Goal: Task Accomplishment & Management: Manage account settings

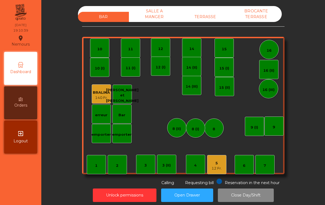
click at [219, 162] on div "5" at bounding box center [216, 164] width 10 height 6
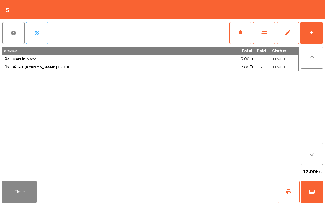
click at [314, 29] on div "add" at bounding box center [311, 32] width 7 height 7
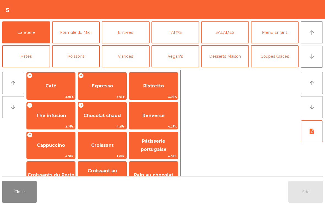
click at [118, 34] on button "Entrées" at bounding box center [126, 32] width 48 height 22
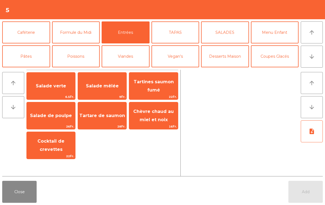
click at [47, 89] on span "Salade verte" at bounding box center [51, 86] width 48 height 15
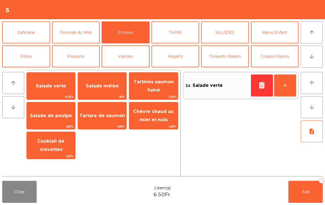
click at [292, 84] on button "+" at bounding box center [285, 86] width 22 height 22
click at [76, 58] on button "Poissons" at bounding box center [76, 56] width 48 height 22
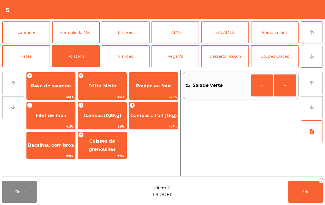
click at [145, 86] on span "Poulpe au four" at bounding box center [153, 85] width 35 height 5
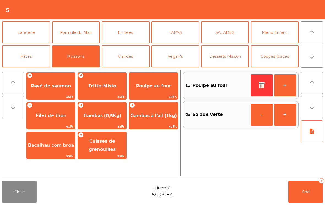
click at [283, 84] on button "+" at bounding box center [285, 86] width 22 height 22
click at [302, 193] on span "Add" at bounding box center [306, 192] width 8 height 5
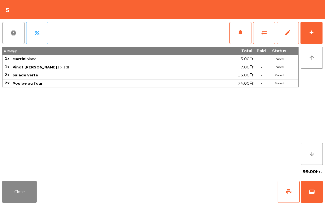
click at [18, 194] on button "Close" at bounding box center [19, 192] width 34 height 22
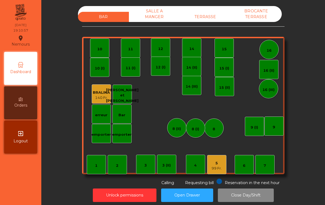
click at [274, 53] on div "16" at bounding box center [268, 49] width 19 height 19
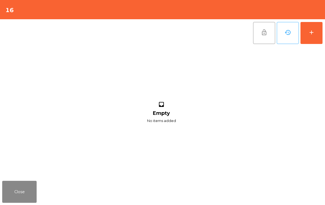
click at [311, 39] on button "add" at bounding box center [311, 33] width 22 height 22
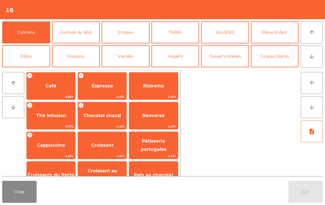
click at [311, 63] on button "arrow_downward" at bounding box center [312, 57] width 22 height 22
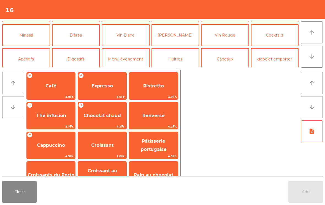
scroll to position [48, 0]
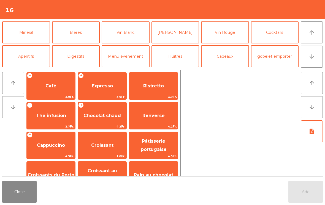
click at [24, 57] on button "Apéritifs" at bounding box center [26, 56] width 48 height 22
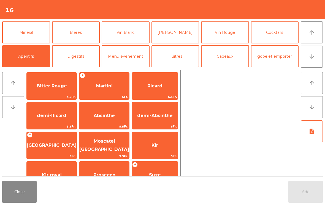
click at [283, 37] on button "Cocktails" at bounding box center [275, 32] width 48 height 22
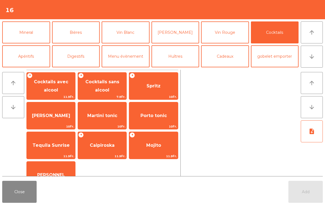
click at [150, 87] on span "Spritz" at bounding box center [153, 85] width 14 height 5
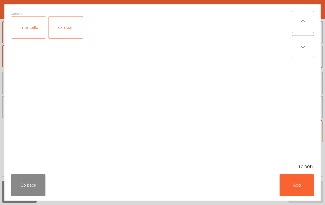
click at [305, 187] on button "Add" at bounding box center [296, 185] width 34 height 22
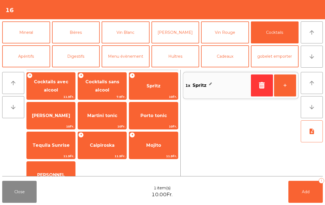
click at [279, 92] on button "+" at bounding box center [285, 86] width 22 height 22
click at [286, 91] on button "+" at bounding box center [285, 86] width 22 height 22
click at [19, 33] on button "Mineral" at bounding box center [26, 32] width 48 height 22
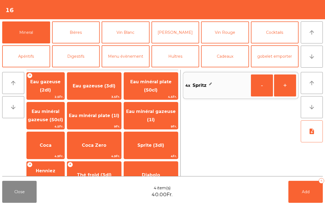
click at [50, 147] on span "Coca" at bounding box center [46, 145] width 12 height 5
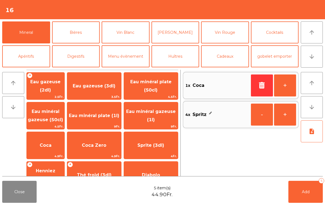
click at [303, 194] on span "Add" at bounding box center [306, 192] width 8 height 5
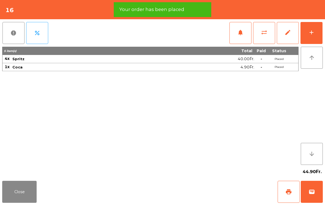
click at [23, 194] on button "Close" at bounding box center [19, 192] width 34 height 22
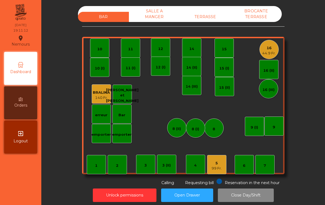
click at [219, 165] on div "5" at bounding box center [216, 164] width 10 height 6
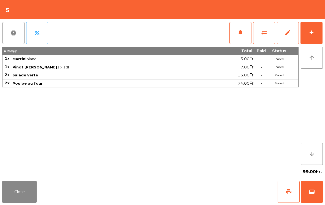
click at [314, 33] on div "add" at bounding box center [311, 32] width 7 height 7
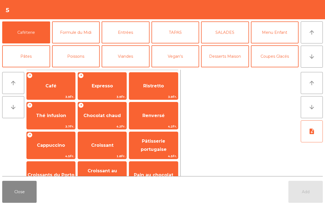
click at [314, 61] on button "arrow_downward" at bounding box center [312, 57] width 22 height 22
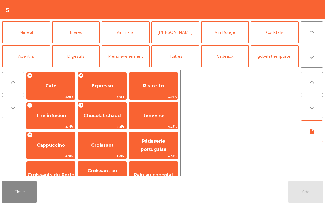
click at [23, 32] on button "Mineral" at bounding box center [26, 32] width 48 height 22
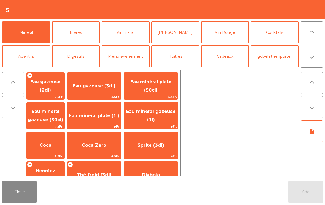
click at [45, 119] on span "Eau minéral gazeuse (50cl)" at bounding box center [45, 115] width 35 height 13
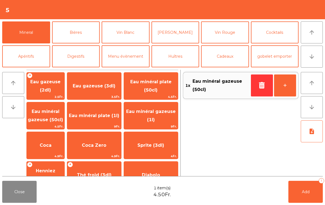
click at [231, 36] on button "Vin Rouge" at bounding box center [225, 32] width 48 height 22
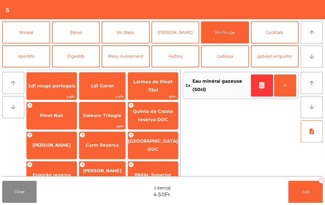
click at [41, 86] on span "1dl rouge portugais" at bounding box center [52, 85] width 48 height 5
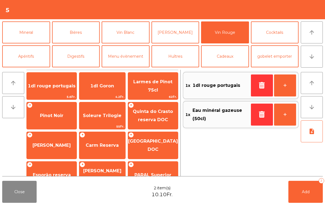
click at [282, 87] on button "+" at bounding box center [285, 86] width 22 height 22
click at [257, 87] on button "-" at bounding box center [262, 86] width 22 height 22
click at [257, 87] on button "button" at bounding box center [262, 86] width 22 height 22
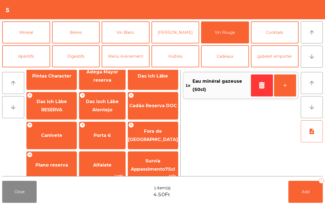
scroll to position [197, 0]
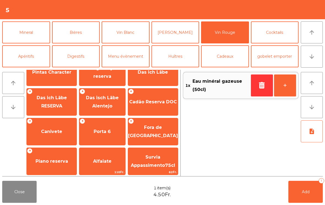
click at [166, 137] on span "Fora de [GEOGRAPHIC_DATA]" at bounding box center [153, 131] width 50 height 23
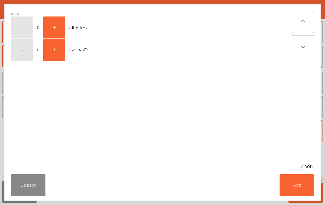
click at [56, 32] on button "+" at bounding box center [54, 28] width 22 height 22
click at [299, 186] on button "Add" at bounding box center [296, 185] width 34 height 22
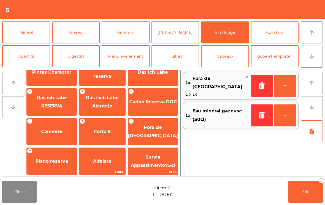
click at [287, 90] on button "+" at bounding box center [285, 86] width 22 height 22
click at [301, 189] on button "Add 3" at bounding box center [305, 192] width 34 height 22
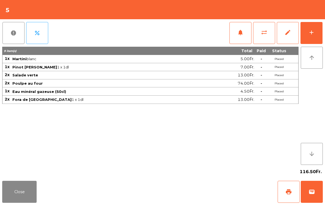
click at [28, 191] on button "Close" at bounding box center [19, 192] width 34 height 22
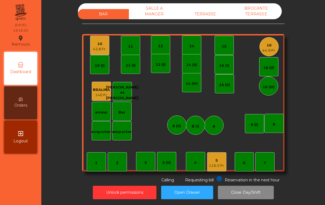
scroll to position [3, 0]
click at [211, 15] on div "TERRASSE" at bounding box center [205, 14] width 51 height 10
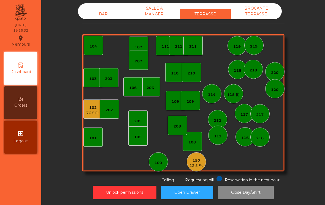
click at [205, 159] on div "150 12.5 Fr." at bounding box center [196, 161] width 19 height 19
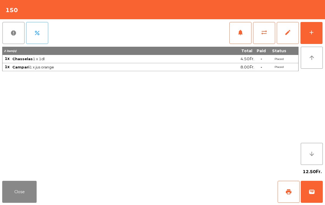
click at [315, 34] on button "add" at bounding box center [311, 33] width 22 height 22
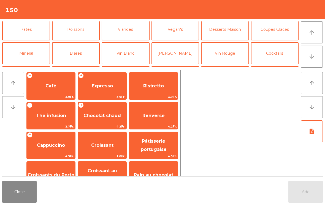
click at [120, 66] on button "Menu évènement" at bounding box center [126, 77] width 48 height 22
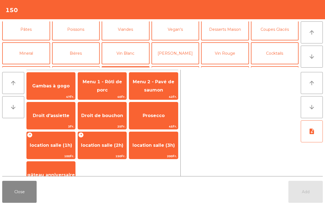
scroll to position [28, 0]
click at [131, 59] on button "Vin Blanc" at bounding box center [126, 53] width 48 height 22
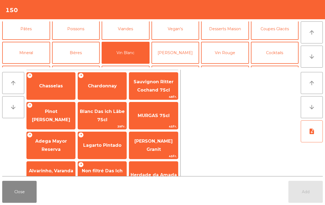
click at [53, 93] on span "Chasselas" at bounding box center [51, 86] width 48 height 15
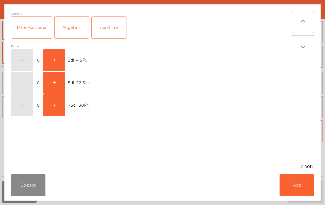
click at [50, 70] on button "+" at bounding box center [54, 60] width 22 height 22
click at [294, 181] on button "Add" at bounding box center [296, 185] width 34 height 22
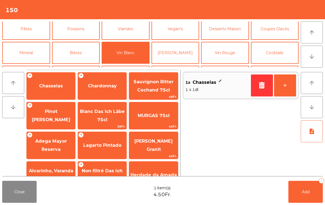
click at [62, 127] on div "+ Pinot [PERSON_NAME]" at bounding box center [50, 116] width 49 height 28
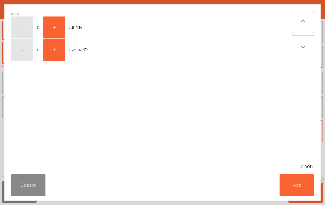
click at [26, 181] on button "Go back" at bounding box center [28, 185] width 34 height 22
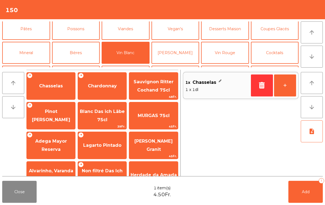
click at [21, 202] on button "Close" at bounding box center [19, 192] width 34 height 22
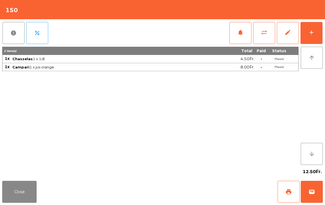
click at [9, 203] on button "Close" at bounding box center [19, 192] width 34 height 22
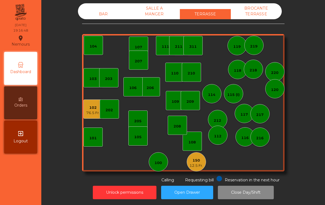
click at [103, 15] on div "BAR" at bounding box center [103, 14] width 51 height 10
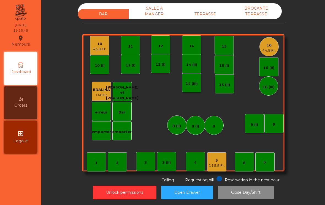
click at [250, 124] on div "9 (I)" at bounding box center [254, 123] width 19 height 19
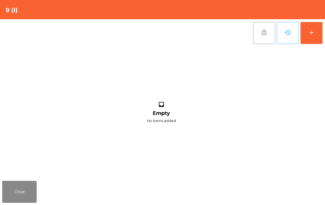
click at [308, 30] on div "add" at bounding box center [311, 32] width 7 height 7
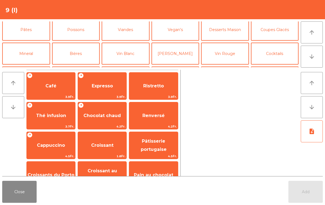
scroll to position [30, 0]
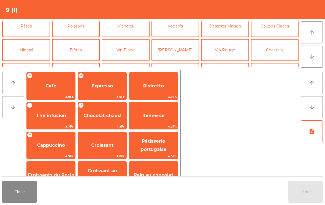
click at [123, 53] on button "Vin Blanc" at bounding box center [126, 50] width 48 height 22
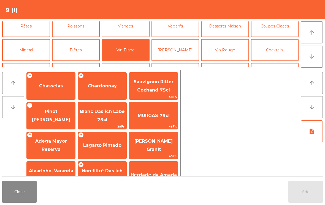
click at [53, 92] on span "Chasselas" at bounding box center [51, 86] width 48 height 15
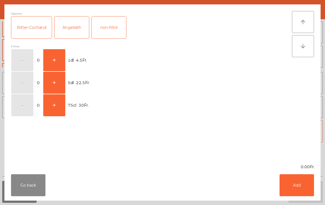
click at [303, 191] on button "Add" at bounding box center [296, 185] width 34 height 22
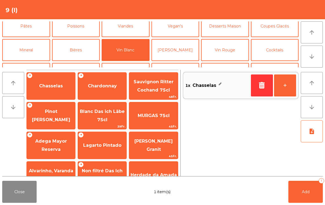
click at [251, 86] on button "button" at bounding box center [262, 86] width 22 height 22
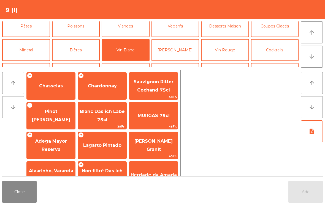
click at [65, 88] on span "Chasselas" at bounding box center [51, 86] width 48 height 15
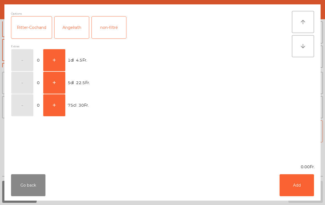
click at [60, 61] on button "+" at bounding box center [54, 60] width 22 height 22
click at [301, 178] on button "Add" at bounding box center [296, 185] width 34 height 22
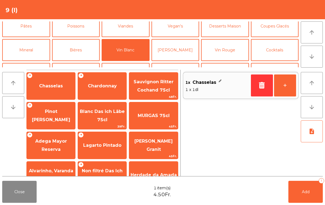
click at [59, 115] on span "Pinot [PERSON_NAME]" at bounding box center [51, 115] width 38 height 13
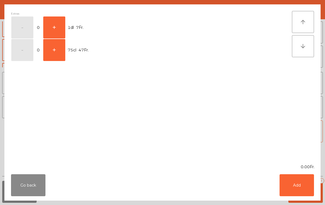
click at [35, 182] on button "Go back" at bounding box center [28, 185] width 34 height 22
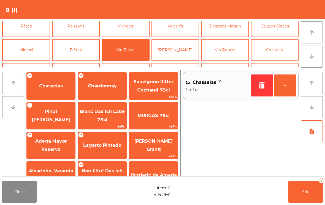
click at [58, 145] on span "Adega Mayor Reserva" at bounding box center [51, 145] width 48 height 23
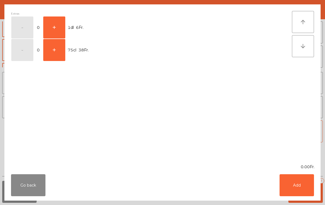
click at [57, 29] on button "+" at bounding box center [54, 28] width 22 height 22
click at [302, 193] on button "Add" at bounding box center [296, 185] width 34 height 22
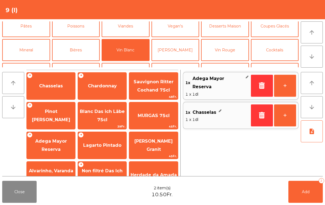
click at [282, 86] on button "+" at bounding box center [285, 86] width 22 height 22
click at [302, 198] on button "Add 3" at bounding box center [305, 192] width 34 height 22
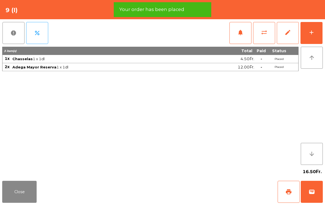
click at [25, 192] on button "Close" at bounding box center [19, 192] width 34 height 22
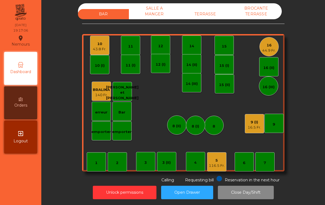
click at [206, 16] on div "TERRASSE" at bounding box center [205, 14] width 51 height 10
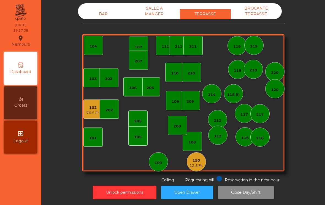
click at [95, 113] on div "76.5 Fr." at bounding box center [92, 113] width 13 height 6
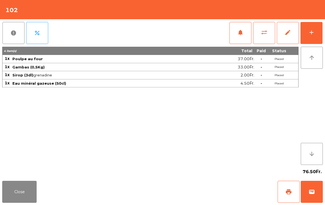
click at [314, 197] on button "wallet" at bounding box center [312, 192] width 22 height 22
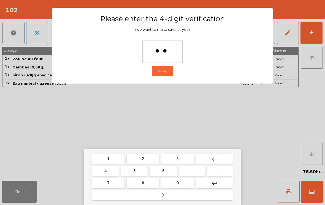
type input "***"
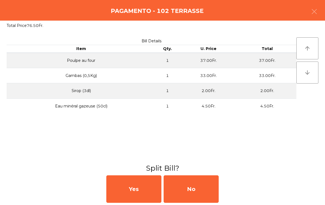
click at [209, 193] on div "No" at bounding box center [190, 190] width 55 height 28
click at [208, 190] on div "No" at bounding box center [190, 190] width 55 height 28
click at [210, 181] on div "No" at bounding box center [190, 190] width 55 height 28
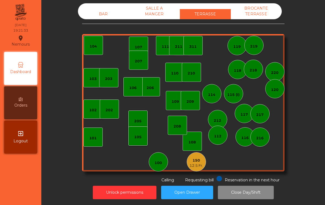
click at [96, 15] on div "BAR" at bounding box center [103, 14] width 51 height 10
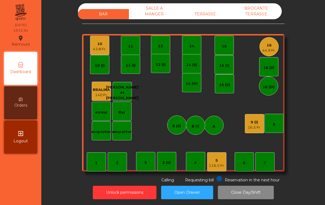
click at [97, 44] on div "10" at bounding box center [99, 44] width 13 height 6
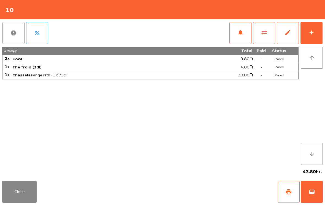
click at [16, 195] on button "Close" at bounding box center [19, 192] width 34 height 22
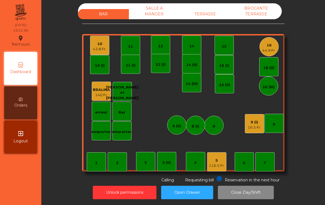
click at [269, 50] on div "44.9 Fr." at bounding box center [268, 51] width 13 height 6
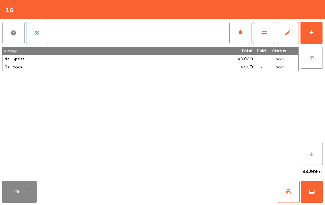
click at [19, 194] on button "Close" at bounding box center [19, 192] width 34 height 22
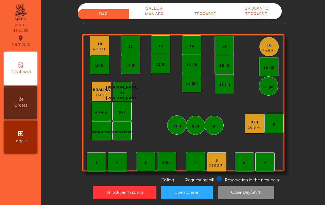
click at [257, 129] on div "16.5 Fr." at bounding box center [253, 128] width 13 height 6
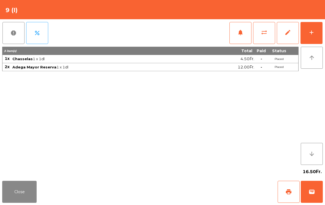
click at [17, 193] on button "Close" at bounding box center [19, 192] width 34 height 22
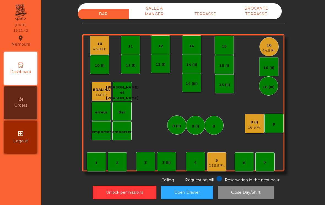
click at [219, 166] on div "116.5 Fr." at bounding box center [217, 166] width 16 height 6
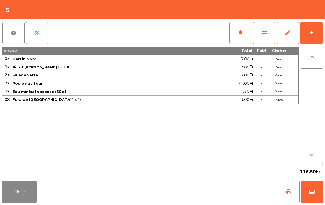
click at [18, 189] on button "Close" at bounding box center [19, 192] width 34 height 22
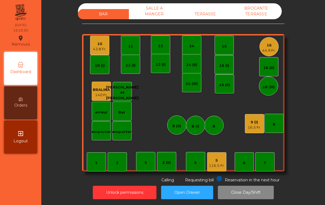
click at [93, 50] on div "43.8 Fr." at bounding box center [99, 50] width 13 height 6
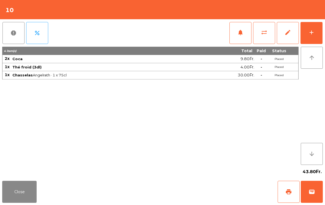
click at [315, 37] on button "add" at bounding box center [311, 33] width 22 height 22
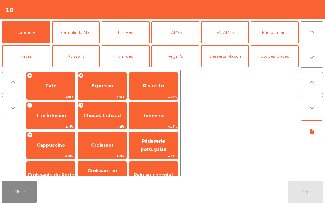
click at [176, 38] on button "TAPAS" at bounding box center [175, 32] width 48 height 22
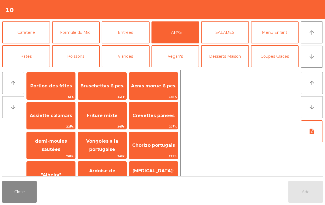
click at [157, 88] on span "Acras morue 6 pcs." at bounding box center [153, 85] width 45 height 5
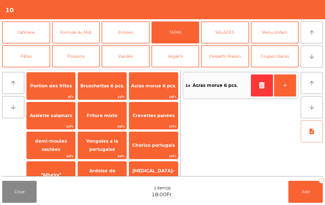
click at [159, 94] on div "Acras morue 6 pcs. 18Fr." at bounding box center [153, 86] width 49 height 28
click at [155, 92] on span "Acras morue 6 pcs." at bounding box center [153, 86] width 48 height 15
click at [154, 151] on span "Chorizo portugais" at bounding box center [153, 145] width 48 height 15
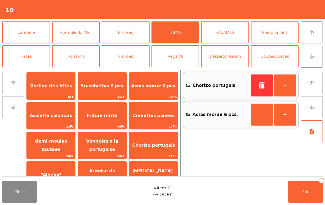
click at [156, 148] on span "Chorizo portugais" at bounding box center [153, 145] width 43 height 5
click at [105, 90] on span "Bruschettas 6 pcs." at bounding box center [102, 86] width 48 height 15
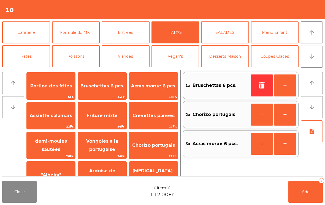
click at [291, 84] on button "+" at bounding box center [285, 86] width 22 height 22
click at [53, 111] on span "Assiette calamars" at bounding box center [51, 115] width 48 height 15
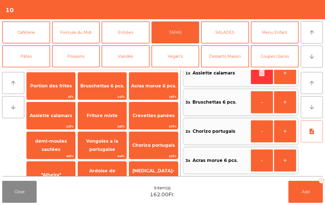
scroll to position [12, 0]
click at [77, 58] on button "Poissons" at bounding box center [76, 56] width 48 height 22
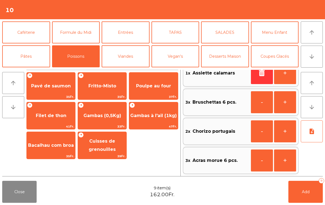
click at [107, 116] on span "Gambas (0,5Kg)" at bounding box center [102, 115] width 38 height 5
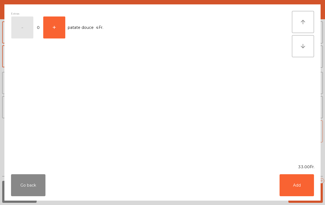
click at [299, 191] on button "Add" at bounding box center [296, 185] width 34 height 22
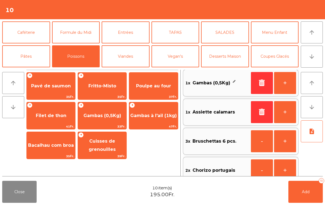
scroll to position [2, 0]
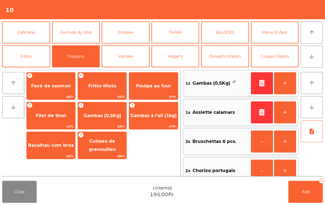
click at [287, 86] on button "+" at bounding box center [285, 83] width 22 height 22
click at [129, 56] on button "Viandes" at bounding box center [126, 56] width 48 height 22
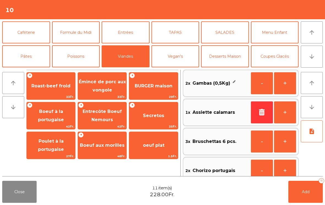
click at [154, 89] on span "BURGER maison" at bounding box center [153, 86] width 48 height 15
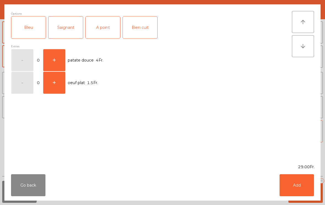
click at [103, 31] on div "A point" at bounding box center [103, 28] width 34 height 22
click at [308, 188] on button "Add" at bounding box center [296, 185] width 34 height 22
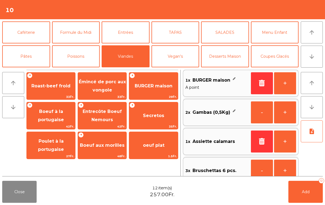
click at [280, 79] on button "+" at bounding box center [285, 83] width 22 height 22
click at [90, 57] on button "Poissons" at bounding box center [76, 56] width 48 height 22
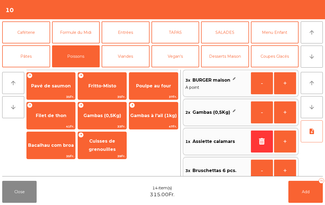
click at [108, 95] on span "35Fr." at bounding box center [102, 96] width 48 height 5
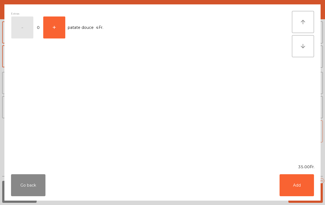
click at [297, 194] on button "Add" at bounding box center [296, 185] width 34 height 22
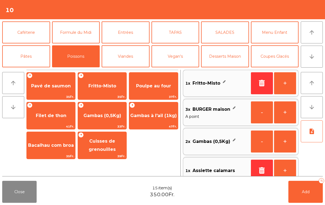
click at [285, 83] on button "+" at bounding box center [285, 83] width 22 height 22
click at [129, 54] on button "Viandes" at bounding box center [126, 56] width 48 height 22
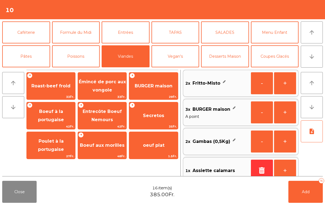
click at [97, 116] on span "Entrecôte Boeuf Nemours" at bounding box center [102, 115] width 48 height 23
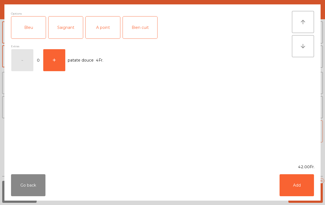
click at [103, 28] on div "A point" at bounding box center [103, 28] width 34 height 22
click at [299, 187] on button "Add" at bounding box center [296, 185] width 34 height 22
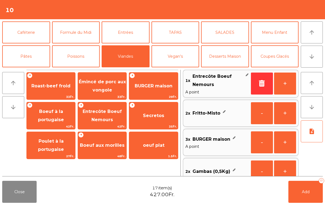
click at [102, 92] on span "Émincé de porc aux vongole" at bounding box center [102, 85] width 47 height 13
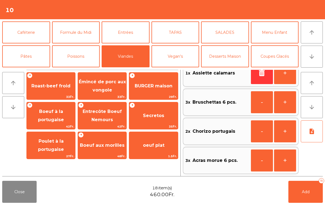
scroll to position [159, 0]
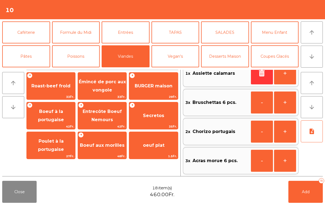
click at [309, 134] on icon "note_add" at bounding box center [311, 131] width 7 height 7
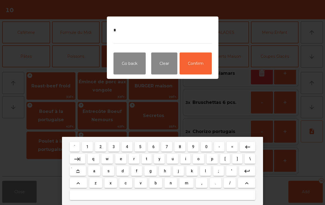
type textarea "**"
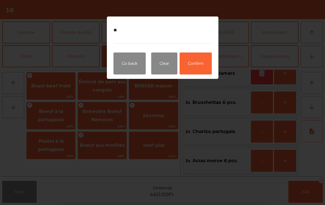
click at [195, 65] on button "Confirm" at bounding box center [195, 64] width 32 height 22
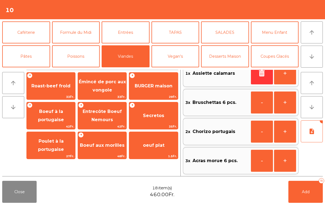
click at [305, 197] on button "Add 18" at bounding box center [305, 192] width 34 height 22
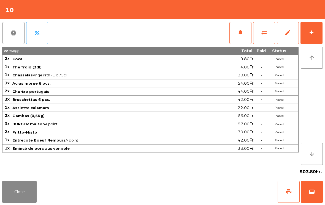
click at [34, 203] on button "Close" at bounding box center [19, 192] width 34 height 22
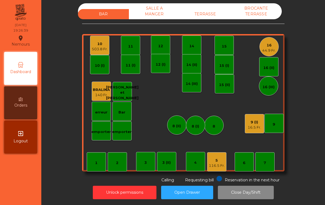
click at [98, 49] on div "503.8 Fr." at bounding box center [100, 50] width 16 height 6
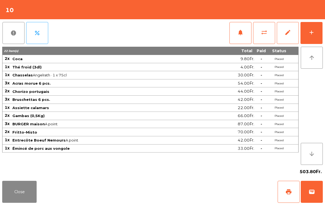
click at [314, 30] on div "add" at bounding box center [311, 32] width 7 height 7
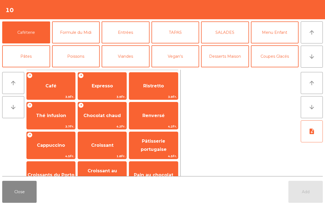
click at [188, 33] on button "TAPAS" at bounding box center [175, 32] width 48 height 22
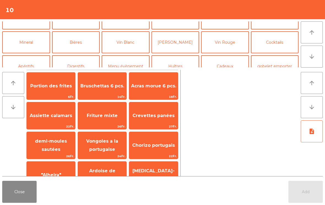
scroll to position [40, 0]
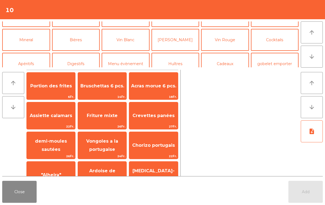
click at [228, 40] on button "Vin Rouge" at bounding box center [225, 40] width 48 height 22
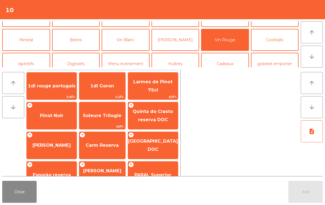
click at [52, 120] on span "Pinot Noir" at bounding box center [52, 115] width 50 height 15
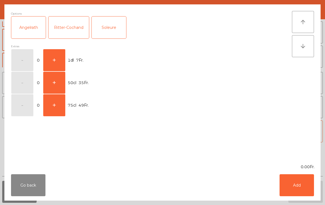
click at [110, 32] on div "Soleure" at bounding box center [109, 28] width 34 height 22
click at [57, 105] on button "+" at bounding box center [54, 105] width 22 height 22
click at [304, 187] on button "Add" at bounding box center [296, 185] width 34 height 22
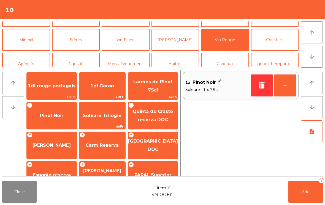
click at [309, 203] on button "Add 1" at bounding box center [305, 192] width 34 height 22
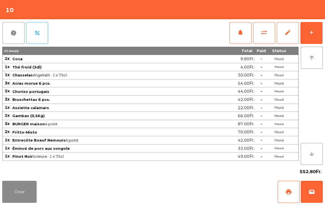
click at [310, 37] on button "add" at bounding box center [311, 33] width 22 height 22
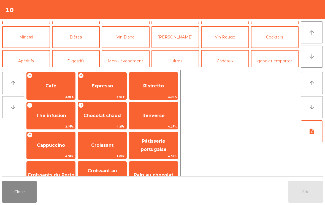
scroll to position [43, 0]
click at [24, 44] on button "Mineral" at bounding box center [26, 37] width 48 height 22
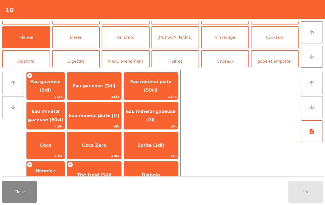
click at [169, 114] on span "Eau minéral gazeuse (1l)" at bounding box center [151, 115] width 50 height 13
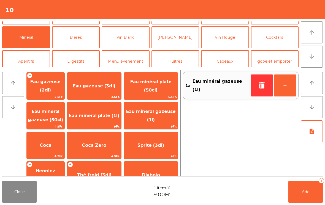
click at [97, 118] on span "Eau minéral plate (1l)" at bounding box center [94, 115] width 54 height 15
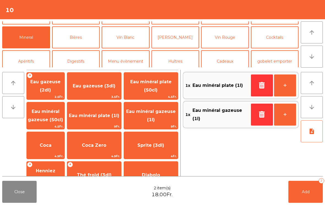
click at [310, 203] on button "Add 2" at bounding box center [305, 192] width 34 height 22
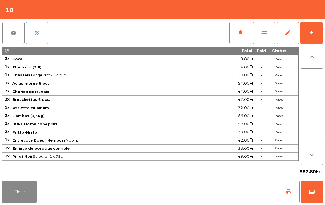
click at [12, 201] on button "Close" at bounding box center [19, 192] width 34 height 22
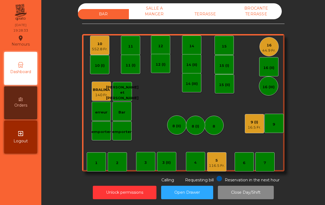
click at [268, 47] on div "16" at bounding box center [268, 46] width 13 height 6
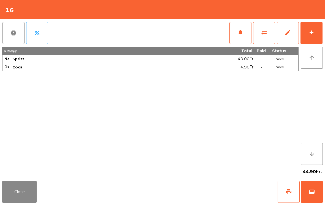
click at [317, 35] on button "add" at bounding box center [311, 33] width 22 height 22
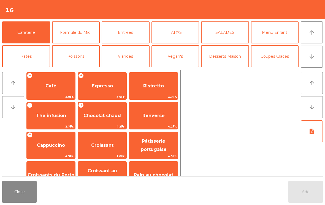
click at [312, 62] on button "arrow_downward" at bounding box center [312, 57] width 22 height 22
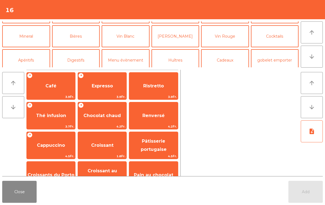
scroll to position [48, 0]
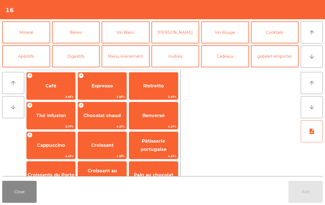
click at [29, 35] on button "Mineral" at bounding box center [26, 32] width 48 height 22
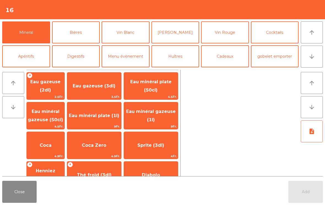
click at [108, 116] on span "Eau minéral plate (1l)" at bounding box center [94, 115] width 54 height 15
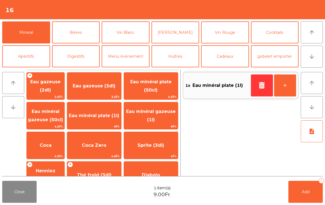
click at [313, 195] on button "Add 1" at bounding box center [305, 192] width 34 height 22
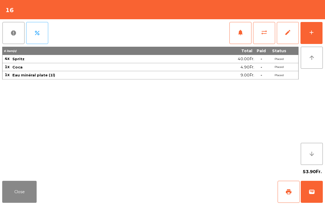
click at [315, 41] on button "add" at bounding box center [311, 33] width 22 height 22
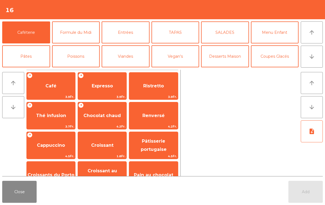
click at [32, 59] on button "Pâtes" at bounding box center [26, 56] width 48 height 22
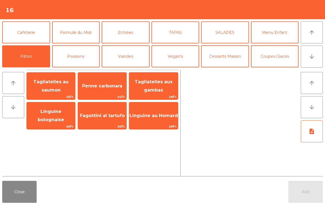
click at [106, 89] on span "Penne carbonara" at bounding box center [102, 86] width 48 height 15
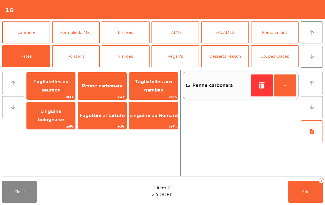
click at [93, 90] on span "Penne carbonara" at bounding box center [102, 86] width 48 height 15
click at [54, 91] on span "Tagliatelles au saumon" at bounding box center [50, 85] width 35 height 13
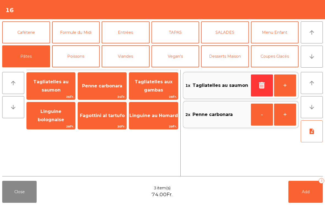
click at [125, 57] on button "Viandes" at bounding box center [126, 56] width 48 height 22
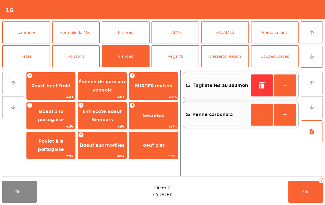
click at [152, 85] on span "BURGER maison" at bounding box center [154, 85] width 38 height 5
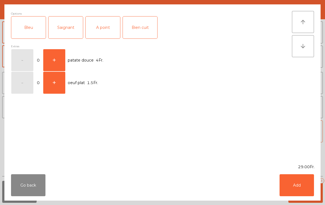
click at [67, 29] on div "Saignant" at bounding box center [65, 28] width 34 height 22
click at [297, 181] on button "Add" at bounding box center [296, 185] width 34 height 22
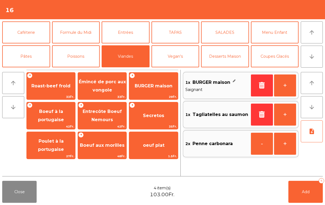
click at [79, 49] on button "Poissons" at bounding box center [76, 56] width 48 height 22
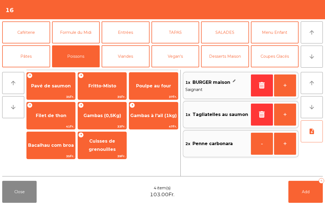
click at [152, 91] on span "Poulpe au four" at bounding box center [153, 86] width 48 height 15
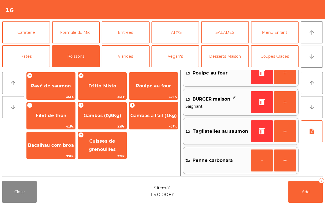
scroll to position [12, 0]
click at [308, 137] on button "note_add" at bounding box center [312, 132] width 22 height 22
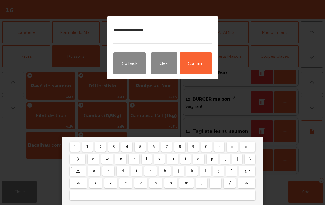
type textarea "**********"
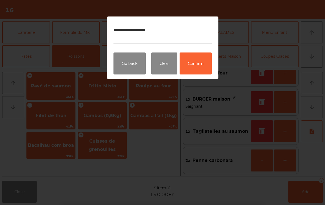
click at [193, 60] on button "Confirm" at bounding box center [195, 64] width 32 height 22
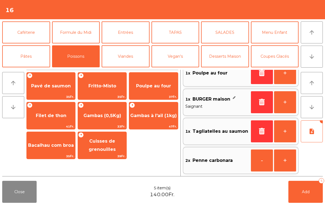
click at [304, 196] on button "Add 5" at bounding box center [305, 192] width 34 height 22
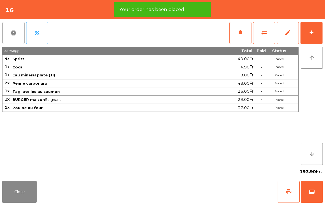
click at [311, 32] on div "add" at bounding box center [311, 32] width 7 height 7
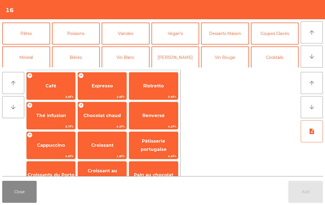
click at [38, 55] on button "Mineral" at bounding box center [26, 58] width 48 height 22
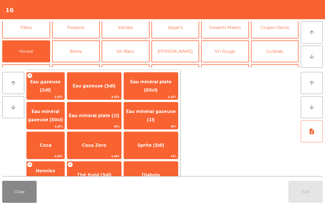
click at [53, 149] on span "Coca" at bounding box center [46, 145] width 38 height 15
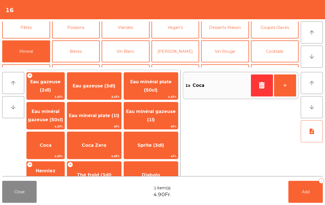
click at [307, 194] on span "Add" at bounding box center [306, 192] width 8 height 5
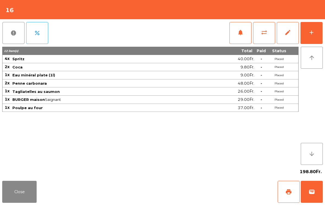
click at [17, 195] on button "Close" at bounding box center [19, 192] width 34 height 22
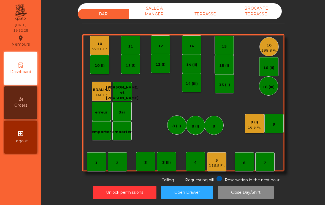
click at [216, 168] on div "116.5 Fr." at bounding box center [217, 166] width 16 height 6
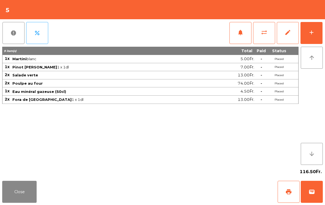
click at [237, 32] on span "notifications" at bounding box center [240, 32] width 7 height 7
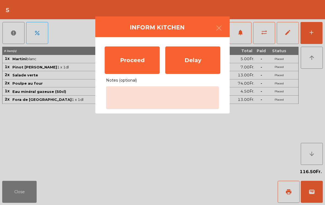
click at [141, 61] on div "Proceed" at bounding box center [132, 61] width 55 height 28
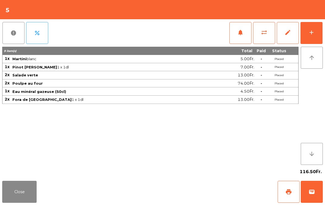
click at [18, 195] on button "Close" at bounding box center [19, 192] width 34 height 22
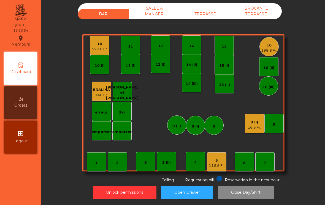
click at [193, 41] on div "14" at bounding box center [191, 45] width 19 height 19
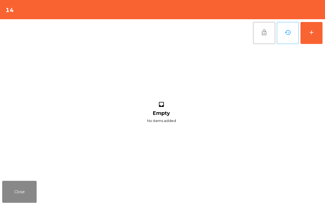
click at [306, 35] on button "add" at bounding box center [311, 33] width 22 height 22
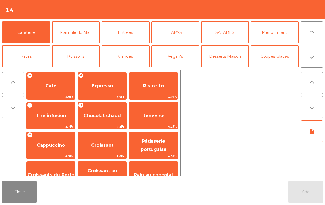
click at [316, 64] on button "arrow_downward" at bounding box center [312, 57] width 22 height 22
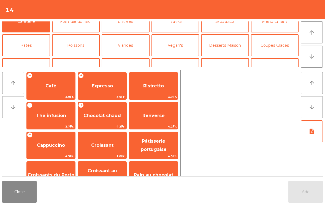
scroll to position [48, 0]
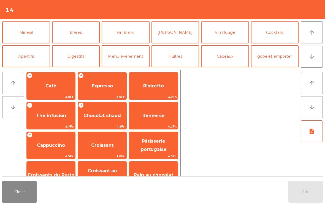
click at [71, 36] on button "Bières" at bounding box center [76, 32] width 48 height 22
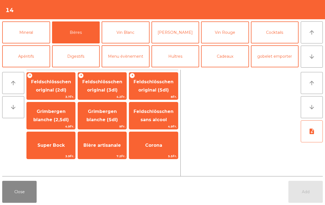
click at [49, 94] on span "Feldschlösschen original (2dl)" at bounding box center [51, 86] width 48 height 23
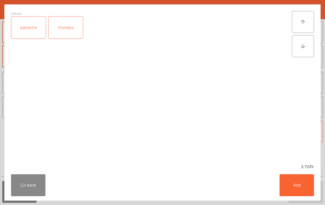
click at [26, 28] on div "panache" at bounding box center [28, 28] width 34 height 22
click at [299, 187] on button "Add" at bounding box center [296, 185] width 34 height 22
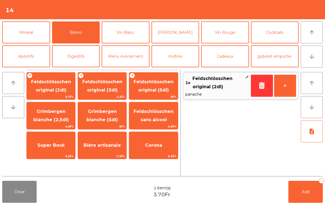
click at [47, 147] on span "Super Bock" at bounding box center [50, 145] width 27 height 5
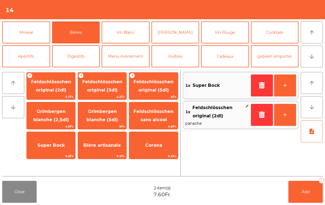
click at [20, 34] on button "Mineral" at bounding box center [26, 32] width 48 height 22
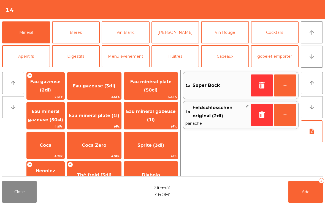
click at [102, 175] on span "Thé froid (3dl)" at bounding box center [94, 175] width 35 height 5
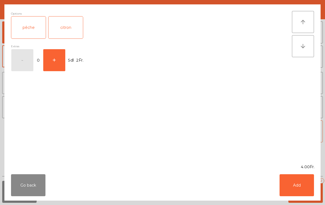
click at [297, 186] on button "Add" at bounding box center [296, 185] width 34 height 22
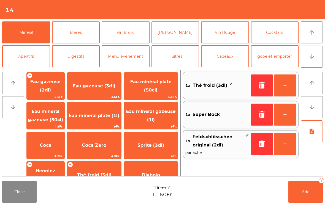
click at [307, 198] on button "Add 3" at bounding box center [305, 192] width 34 height 22
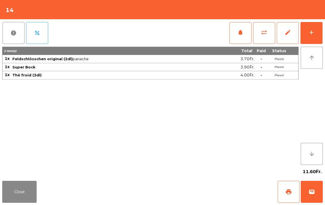
click at [28, 193] on button "Close" at bounding box center [19, 192] width 34 height 22
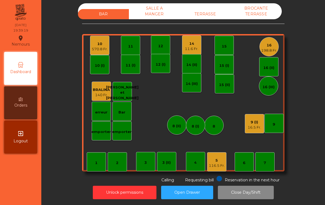
click at [98, 46] on div "10" at bounding box center [100, 44] width 16 height 6
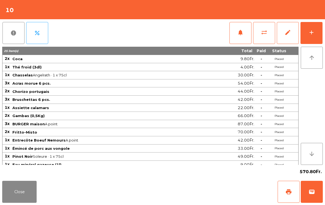
click at [315, 36] on button "add" at bounding box center [311, 33] width 22 height 22
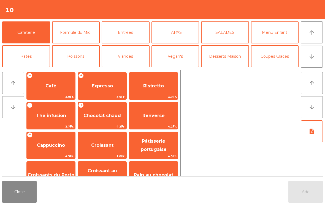
click at [320, 60] on button "arrow_downward" at bounding box center [312, 57] width 22 height 22
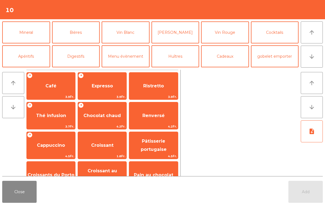
click at [132, 35] on button "Vin Blanc" at bounding box center [126, 32] width 48 height 22
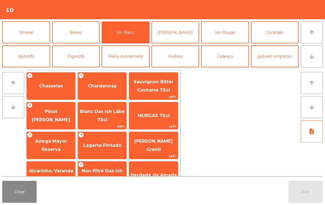
click at [55, 88] on span "Chasselas" at bounding box center [51, 85] width 24 height 5
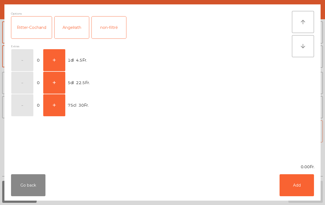
click at [52, 84] on button "+" at bounding box center [54, 83] width 22 height 22
click at [304, 186] on button "Add" at bounding box center [296, 185] width 34 height 22
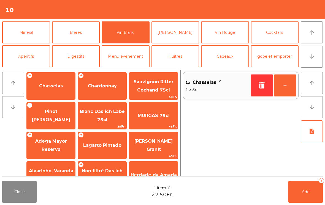
click at [304, 186] on button "Add 1" at bounding box center [305, 192] width 34 height 22
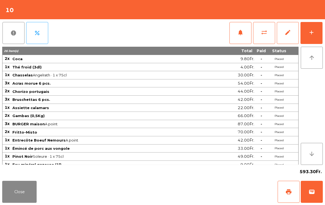
click at [24, 195] on button "Close" at bounding box center [19, 192] width 34 height 22
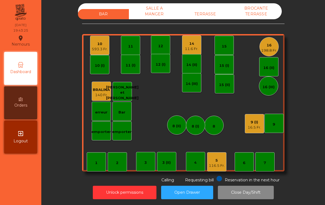
click at [246, 129] on div "9 (I) 16.5 Fr." at bounding box center [254, 123] width 19 height 19
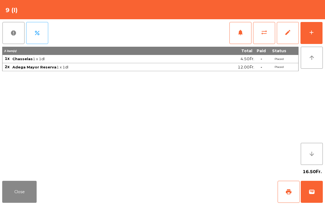
click at [318, 17] on div "9 (I)" at bounding box center [162, 9] width 325 height 19
click at [310, 39] on button "add" at bounding box center [311, 33] width 22 height 22
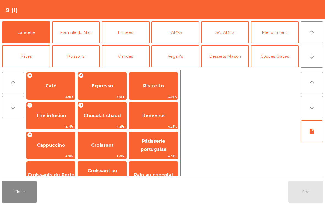
click at [135, 55] on button "Viandes" at bounding box center [126, 56] width 48 height 22
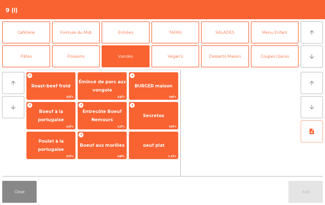
scroll to position [25, 0]
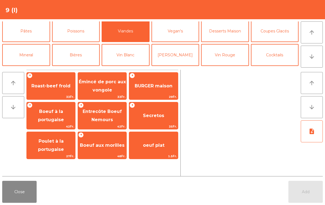
click at [130, 55] on button "Vin Blanc" at bounding box center [126, 55] width 48 height 22
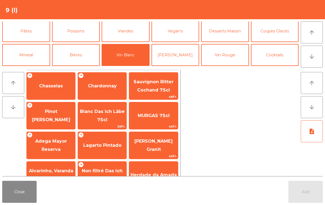
click at [56, 144] on span "Adega Mayor Reserva" at bounding box center [51, 145] width 48 height 23
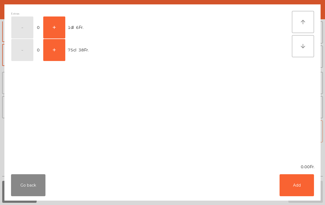
click at [64, 29] on button "+" at bounding box center [54, 28] width 22 height 22
click at [296, 185] on button "Add" at bounding box center [296, 185] width 34 height 22
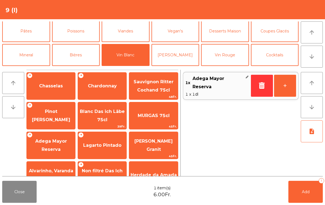
click at [289, 89] on button "+" at bounding box center [285, 86] width 22 height 22
click at [309, 202] on button "Add 2" at bounding box center [305, 192] width 34 height 22
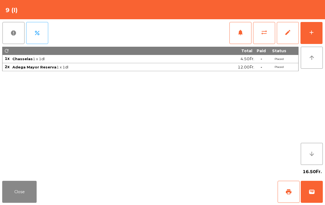
click at [10, 194] on button "Close" at bounding box center [19, 192] width 34 height 22
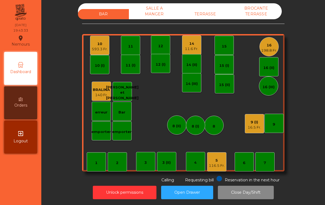
click at [194, 43] on div "14" at bounding box center [191, 44] width 13 height 6
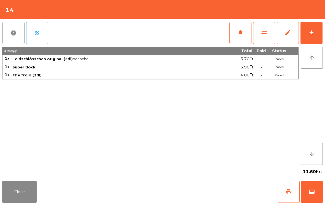
click at [319, 34] on button "add" at bounding box center [311, 33] width 22 height 22
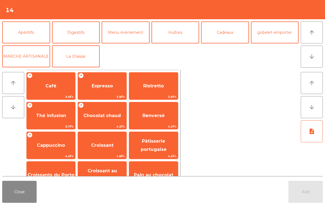
scroll to position [72, 0]
click at [33, 36] on button "Apéritifs" at bounding box center [26, 32] width 48 height 22
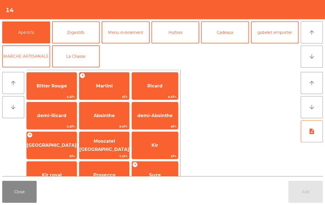
click at [111, 87] on span "Martini" at bounding box center [104, 86] width 50 height 15
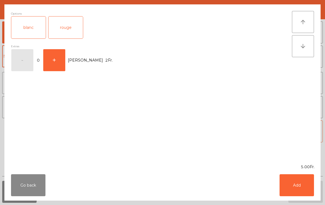
click at [34, 30] on div "blanc" at bounding box center [28, 28] width 34 height 22
click at [299, 191] on button "Add" at bounding box center [296, 185] width 34 height 22
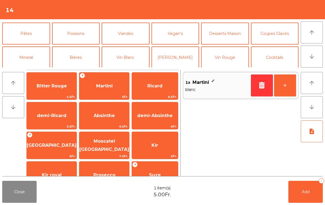
click at [79, 53] on button "Bières" at bounding box center [76, 58] width 48 height 22
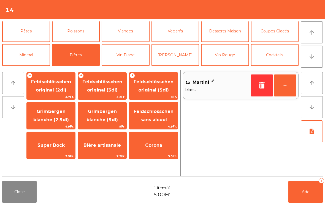
click at [106, 91] on span "Feldschlösschen original (3dl)" at bounding box center [102, 85] width 40 height 13
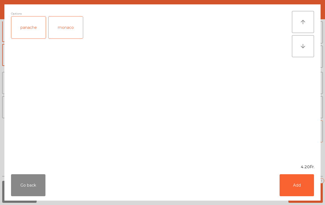
click at [309, 190] on button "Add" at bounding box center [296, 185] width 34 height 22
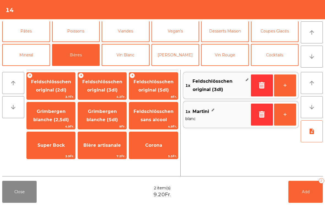
click at [309, 190] on span "Add" at bounding box center [306, 192] width 8 height 5
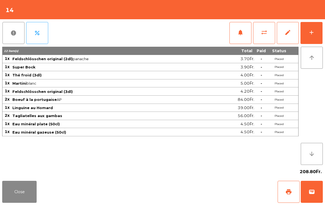
click at [32, 203] on button "Close" at bounding box center [19, 192] width 34 height 22
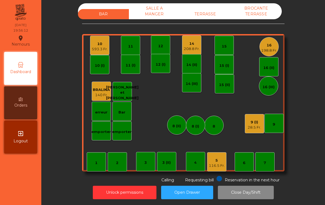
click at [188, 49] on div "208.8 Fr." at bounding box center [192, 49] width 16 height 6
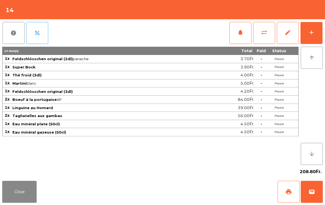
click at [314, 40] on button "add" at bounding box center [311, 33] width 22 height 22
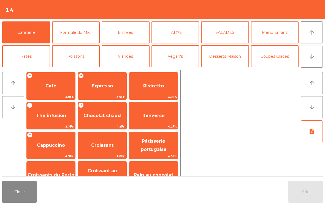
scroll to position [5, 0]
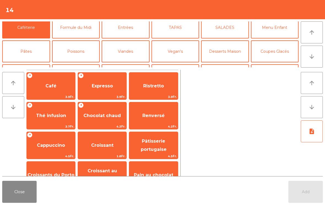
click at [179, 64] on button "[PERSON_NAME]" at bounding box center [175, 75] width 48 height 22
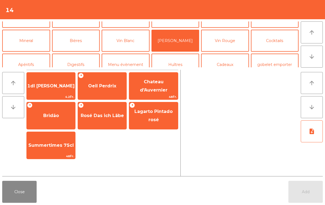
click at [241, 40] on button "Vin Rouge" at bounding box center [225, 41] width 48 height 22
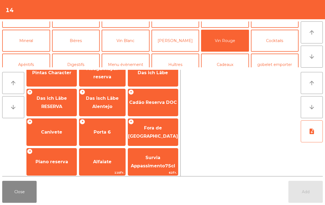
scroll to position [220, 0]
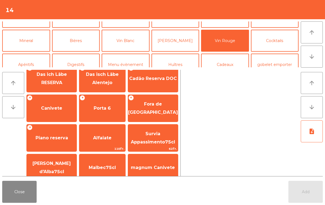
click at [59, 103] on span "Canivete" at bounding box center [52, 108] width 50 height 15
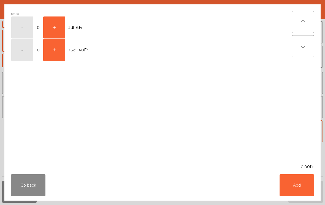
click at [52, 51] on button "+" at bounding box center [54, 50] width 22 height 22
click at [305, 188] on button "Add" at bounding box center [296, 185] width 34 height 22
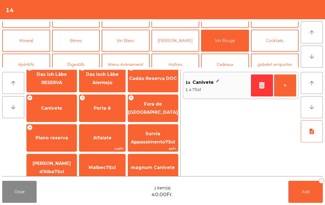
click at [304, 188] on button "Add 1" at bounding box center [305, 192] width 34 height 22
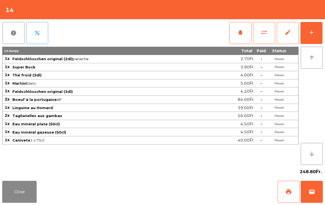
click at [14, 193] on button "Close" at bounding box center [19, 192] width 34 height 22
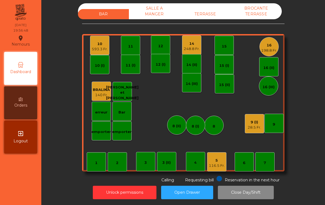
click at [219, 162] on div "5" at bounding box center [217, 161] width 16 height 6
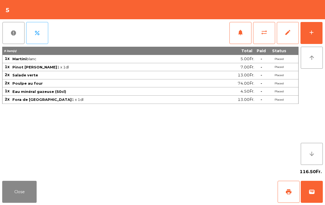
click at [310, 34] on div "add" at bounding box center [311, 32] width 7 height 7
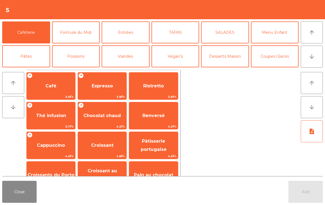
click at [315, 62] on button "arrow_downward" at bounding box center [312, 57] width 22 height 22
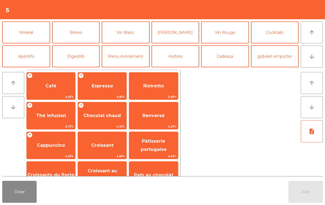
click at [26, 36] on button "Mineral" at bounding box center [26, 32] width 48 height 22
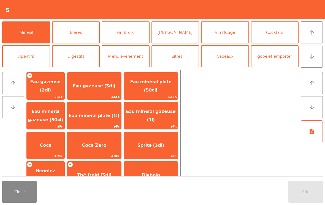
click at [46, 118] on span "Eau minéral gazeuse (50cl)" at bounding box center [45, 115] width 35 height 13
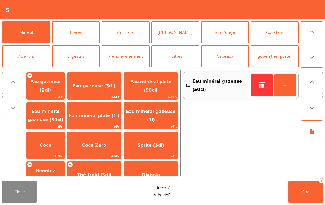
click at [297, 193] on button "Add 1" at bounding box center [305, 192] width 34 height 22
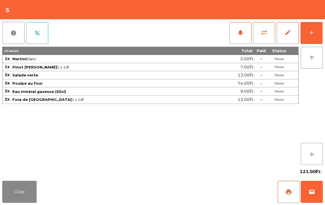
click at [19, 187] on button "Close" at bounding box center [19, 192] width 34 height 22
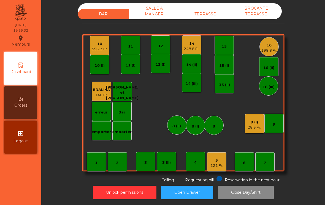
click at [162, 45] on div "12" at bounding box center [160, 46] width 5 height 6
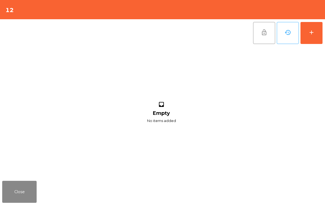
click at [309, 39] on button "add" at bounding box center [311, 33] width 22 height 22
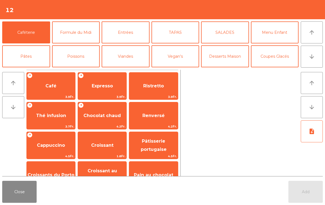
click at [312, 55] on icon "arrow_downward" at bounding box center [311, 56] width 7 height 7
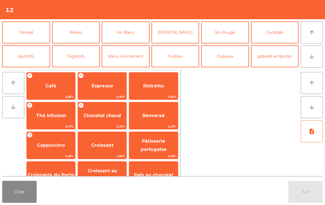
click at [281, 34] on button "Cocktails" at bounding box center [275, 32] width 48 height 22
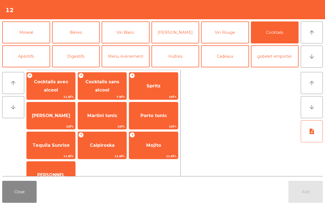
click at [145, 86] on span "Spritz" at bounding box center [153, 86] width 48 height 15
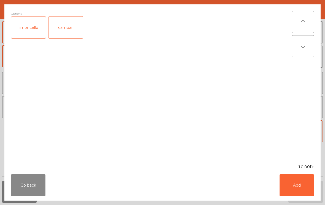
click at [299, 191] on button "Add" at bounding box center [296, 185] width 34 height 22
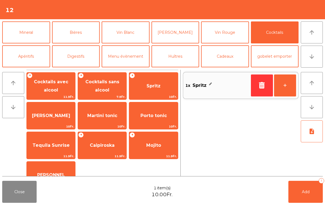
click at [309, 193] on span "Add" at bounding box center [306, 192] width 8 height 5
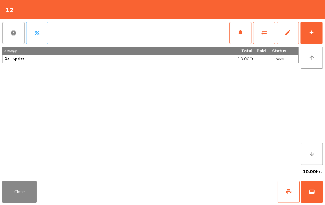
click at [15, 201] on button "Close" at bounding box center [19, 192] width 34 height 22
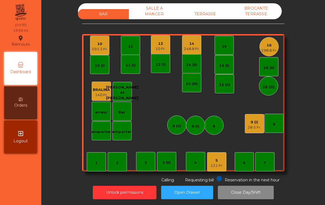
click at [229, 42] on div "15" at bounding box center [223, 45] width 19 height 19
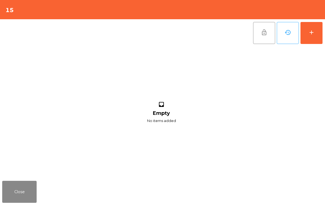
click at [316, 28] on button "add" at bounding box center [311, 33] width 22 height 22
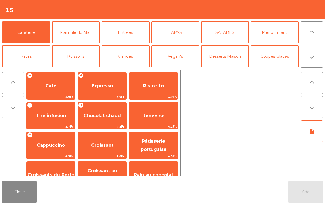
scroll to position [42, 0]
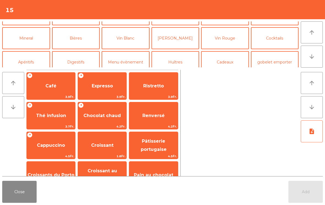
click at [82, 44] on button "Bières" at bounding box center [76, 38] width 48 height 22
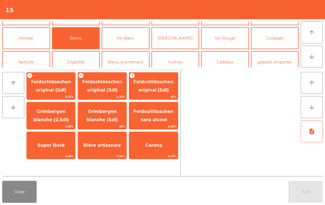
click at [118, 97] on span "4.2Fr." at bounding box center [102, 96] width 48 height 5
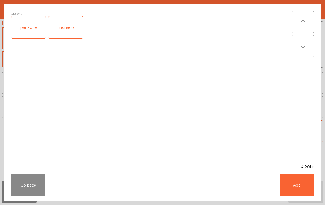
click at [300, 189] on button "Add" at bounding box center [296, 185] width 34 height 22
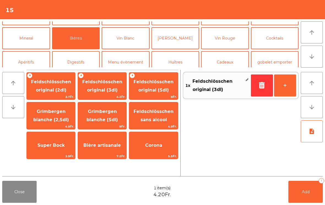
click at [279, 37] on button "Cocktails" at bounding box center [275, 38] width 48 height 22
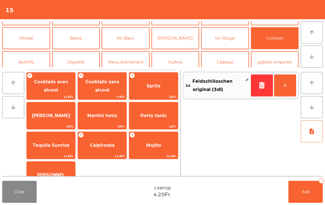
click at [152, 84] on span "Spritz" at bounding box center [153, 85] width 14 height 5
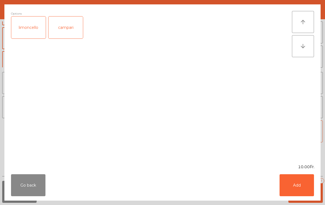
click at [302, 186] on button "Add" at bounding box center [296, 185] width 34 height 22
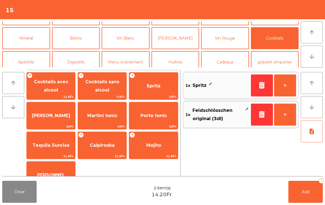
click at [32, 36] on button "Mineral" at bounding box center [26, 38] width 48 height 22
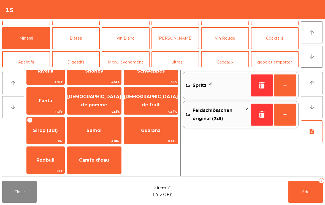
scroll to position [110, 0]
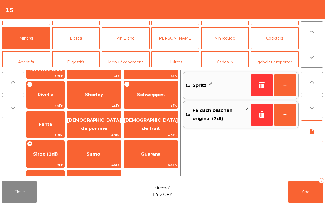
click at [53, 97] on span "Rivella" at bounding box center [46, 94] width 16 height 5
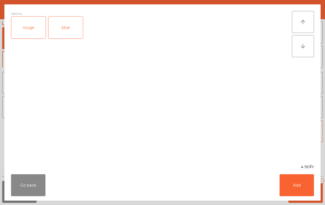
click at [25, 30] on div "rouge" at bounding box center [28, 28] width 34 height 22
click at [69, 26] on div "blue" at bounding box center [65, 28] width 34 height 22
click at [300, 173] on div "Go back Add" at bounding box center [162, 185] width 316 height 31
click at [292, 190] on button "Add" at bounding box center [296, 185] width 34 height 22
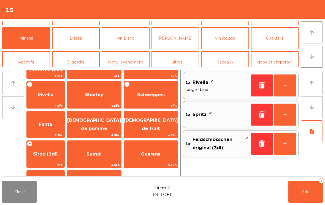
click at [278, 83] on button "+" at bounding box center [285, 86] width 22 height 22
click at [278, 41] on button "Cocktails" at bounding box center [275, 38] width 48 height 22
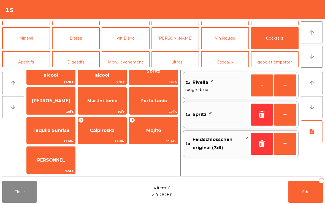
scroll to position [15, 0]
click at [45, 97] on span "[PERSON_NAME]" at bounding box center [51, 101] width 48 height 15
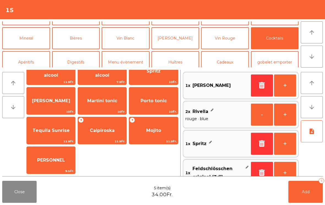
click at [31, 41] on button "Mineral" at bounding box center [26, 38] width 48 height 22
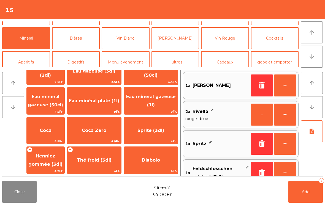
click at [103, 103] on span "Eau minéral plate (1l)" at bounding box center [94, 100] width 50 height 5
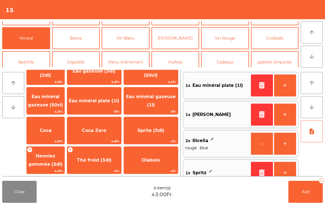
click at [302, 196] on button "Add 6" at bounding box center [305, 192] width 34 height 22
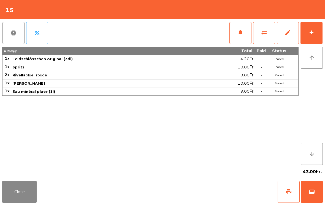
click at [24, 186] on button "Close" at bounding box center [19, 192] width 34 height 22
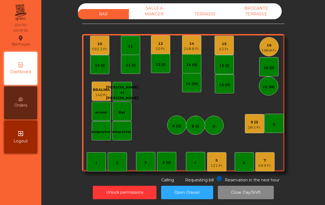
click at [95, 161] on div "1" at bounding box center [96, 163] width 2 height 6
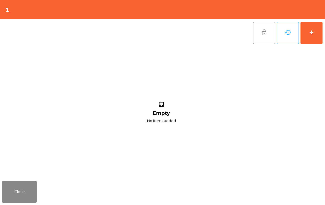
click at [316, 32] on button "add" at bounding box center [311, 33] width 22 height 22
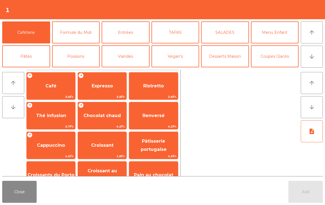
click at [187, 35] on button "TAPAS" at bounding box center [175, 32] width 48 height 22
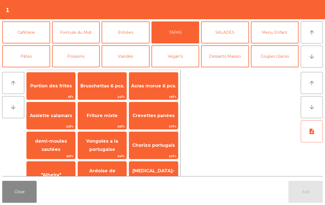
click at [102, 89] on span "Bruschettas 6 pcs." at bounding box center [102, 86] width 48 height 15
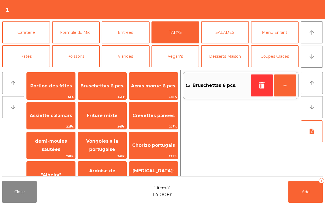
click at [285, 96] on button "+" at bounding box center [285, 86] width 22 height 22
click at [57, 120] on span "Assiette calamars" at bounding box center [51, 115] width 48 height 15
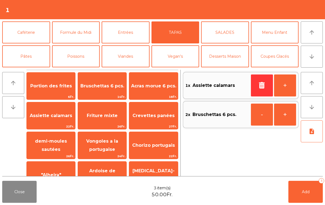
click at [285, 87] on button "+" at bounding box center [285, 86] width 22 height 22
click at [81, 56] on button "Poissons" at bounding box center [76, 56] width 48 height 22
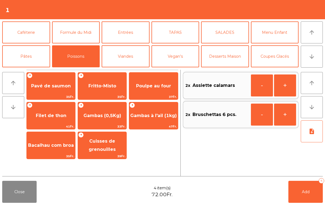
click at [159, 120] on span "Gambas à l'ail (1kg)" at bounding box center [153, 115] width 48 height 15
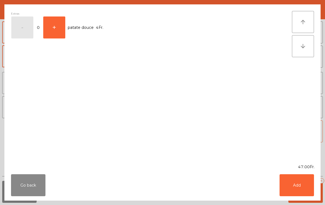
click at [293, 187] on button "Add" at bounding box center [296, 185] width 34 height 22
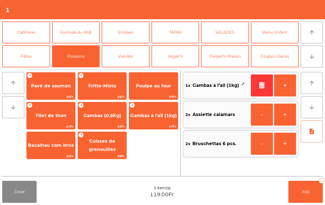
click at [284, 92] on button "+" at bounding box center [285, 86] width 22 height 22
click at [39, 58] on button "Pâtes" at bounding box center [26, 56] width 48 height 22
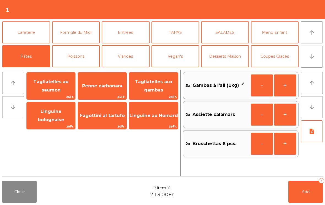
click at [156, 121] on span "Linguine au Homard" at bounding box center [153, 115] width 48 height 15
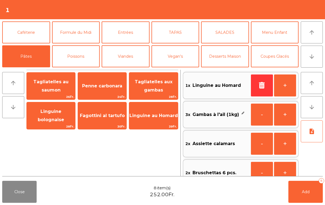
click at [160, 91] on span "Tagliatelles aux gambas" at bounding box center [154, 85] width 38 height 13
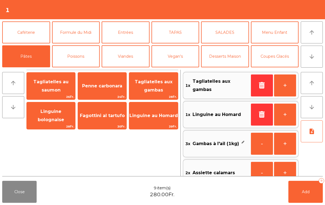
scroll to position [2, 0]
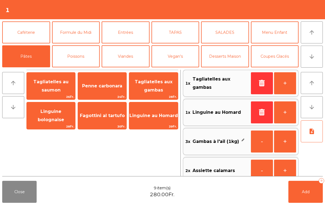
click at [271, 39] on button "Menu Enfant" at bounding box center [275, 32] width 48 height 22
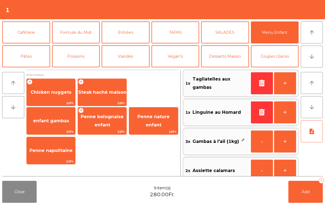
click at [113, 95] on span "Steak haché maison" at bounding box center [102, 92] width 48 height 5
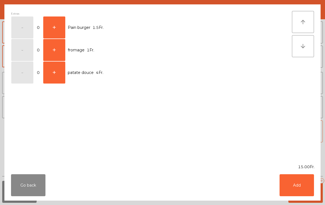
click at [58, 26] on button "+" at bounding box center [54, 28] width 22 height 22
click at [288, 185] on button "Add" at bounding box center [296, 185] width 34 height 22
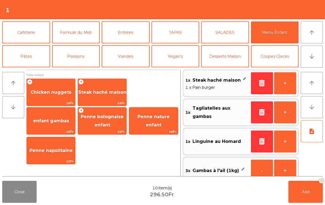
click at [285, 88] on button "+" at bounding box center [285, 83] width 22 height 22
click at [312, 136] on button "note_add" at bounding box center [312, 132] width 22 height 22
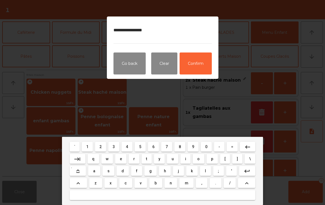
type textarea "**********"
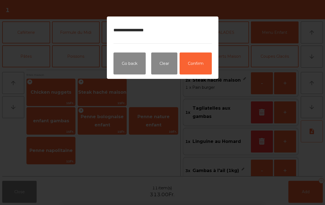
click at [195, 67] on button "Confirm" at bounding box center [195, 64] width 32 height 22
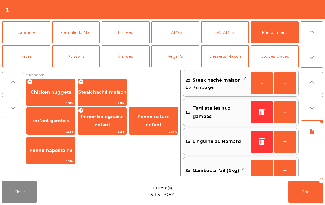
click at [306, 195] on button "Add 11" at bounding box center [305, 192] width 34 height 22
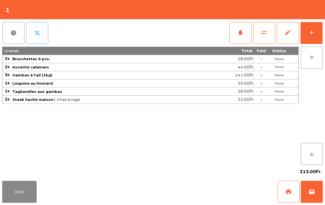
click at [10, 189] on button "Close" at bounding box center [19, 192] width 34 height 22
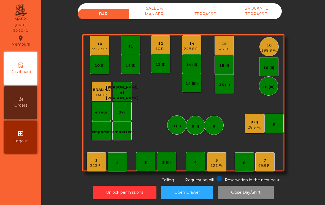
click at [158, 47] on div "10 Fr." at bounding box center [160, 49] width 10 height 6
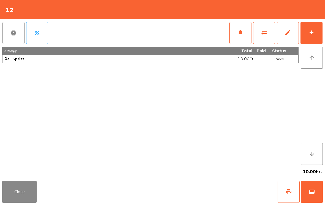
click at [318, 30] on button "add" at bounding box center [311, 33] width 22 height 22
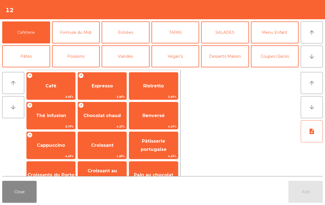
click at [171, 30] on button "TAPAS" at bounding box center [175, 32] width 48 height 22
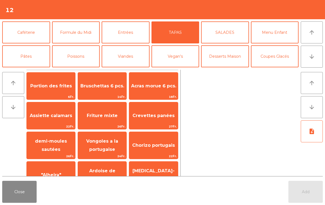
click at [103, 85] on span "Bruschettas 6 pcs." at bounding box center [102, 85] width 44 height 5
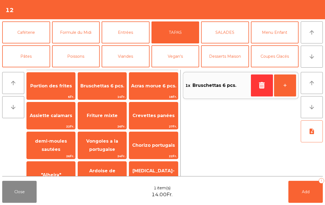
click at [102, 152] on span "Vongoles a la portugaise" at bounding box center [102, 145] width 32 height 13
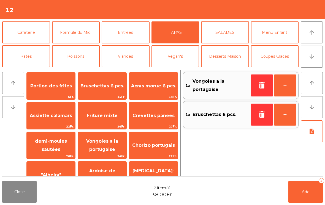
click at [74, 57] on button "Poissons" at bounding box center [76, 56] width 48 height 22
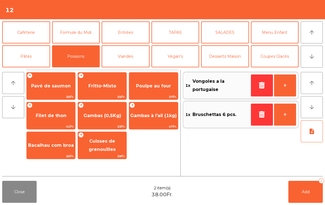
click at [106, 114] on span "Gambas (0,5Kg)" at bounding box center [102, 115] width 38 height 5
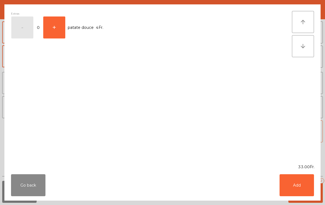
click at [290, 187] on button "Add" at bounding box center [296, 185] width 34 height 22
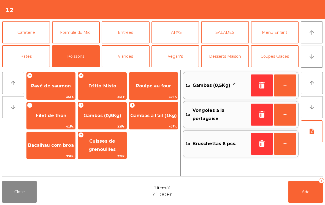
click at [123, 57] on button "Viandes" at bounding box center [126, 56] width 48 height 22
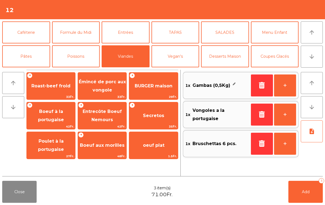
click at [91, 79] on span "Émincé de porc aux vongole" at bounding box center [102, 85] width 47 height 13
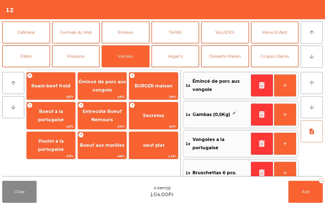
click at [310, 140] on button "note_add" at bounding box center [312, 132] width 22 height 22
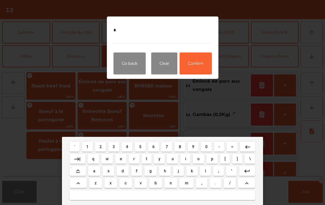
type textarea "**"
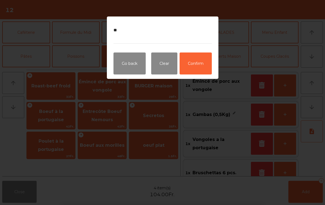
click at [199, 61] on button "Confirm" at bounding box center [195, 64] width 32 height 22
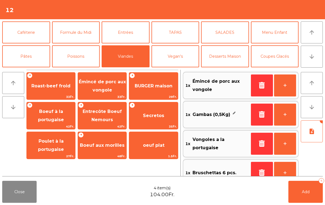
click at [309, 196] on button "Add 4" at bounding box center [305, 192] width 34 height 22
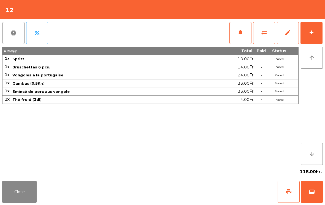
click at [24, 200] on button "Close" at bounding box center [19, 192] width 34 height 22
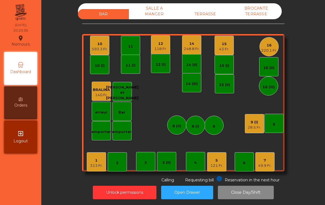
click at [224, 44] on div "15" at bounding box center [224, 44] width 10 height 6
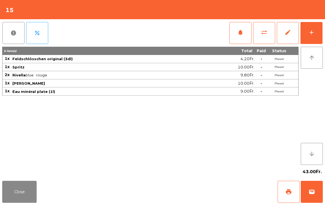
click at [317, 33] on button "add" at bounding box center [311, 33] width 22 height 22
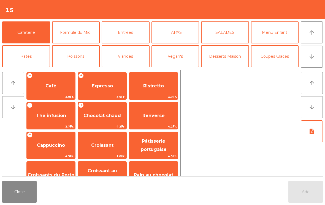
click at [132, 36] on button "Entrées" at bounding box center [126, 32] width 48 height 22
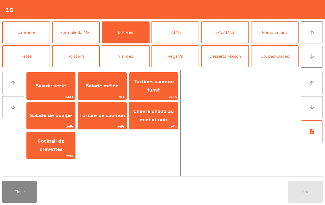
click at [58, 114] on span "Salade de poulpe" at bounding box center [51, 115] width 42 height 5
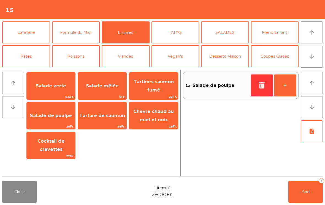
click at [76, 53] on button "Poissons" at bounding box center [76, 56] width 48 height 22
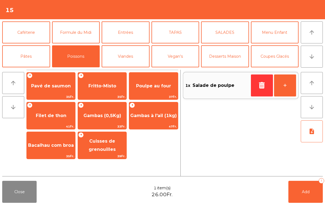
click at [57, 154] on div "Bacalhau com broa 35Fr." at bounding box center [50, 146] width 49 height 28
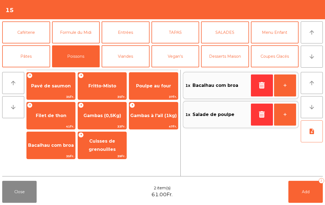
click at [53, 150] on span "Bacalhau com broa" at bounding box center [51, 145] width 48 height 15
click at [132, 56] on button "Viandes" at bounding box center [126, 56] width 48 height 22
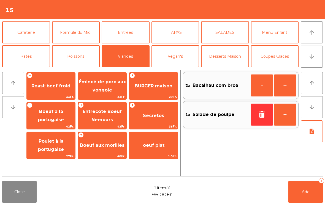
click at [51, 120] on span "Boeuf à la portugaise" at bounding box center [51, 115] width 26 height 13
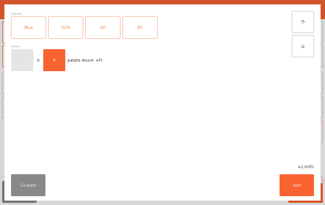
click at [108, 27] on div "AP" at bounding box center [103, 28] width 34 height 22
click at [102, 26] on div "AP" at bounding box center [103, 28] width 34 height 22
click at [62, 28] on div "SGN" at bounding box center [65, 28] width 34 height 22
click at [296, 183] on button "Add" at bounding box center [296, 185] width 34 height 22
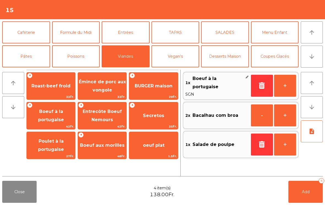
click at [286, 84] on button "+" at bounding box center [285, 86] width 22 height 22
click at [58, 83] on span "Roast-beef froid" at bounding box center [50, 85] width 39 height 5
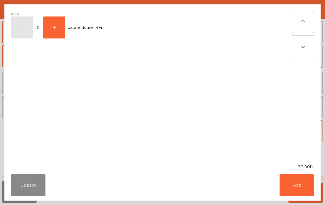
click at [300, 188] on button "Add" at bounding box center [296, 185] width 34 height 22
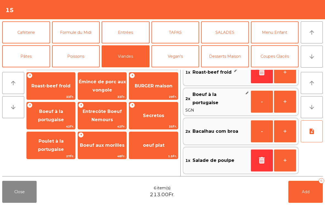
scroll to position [12, 0]
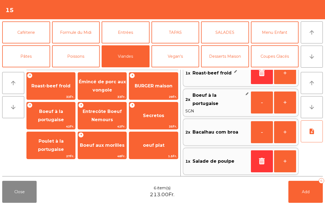
click at [319, 133] on button "note_add" at bounding box center [312, 132] width 22 height 22
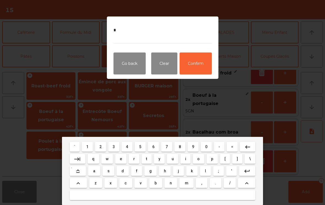
type textarea "**"
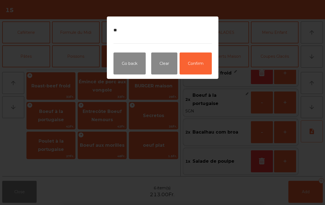
click at [199, 66] on button "Confirm" at bounding box center [195, 64] width 32 height 22
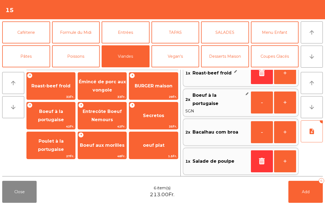
click at [312, 193] on button "Add 6" at bounding box center [305, 192] width 34 height 22
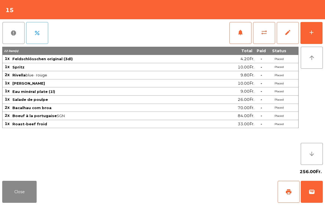
click at [19, 195] on button "Close" at bounding box center [19, 192] width 34 height 22
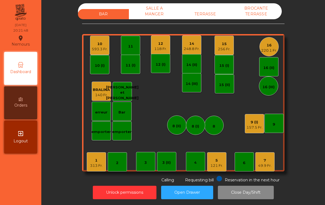
click at [227, 55] on div "15 (I)" at bounding box center [223, 64] width 19 height 19
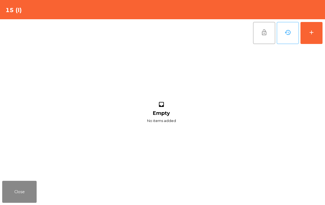
click at [317, 36] on button "add" at bounding box center [311, 33] width 22 height 22
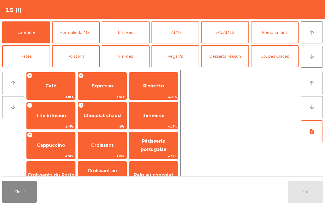
click at [23, 196] on button "Close" at bounding box center [19, 192] width 34 height 22
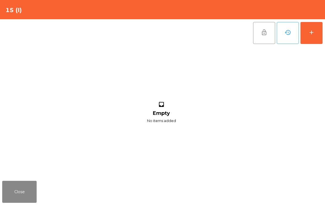
click at [27, 203] on button "Close" at bounding box center [19, 192] width 34 height 22
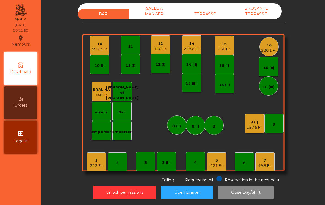
click at [226, 47] on div "256 Fr." at bounding box center [224, 50] width 13 height 6
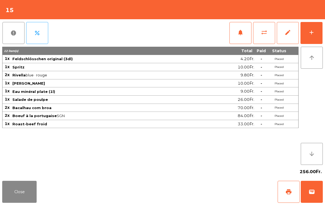
click at [310, 32] on div "add" at bounding box center [311, 32] width 7 height 7
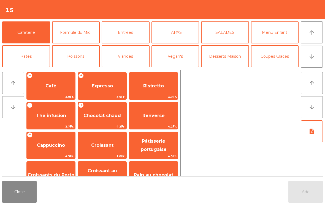
click at [316, 55] on button "arrow_downward" at bounding box center [312, 57] width 22 height 22
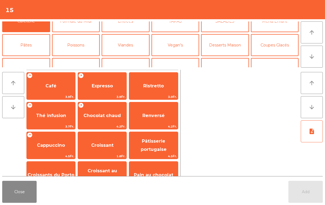
click at [236, 58] on button "Vin Rouge" at bounding box center [225, 69] width 48 height 22
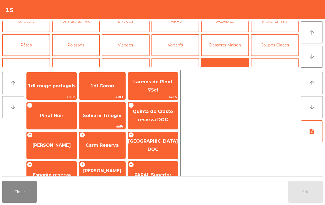
scroll to position [48, 0]
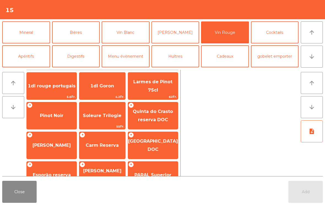
click at [116, 147] on span "Carm Reserva" at bounding box center [102, 145] width 33 height 5
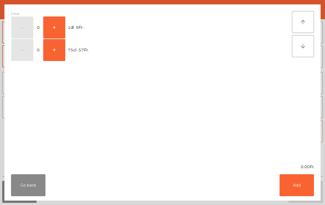
click at [55, 26] on button "+" at bounding box center [54, 28] width 22 height 22
click at [305, 187] on button "Add" at bounding box center [296, 185] width 34 height 22
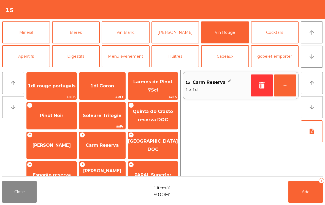
click at [289, 86] on button "+" at bounding box center [285, 86] width 22 height 22
click at [290, 85] on button "+" at bounding box center [285, 86] width 22 height 22
click at [296, 200] on button "Add 5" at bounding box center [305, 192] width 34 height 22
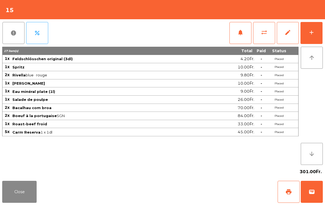
click at [19, 192] on button "Close" at bounding box center [19, 192] width 34 height 22
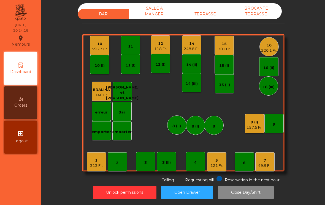
click at [260, 163] on div "49.9 Fr." at bounding box center [264, 166] width 13 height 6
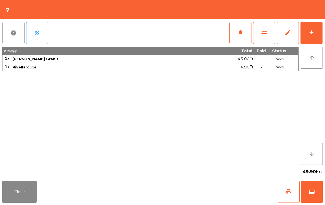
click at [316, 39] on button "add" at bounding box center [311, 33] width 22 height 22
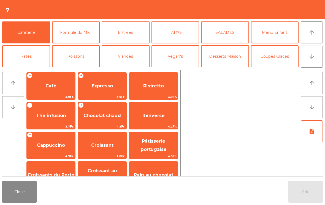
click at [130, 35] on button "Entrées" at bounding box center [126, 32] width 48 height 22
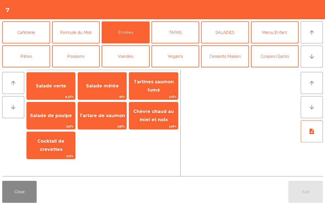
click at [158, 118] on span "Chèvre chaud au miel et noix" at bounding box center [153, 115] width 40 height 13
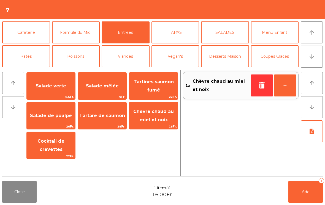
click at [54, 87] on span "Salade verte" at bounding box center [51, 85] width 30 height 5
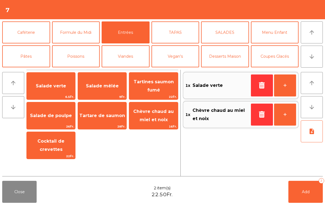
click at [109, 84] on span "Salade mêlée" at bounding box center [102, 85] width 33 height 5
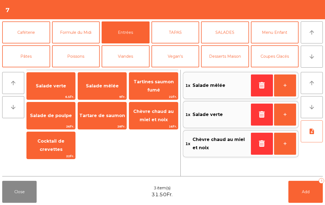
click at [51, 150] on span "Cocktail de crevettes" at bounding box center [51, 145] width 48 height 23
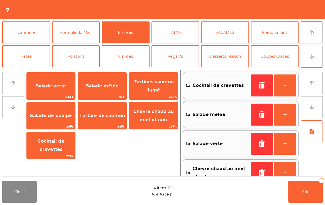
click at [86, 57] on button "Poissons" at bounding box center [76, 56] width 48 height 22
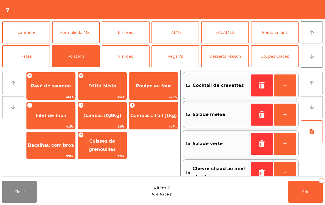
click at [31, 56] on button "Pâtes" at bounding box center [26, 56] width 48 height 22
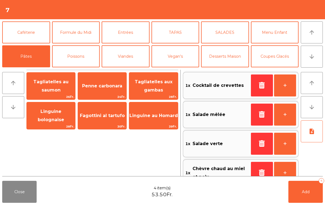
click at [161, 87] on span "Tagliatelles aux gambas" at bounding box center [153, 86] width 48 height 23
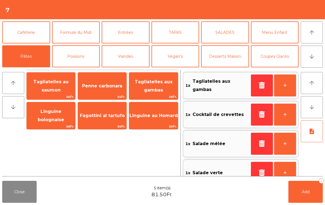
scroll to position [2, 0]
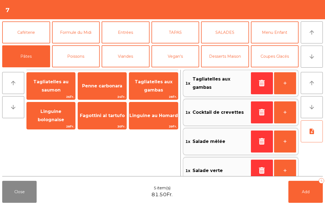
click at [84, 58] on button "Poissons" at bounding box center [76, 56] width 48 height 22
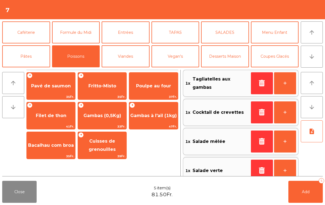
click at [106, 116] on span "Gambas (0,5Kg)" at bounding box center [102, 115] width 38 height 5
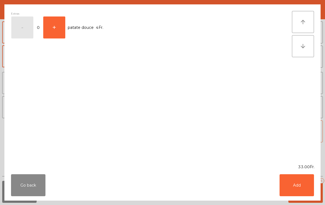
click at [310, 186] on button "Add" at bounding box center [296, 185] width 34 height 22
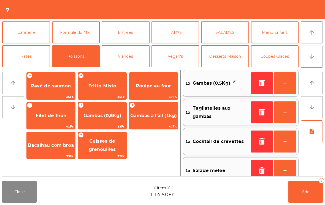
click at [155, 87] on span "Poulpe au four" at bounding box center [153, 85] width 35 height 5
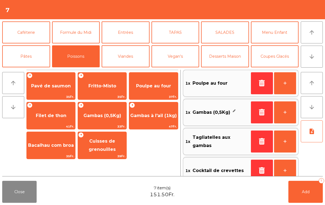
click at [153, 89] on span "Poulpe au four" at bounding box center [153, 85] width 35 height 5
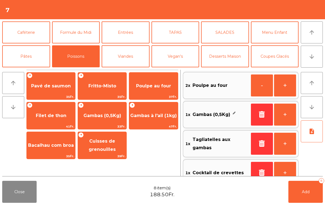
scroll to position [0, 0]
click at [310, 137] on button "note_add" at bounding box center [312, 132] width 22 height 22
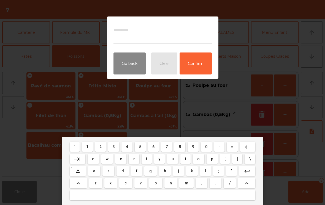
type textarea "*"
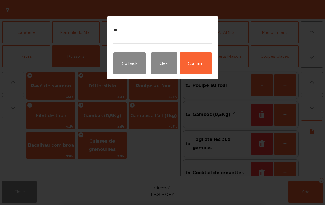
click at [203, 67] on button "Confirm" at bounding box center [195, 64] width 32 height 22
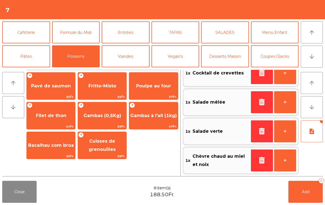
scroll to position [74, 0]
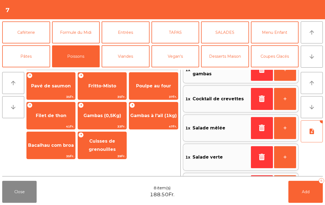
click at [310, 193] on button "Add 8" at bounding box center [305, 192] width 34 height 22
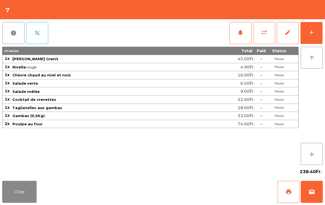
click at [39, 203] on div "Close print wallet" at bounding box center [162, 192] width 325 height 26
click at [3, 193] on button "Close" at bounding box center [19, 192] width 34 height 22
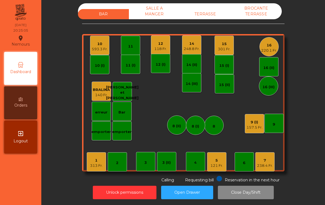
click at [272, 163] on div "238.4 Fr." at bounding box center [265, 166] width 16 height 6
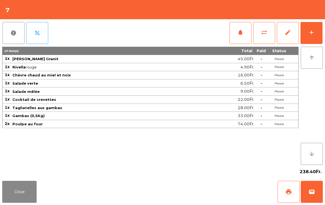
click at [316, 37] on button "add" at bounding box center [311, 33] width 22 height 22
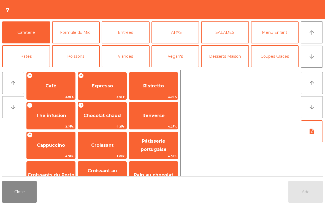
scroll to position [44, 0]
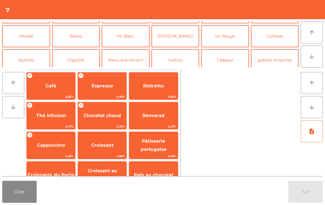
click at [31, 36] on button "Mineral" at bounding box center [26, 36] width 48 height 22
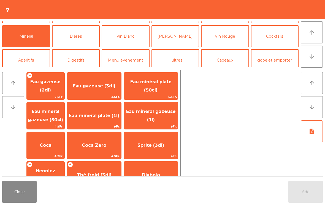
click at [159, 126] on span "9Fr." at bounding box center [151, 126] width 54 height 5
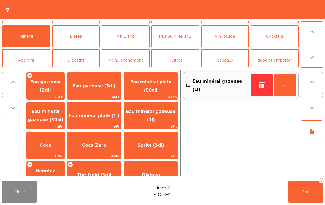
scroll to position [48, 0]
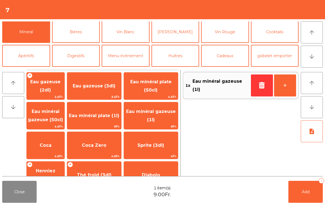
click at [309, 196] on button "Add 1" at bounding box center [305, 192] width 34 height 22
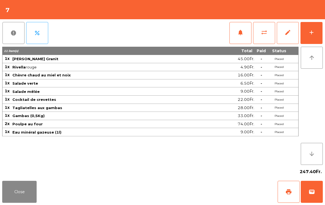
click at [20, 190] on button "Close" at bounding box center [19, 192] width 34 height 22
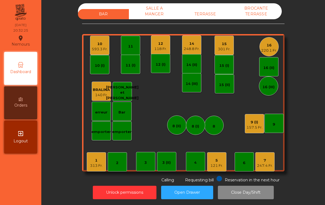
click at [219, 163] on div "5 121 Fr." at bounding box center [216, 161] width 19 height 19
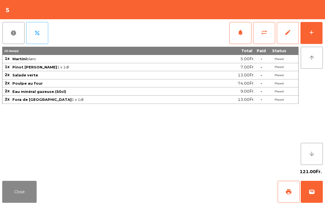
click at [318, 37] on button "add" at bounding box center [311, 33] width 22 height 22
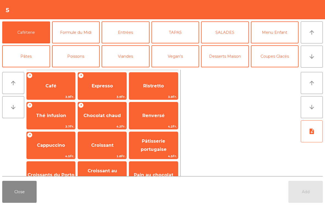
click at [66, 88] on span "Café" at bounding box center [51, 86] width 48 height 15
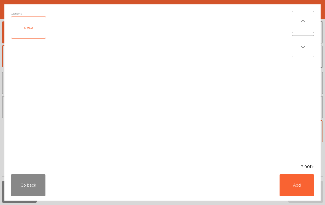
click at [307, 192] on button "Add" at bounding box center [296, 185] width 34 height 22
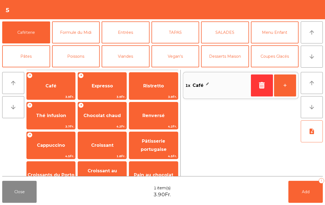
click at [107, 86] on span "Expresso" at bounding box center [102, 85] width 21 height 5
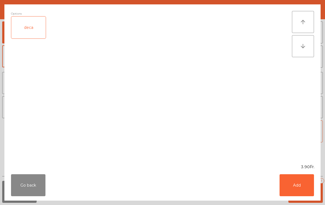
click at [304, 189] on button "Add" at bounding box center [296, 185] width 34 height 22
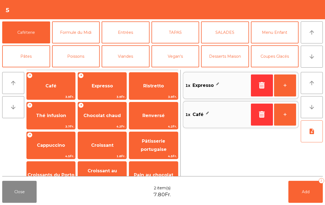
click at [306, 196] on button "Add 2" at bounding box center [305, 192] width 34 height 22
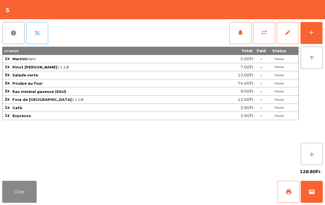
click at [19, 199] on button "Close" at bounding box center [19, 192] width 34 height 22
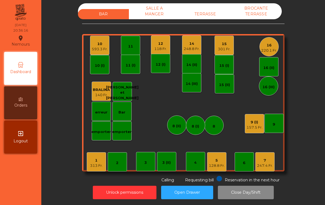
click at [99, 158] on div "1" at bounding box center [96, 161] width 13 height 6
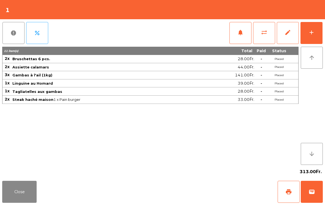
click at [310, 31] on div "add" at bounding box center [311, 32] width 7 height 7
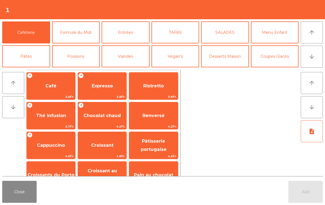
click at [312, 56] on icon "arrow_downward" at bounding box center [311, 56] width 7 height 7
click at [282, 69] on button "Cocktails" at bounding box center [275, 80] width 48 height 22
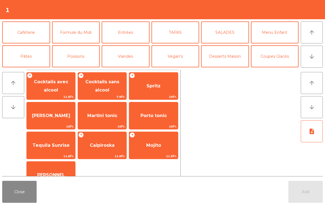
scroll to position [48, 0]
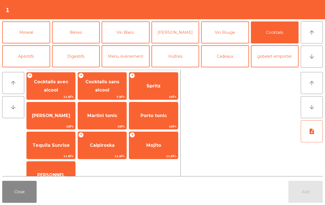
click at [96, 88] on span "Cocktails sans alcool" at bounding box center [102, 85] width 34 height 13
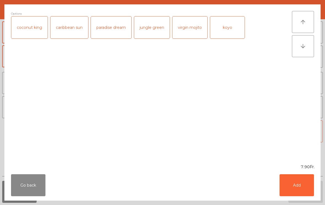
click at [28, 28] on div "coconut king" at bounding box center [29, 28] width 36 height 22
click at [297, 182] on button "Add" at bounding box center [296, 185] width 34 height 22
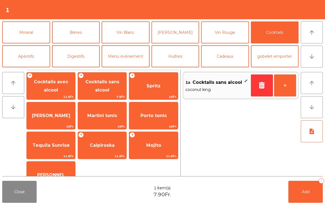
click at [93, 92] on span "Cocktails sans alcool" at bounding box center [102, 86] width 48 height 23
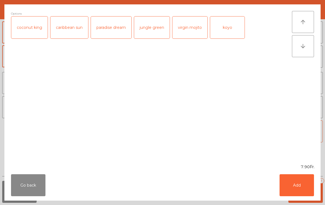
click at [64, 29] on div "caribbean sun" at bounding box center [69, 28] width 38 height 22
click at [300, 183] on button "Add" at bounding box center [296, 185] width 34 height 22
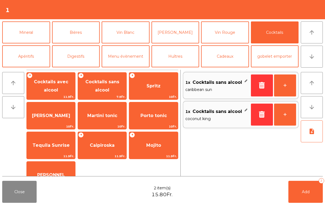
click at [154, 149] on span "Mojito" at bounding box center [153, 145] width 48 height 15
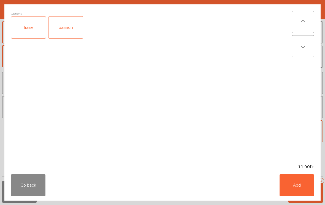
click at [302, 190] on button "Add" at bounding box center [296, 185] width 34 height 22
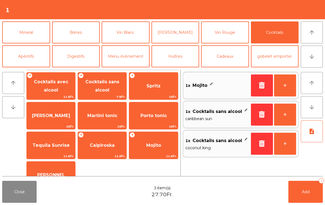
click at [283, 90] on button "+" at bounding box center [285, 86] width 22 height 22
click at [105, 92] on span "Cocktails sans alcool" at bounding box center [102, 86] width 48 height 23
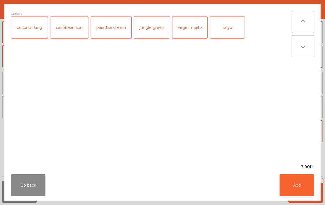
click at [22, 187] on button "Go back" at bounding box center [28, 185] width 34 height 22
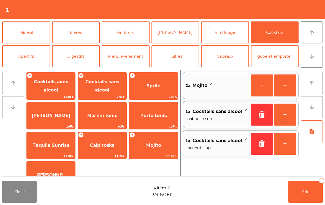
click at [47, 88] on span "Cocktails avec alcool" at bounding box center [51, 85] width 34 height 13
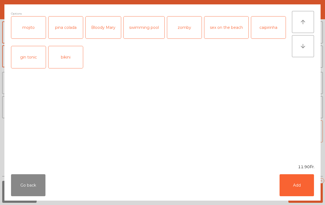
click at [263, 28] on div "caipirinha" at bounding box center [268, 28] width 34 height 22
click at [303, 183] on button "Add" at bounding box center [296, 185] width 34 height 22
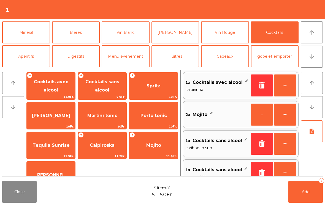
click at [307, 196] on button "Add 5" at bounding box center [305, 192] width 34 height 22
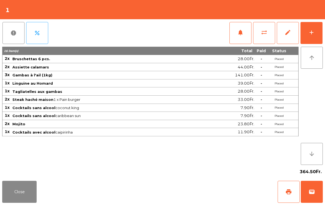
click at [316, 33] on button "add" at bounding box center [311, 33] width 22 height 22
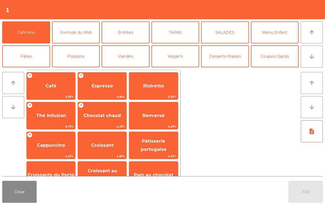
click at [315, 59] on button "arrow_downward" at bounding box center [312, 57] width 22 height 22
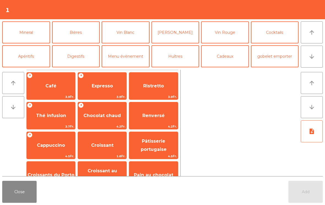
click at [26, 39] on button "Mineral" at bounding box center [26, 32] width 48 height 22
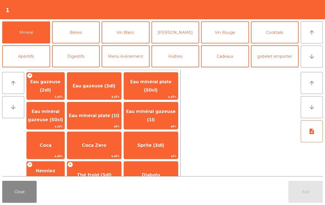
click at [305, 189] on div "Add" at bounding box center [305, 192] width 34 height 22
click at [100, 118] on span "Eau minéral plate (1l)" at bounding box center [94, 115] width 50 height 5
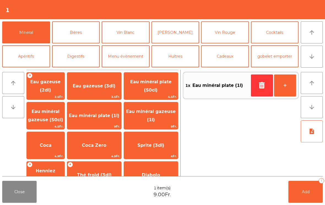
click at [145, 119] on span "Eau minéral gazeuse (1l)" at bounding box center [151, 115] width 54 height 23
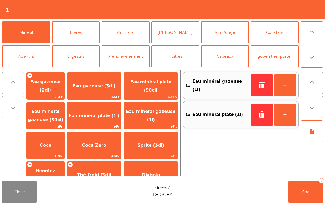
click at [312, 192] on button "Add 2" at bounding box center [305, 192] width 34 height 22
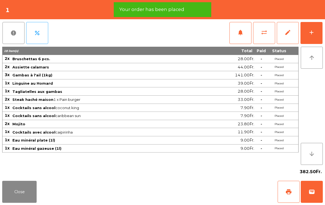
click at [19, 192] on button "Close" at bounding box center [19, 192] width 34 height 22
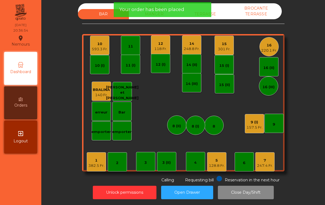
click at [252, 125] on div "9 (I) 157.5 Fr." at bounding box center [254, 123] width 19 height 19
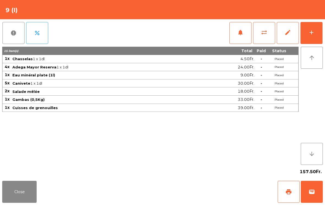
click at [309, 38] on button "add" at bounding box center [311, 33] width 22 height 22
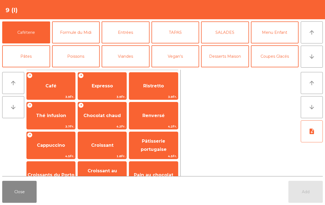
click at [24, 196] on button "Close" at bounding box center [19, 192] width 34 height 22
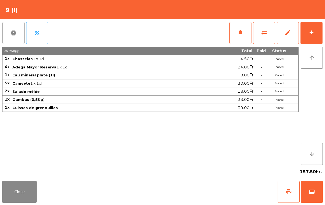
click at [19, 193] on button "Close" at bounding box center [19, 192] width 34 height 22
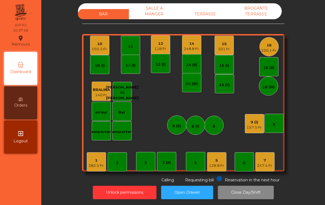
click at [258, 169] on div "BAR SALLE A MANGER TERRASSE BROCANTE TERRASSE 1 382.5 Fr. 2 3 4 5 128.8 Fr. 6 7…" at bounding box center [183, 93] width 202 height 180
click at [274, 158] on div "7 247.4 Fr." at bounding box center [264, 161] width 19 height 19
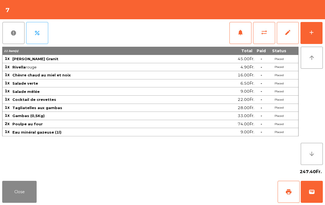
scroll to position [9, 0]
click at [16, 188] on button "Close" at bounding box center [19, 192] width 34 height 22
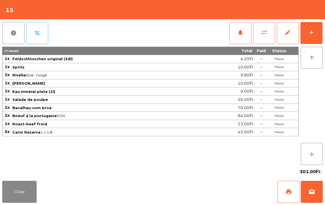
click at [10, 191] on button "Close" at bounding box center [19, 192] width 34 height 22
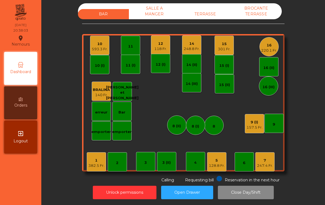
click at [192, 41] on div "14" at bounding box center [192, 44] width 16 height 6
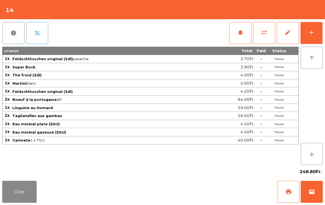
click at [20, 182] on button "Close" at bounding box center [19, 192] width 34 height 22
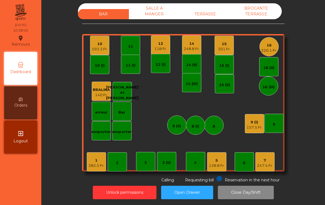
click at [162, 39] on div "12 118 Fr." at bounding box center [160, 45] width 13 height 13
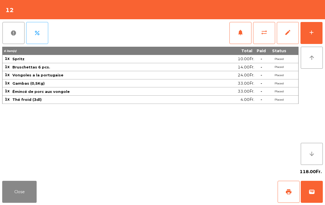
click at [10, 184] on button "Close" at bounding box center [19, 192] width 34 height 22
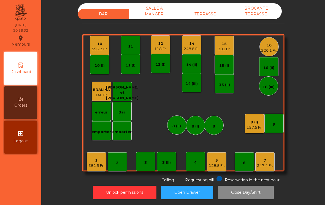
click at [94, 163] on div "382.5 Fr." at bounding box center [96, 166] width 16 height 6
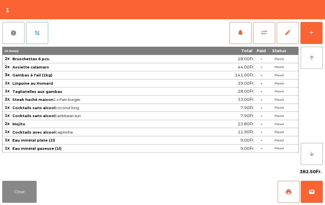
click at [239, 34] on span "notifications" at bounding box center [240, 32] width 7 height 7
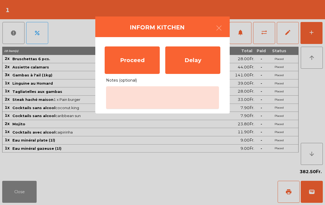
click at [136, 62] on div "Proceed" at bounding box center [132, 61] width 55 height 28
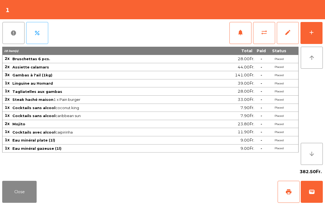
click at [36, 201] on button "Close" at bounding box center [19, 192] width 34 height 22
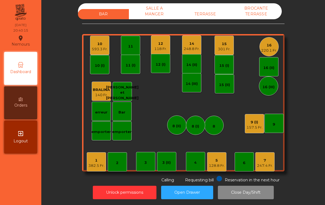
click at [271, 48] on div "220.1 Fr." at bounding box center [269, 51] width 16 height 6
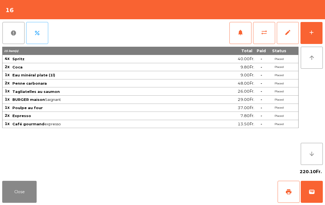
click at [312, 30] on div "add" at bounding box center [311, 32] width 7 height 7
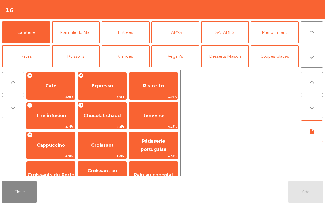
click at [107, 92] on span "Expresso" at bounding box center [102, 86] width 48 height 15
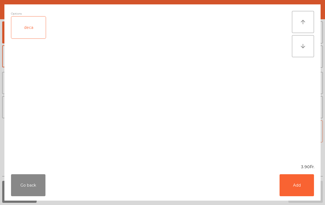
click at [302, 186] on button "Add" at bounding box center [296, 185] width 34 height 22
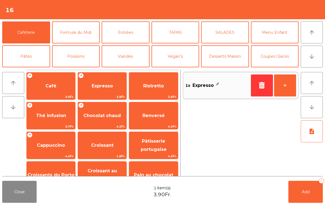
click at [302, 186] on button "Add 1" at bounding box center [305, 192] width 34 height 22
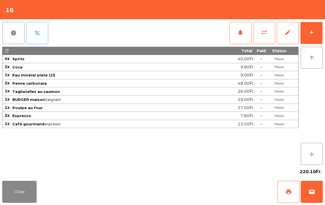
click at [287, 195] on span "print" at bounding box center [288, 192] width 7 height 7
click at [11, 189] on button "Close" at bounding box center [19, 192] width 34 height 22
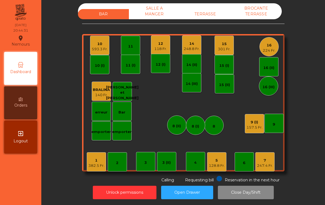
click at [256, 125] on div "157.5 Fr." at bounding box center [254, 128] width 16 height 6
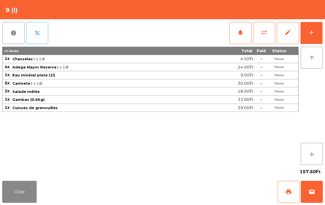
click at [242, 33] on span "notifications" at bounding box center [240, 32] width 7 height 7
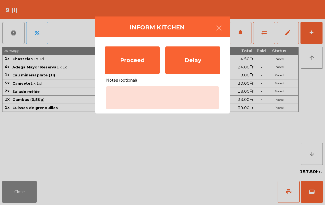
click at [146, 59] on div "Proceed" at bounding box center [132, 61] width 55 height 28
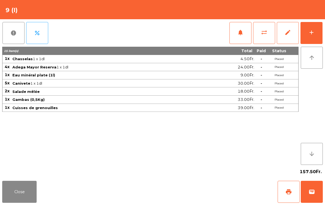
click at [25, 188] on button "Close" at bounding box center [19, 192] width 34 height 22
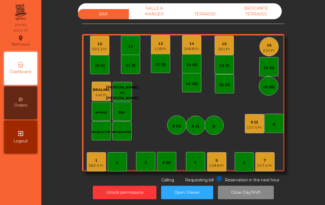
click at [211, 116] on div "8" at bounding box center [213, 125] width 19 height 19
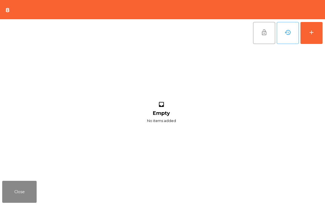
click at [321, 29] on button "add" at bounding box center [311, 33] width 22 height 22
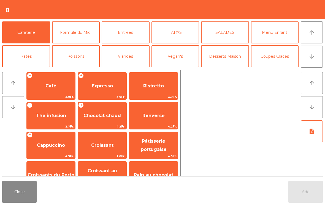
scroll to position [6, 0]
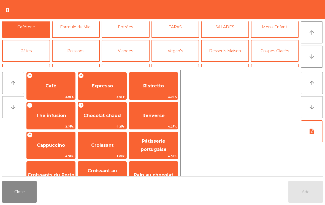
click at [280, 64] on button "Cocktails" at bounding box center [275, 75] width 48 height 22
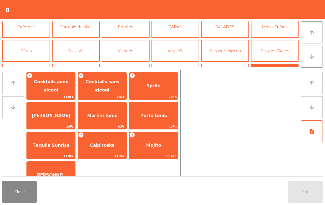
scroll to position [26, 0]
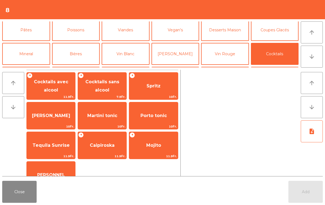
click at [98, 146] on span "Caipiroska" at bounding box center [102, 145] width 25 height 5
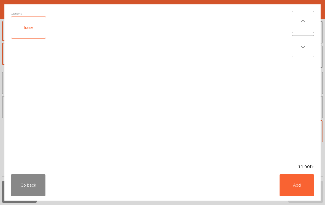
click at [103, 146] on div "Options fraise" at bounding box center [151, 84] width 281 height 147
click at [299, 189] on button "Add" at bounding box center [296, 185] width 34 height 22
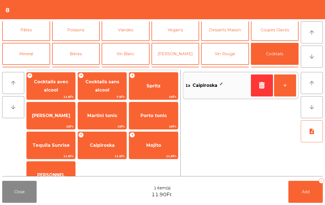
click at [290, 87] on button "+" at bounding box center [285, 86] width 22 height 22
click at [290, 86] on button "+" at bounding box center [285, 86] width 22 height 22
click at [230, 32] on button "Desserts Maison" at bounding box center [225, 30] width 48 height 22
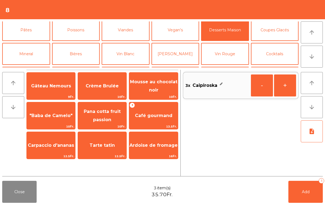
click at [44, 83] on span "Gâteau Nemours" at bounding box center [51, 86] width 48 height 15
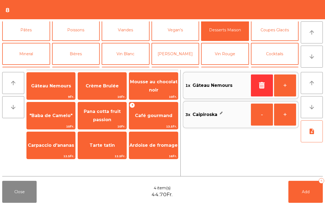
click at [42, 92] on span "Gâteau Nemours" at bounding box center [51, 86] width 48 height 15
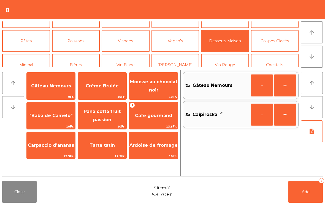
click at [284, 41] on button "Coupes Glacés" at bounding box center [275, 41] width 48 height 22
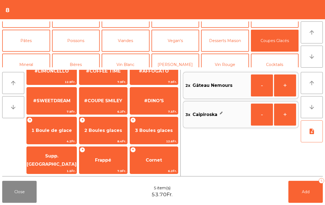
scroll to position [104, 0]
click at [105, 97] on span "#COUPE SMILEY" at bounding box center [103, 101] width 48 height 15
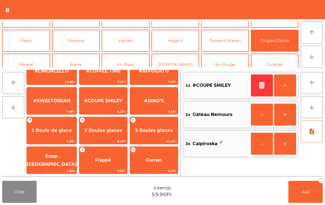
click at [159, 106] on span "#DINO'S" at bounding box center [154, 101] width 48 height 15
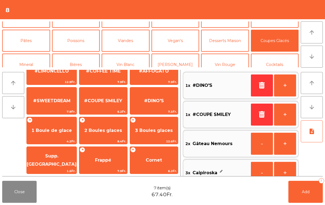
click at [298, 186] on button "Add 7" at bounding box center [305, 192] width 34 height 22
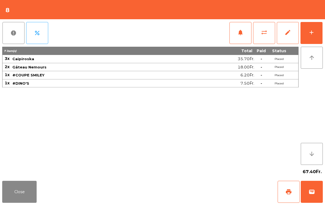
click at [23, 195] on button "Close" at bounding box center [19, 192] width 34 height 22
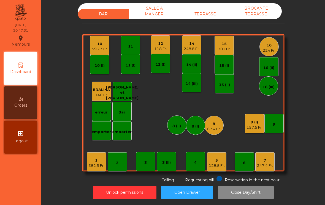
click at [226, 47] on div "301 Fr." at bounding box center [224, 50] width 13 height 6
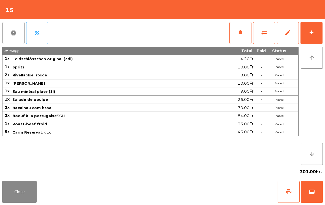
click at [236, 34] on button "notifications" at bounding box center [240, 33] width 22 height 22
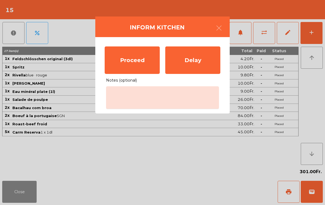
click at [138, 65] on div "Proceed" at bounding box center [132, 61] width 55 height 28
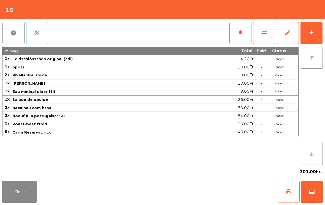
click at [7, 189] on button "Close" at bounding box center [19, 192] width 34 height 22
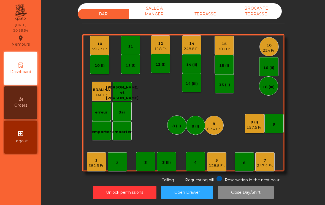
click at [98, 39] on div "10 593.3 Fr." at bounding box center [100, 45] width 16 height 13
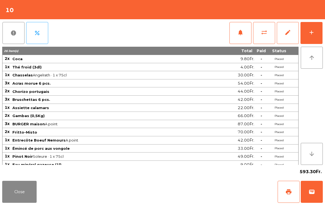
click at [321, 32] on button "add" at bounding box center [311, 33] width 22 height 22
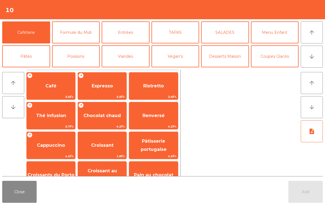
click at [314, 57] on icon "arrow_downward" at bounding box center [311, 56] width 7 height 7
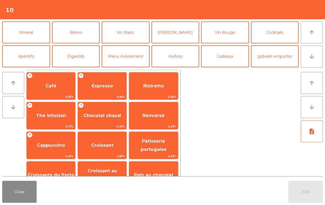
click at [32, 30] on button "Mineral" at bounding box center [26, 32] width 48 height 22
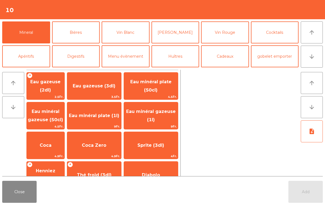
click at [163, 115] on span "Eau minéral gazeuse (1l)" at bounding box center [151, 115] width 54 height 23
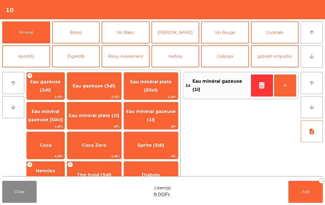
click at [306, 191] on span "Add" at bounding box center [306, 192] width 8 height 5
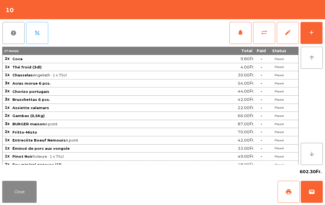
click at [18, 192] on button "Close" at bounding box center [19, 192] width 34 height 22
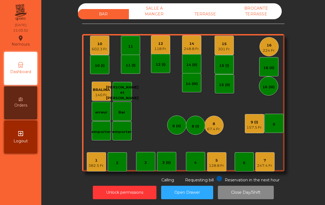
click at [213, 163] on div "128.8 Fr." at bounding box center [217, 166] width 16 height 6
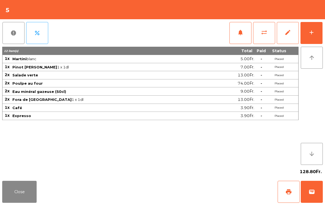
click at [309, 192] on span "wallet" at bounding box center [311, 192] width 7 height 7
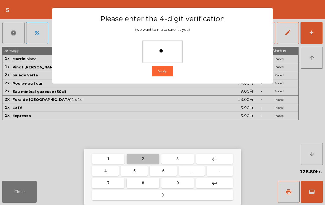
type input "**"
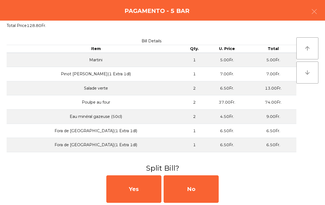
click at [195, 197] on div "No" at bounding box center [190, 190] width 55 height 28
click at [193, 188] on div "MB" at bounding box center [190, 190] width 55 height 28
click at [189, 189] on div "No" at bounding box center [190, 190] width 55 height 28
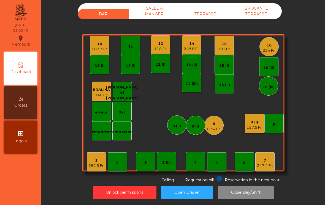
click at [99, 161] on div "1 382.5 Fr." at bounding box center [96, 161] width 19 height 19
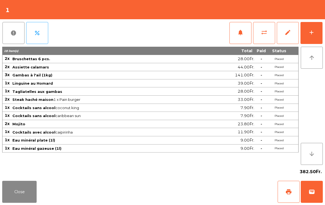
click at [309, 35] on div "add" at bounding box center [311, 32] width 7 height 7
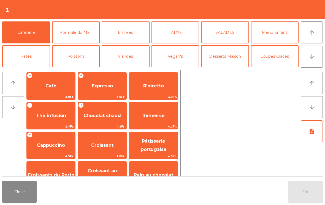
click at [313, 60] on button "arrow_downward" at bounding box center [312, 57] width 22 height 22
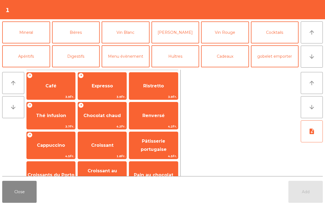
click at [27, 37] on button "Mineral" at bounding box center [26, 32] width 48 height 22
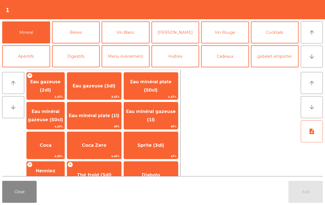
click at [118, 147] on span "Coca Zero" at bounding box center [94, 145] width 54 height 15
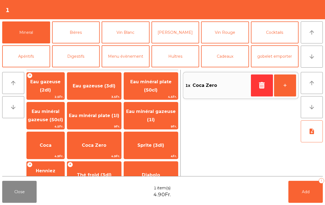
click at [284, 89] on button "+" at bounding box center [285, 86] width 22 height 22
click at [70, 32] on button "Bières" at bounding box center [76, 32] width 48 height 22
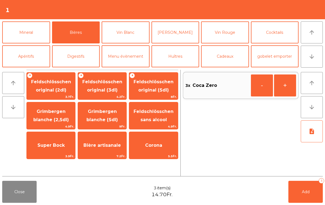
click at [99, 89] on span "Feldschlösschen original (3dl)" at bounding box center [102, 85] width 40 height 13
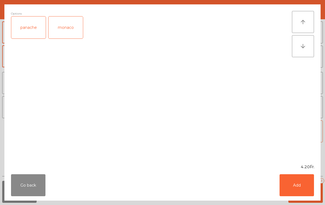
click at [64, 33] on div "monaco" at bounding box center [65, 28] width 34 height 22
click at [296, 191] on button "Add" at bounding box center [296, 185] width 34 height 22
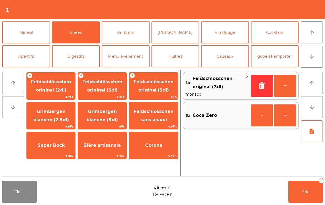
click at [286, 90] on button "+" at bounding box center [285, 86] width 22 height 22
click at [145, 92] on span "Feldschlösschen original (5dl)" at bounding box center [153, 85] width 40 height 13
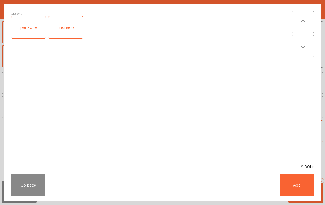
click at [299, 188] on button "Add" at bounding box center [296, 185] width 34 height 22
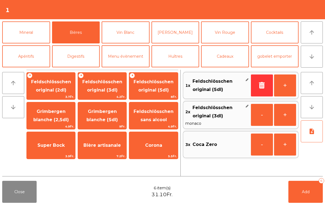
click at [300, 186] on button "Add 6" at bounding box center [305, 192] width 34 height 22
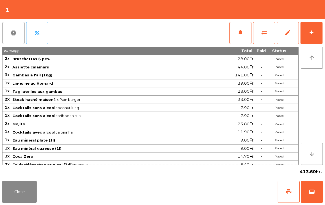
click at [26, 198] on button "Close" at bounding box center [19, 192] width 34 height 22
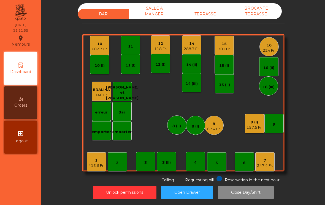
click at [103, 41] on div "10" at bounding box center [100, 44] width 16 height 6
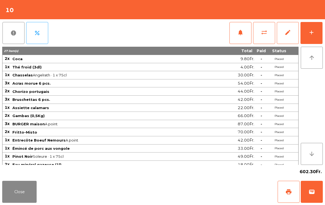
click at [320, 31] on button "add" at bounding box center [311, 33] width 22 height 22
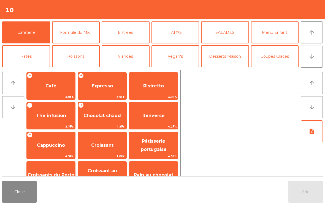
click at [221, 51] on button "Desserts Maison" at bounding box center [225, 56] width 48 height 22
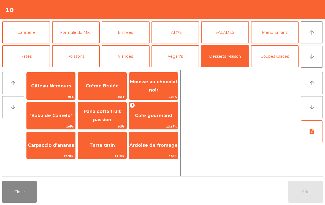
click at [166, 113] on span "Café gourmand" at bounding box center [153, 115] width 37 height 5
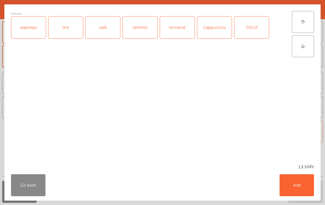
click at [23, 30] on div "expresso" at bounding box center [28, 28] width 34 height 22
click at [303, 187] on button "Add" at bounding box center [296, 185] width 34 height 22
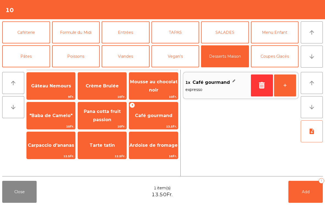
click at [112, 87] on span "Crème Brulée" at bounding box center [102, 85] width 33 height 5
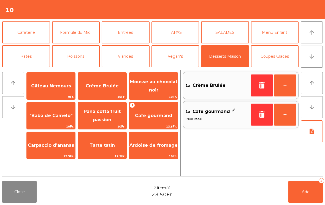
scroll to position [0, 0]
click at [274, 60] on button "Coupes Glacés" at bounding box center [275, 56] width 48 height 22
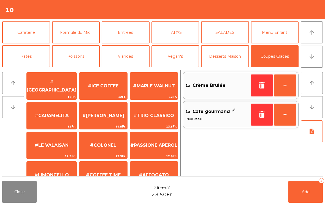
click at [109, 91] on span "#ICE COFFEE" at bounding box center [103, 86] width 48 height 15
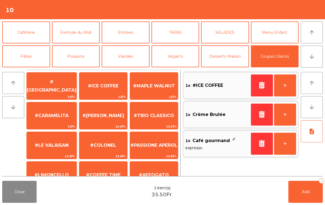
click at [264, 83] on icon "button" at bounding box center [262, 85] width 8 height 7
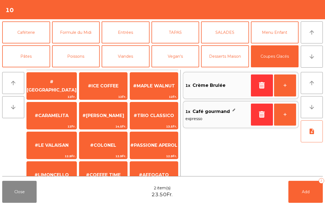
click at [61, 85] on span "#[GEOGRAPHIC_DATA]" at bounding box center [52, 85] width 50 height 13
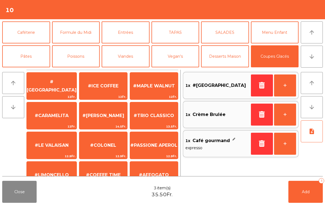
click at [48, 121] on span "#CARAMELITA" at bounding box center [52, 115] width 50 height 15
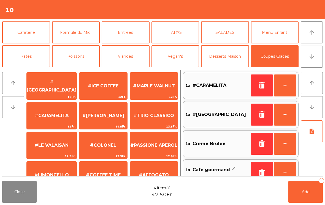
click at [54, 118] on span "#CARAMELITA" at bounding box center [52, 115] width 34 height 5
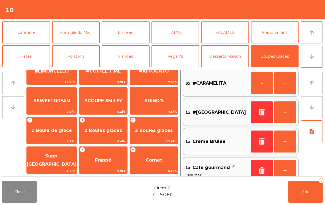
scroll to position [104, 0]
click at [50, 126] on span "1 Boule de glace" at bounding box center [52, 130] width 50 height 15
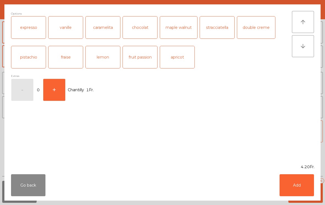
click at [108, 59] on div "lemon" at bounding box center [103, 57] width 34 height 22
click at [303, 185] on button "Add" at bounding box center [296, 185] width 34 height 22
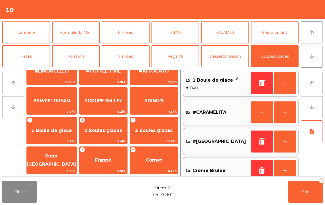
click at [29, 42] on button "Caféterie" at bounding box center [26, 32] width 48 height 22
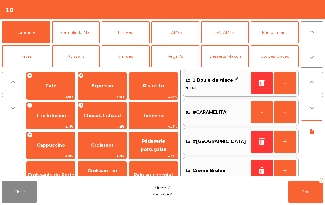
scroll to position [0, 0]
click at [52, 88] on span "Café" at bounding box center [50, 85] width 11 height 5
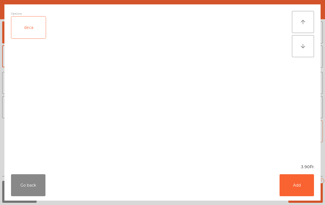
click at [300, 182] on button "Add" at bounding box center [296, 185] width 34 height 22
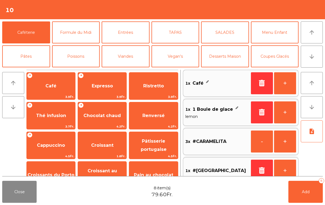
click at [300, 182] on button "Add 8" at bounding box center [305, 192] width 34 height 22
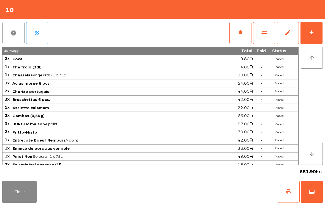
click at [262, 41] on button "sync_alt" at bounding box center [264, 33] width 22 height 22
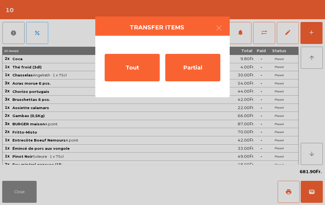
click at [208, 67] on div "Partial" at bounding box center [192, 68] width 55 height 28
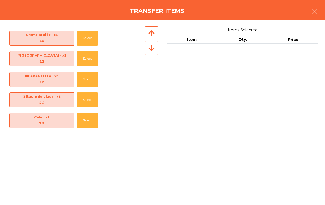
scroll to position [350, 0]
click at [89, 81] on button "Select" at bounding box center [87, 79] width 21 height 15
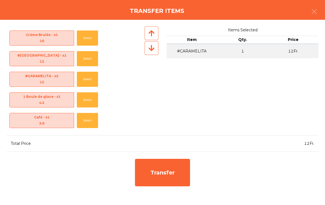
click at [168, 179] on div "Transfer" at bounding box center [162, 173] width 55 height 28
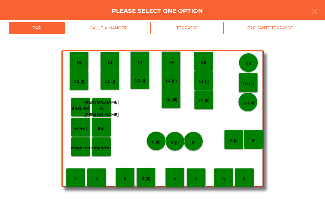
click at [81, 127] on p "erreur" at bounding box center [80, 128] width 13 height 6
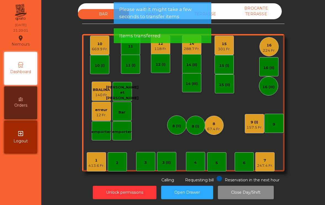
click at [96, 39] on div "10 669.9 Fr." at bounding box center [100, 45] width 16 height 13
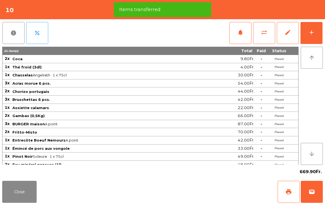
click at [307, 37] on button "add" at bounding box center [311, 33] width 22 height 22
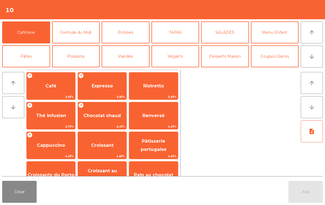
click at [280, 54] on button "Coupes Glacés" at bounding box center [275, 56] width 48 height 22
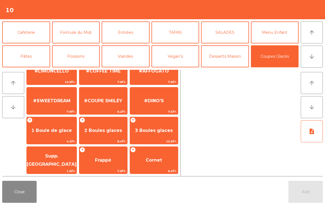
scroll to position [104, 0]
click at [105, 129] on span "2 Boules glaces" at bounding box center [103, 130] width 38 height 5
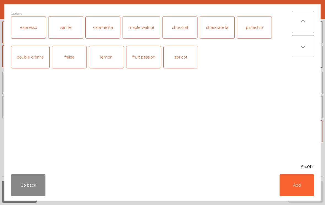
click at [294, 190] on button "Add" at bounding box center [296, 185] width 34 height 22
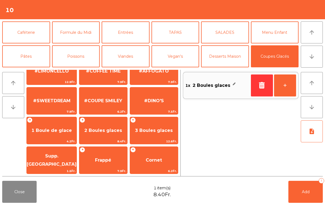
click at [64, 96] on span "#SWEETDREAM" at bounding box center [52, 101] width 50 height 15
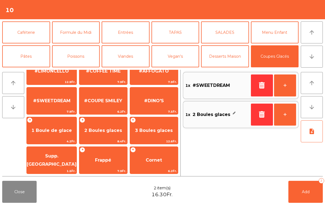
click at [301, 185] on button "Add 2" at bounding box center [305, 192] width 34 height 22
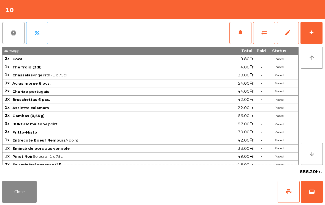
scroll to position [3, 0]
click at [22, 197] on button "Close" at bounding box center [19, 192] width 34 height 22
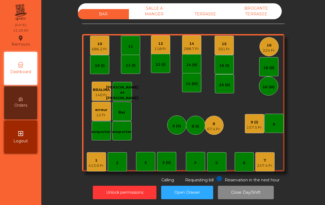
click at [166, 46] on div "118 Fr." at bounding box center [160, 49] width 13 height 6
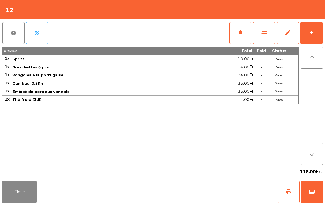
click at [321, 40] on button "add" at bounding box center [311, 33] width 22 height 22
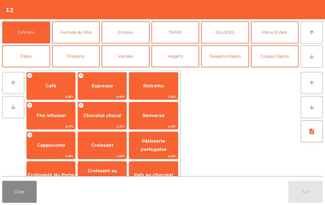
click at [313, 58] on icon "arrow_downward" at bounding box center [311, 56] width 7 height 7
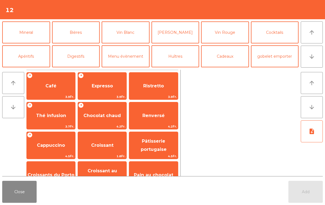
click at [173, 37] on button "[PERSON_NAME]" at bounding box center [175, 32] width 48 height 22
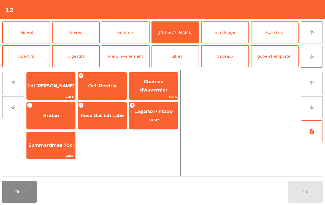
click at [239, 32] on button "Vin Rouge" at bounding box center [225, 32] width 48 height 22
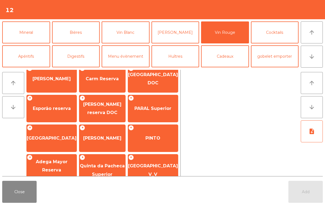
scroll to position [80, 0]
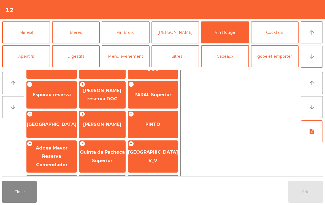
click at [160, 121] on span "PINTO" at bounding box center [153, 124] width 50 height 15
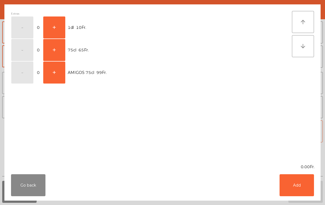
click at [54, 28] on button "+" at bounding box center [54, 28] width 22 height 22
click at [297, 182] on button "Add" at bounding box center [296, 185] width 34 height 22
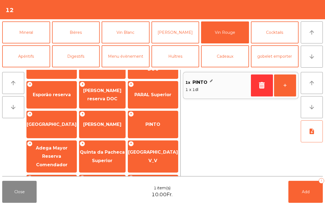
click at [289, 86] on button "+" at bounding box center [285, 86] width 22 height 22
click at [309, 194] on span "Add" at bounding box center [306, 192] width 8 height 5
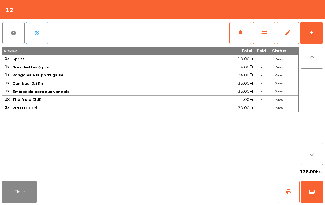
click at [317, 30] on button "add" at bounding box center [311, 33] width 22 height 22
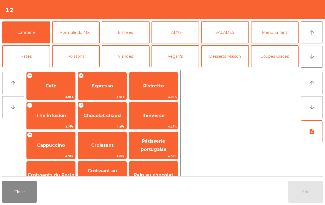
click at [312, 54] on icon "arrow_downward" at bounding box center [311, 56] width 7 height 7
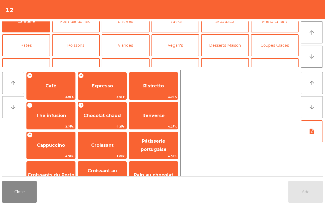
click at [32, 58] on button "Mineral" at bounding box center [26, 69] width 48 height 22
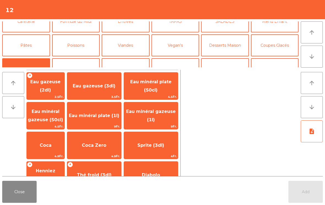
scroll to position [48, 0]
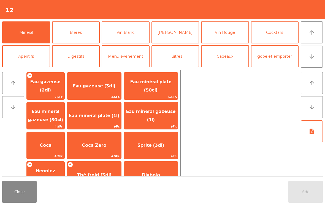
click at [97, 168] on span "Thé froid (3dl)" at bounding box center [94, 175] width 54 height 15
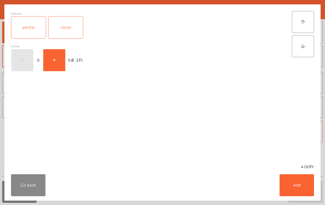
scroll to position [63, 0]
click at [308, 186] on button "Add" at bounding box center [296, 185] width 34 height 22
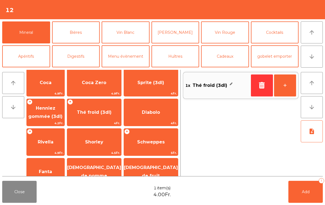
click at [307, 185] on button "Add 1" at bounding box center [305, 192] width 34 height 22
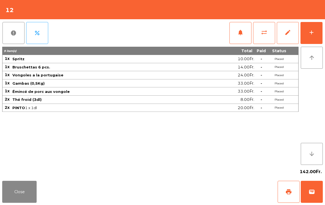
click at [23, 186] on button "Close" at bounding box center [19, 192] width 34 height 22
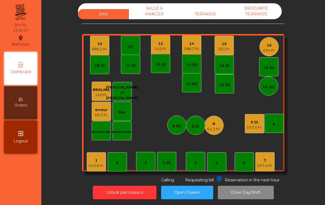
click at [165, 46] on div "142 Fr." at bounding box center [160, 49] width 13 height 6
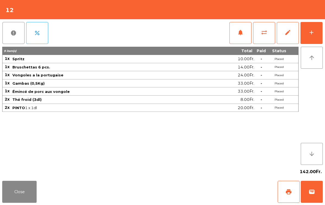
click at [313, 26] on button "add" at bounding box center [311, 33] width 22 height 22
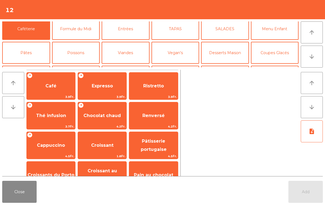
scroll to position [34, 0]
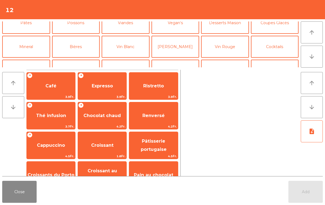
click at [219, 47] on button "Vin Rouge" at bounding box center [225, 47] width 48 height 22
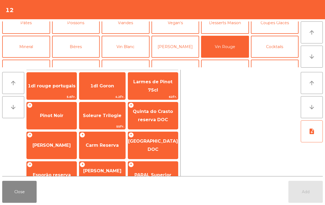
scroll to position [74, 0]
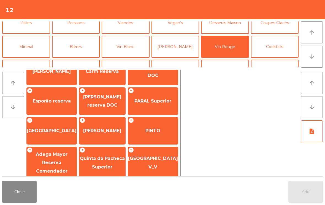
click at [148, 125] on span "PINTO" at bounding box center [153, 131] width 50 height 15
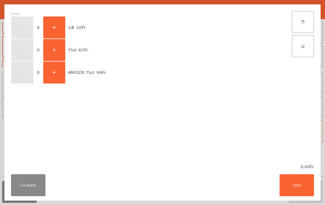
click at [58, 25] on button "+" at bounding box center [54, 28] width 22 height 22
click at [302, 183] on button "Add" at bounding box center [296, 185] width 34 height 22
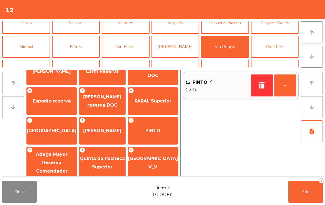
click at [286, 84] on button "+" at bounding box center [285, 86] width 22 height 22
click at [311, 192] on button "Add 3" at bounding box center [305, 192] width 34 height 22
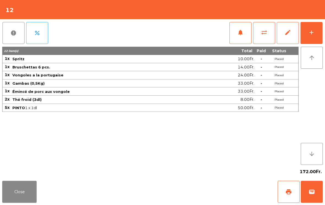
click at [36, 189] on button "Close" at bounding box center [19, 192] width 34 height 22
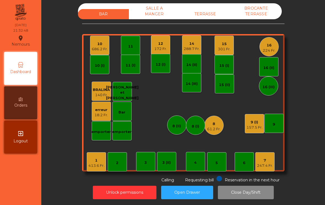
click at [214, 127] on div "61.2 Fr." at bounding box center [213, 130] width 13 height 6
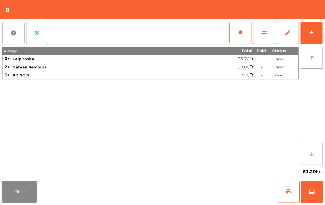
click at [267, 34] on button "sync_alt" at bounding box center [264, 33] width 22 height 22
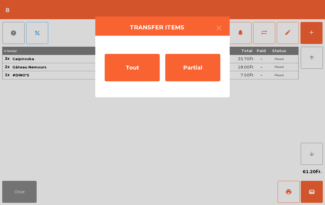
click at [121, 74] on div "Tout" at bounding box center [132, 68] width 55 height 28
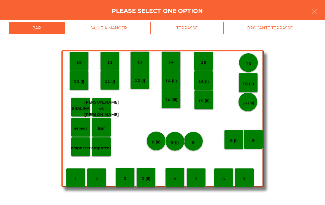
click at [263, 32] on div "BROCANTE TERRASSE" at bounding box center [269, 28] width 93 height 12
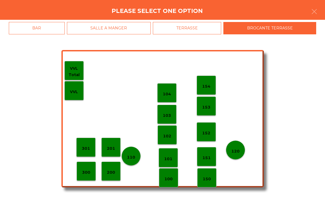
click at [244, 154] on div "120" at bounding box center [235, 150] width 19 height 19
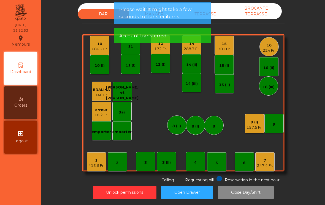
click at [261, 16] on div "BAR SALLE A MANGER TERRASSE BROCANTE TERRASSE 1 413.6 Fr. 2 3 4 5 6 7 247.4 Fr.…" at bounding box center [183, 93] width 202 height 180
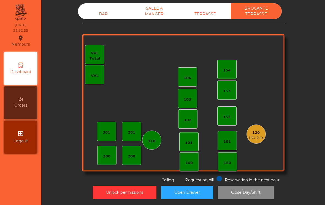
click at [104, 9] on div "BAR" at bounding box center [103, 14] width 51 height 10
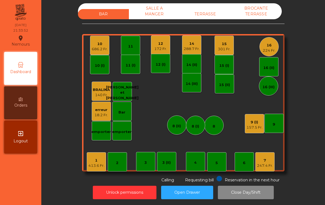
click at [274, 43] on div "16" at bounding box center [269, 46] width 13 height 6
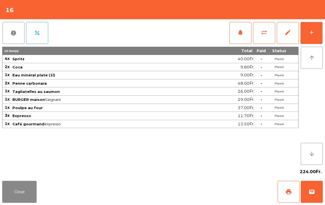
click at [26, 190] on button "Close" at bounding box center [19, 192] width 34 height 22
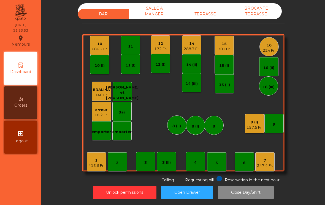
click at [270, 63] on div "16 (II)" at bounding box center [268, 66] width 19 height 19
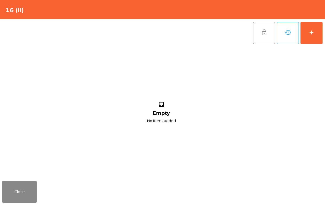
click at [315, 36] on button "add" at bounding box center [311, 33] width 22 height 22
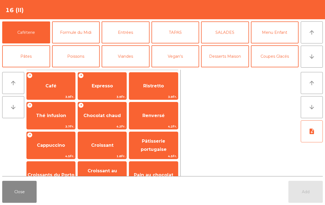
click at [69, 61] on button "Poissons" at bounding box center [76, 56] width 48 height 22
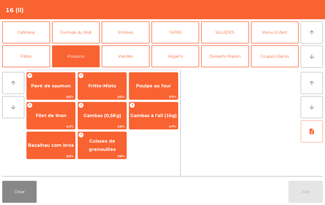
click at [153, 90] on span "Poulpe au four" at bounding box center [153, 86] width 48 height 15
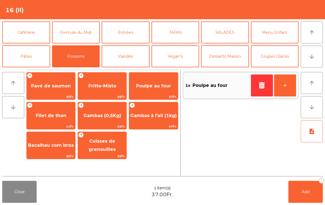
click at [286, 88] on button "+" at bounding box center [285, 86] width 22 height 22
click at [53, 148] on span "Bacalhau com broa" at bounding box center [51, 145] width 48 height 15
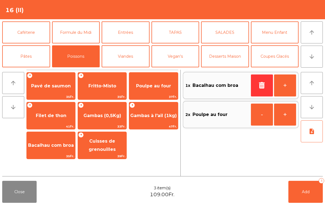
click at [287, 90] on button "+" at bounding box center [285, 86] width 22 height 22
click at [299, 195] on button "Add 4" at bounding box center [305, 192] width 34 height 22
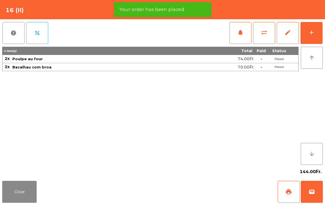
click at [312, 38] on button "add" at bounding box center [311, 33] width 22 height 22
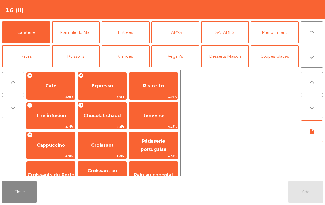
click at [318, 61] on button "arrow_downward" at bounding box center [312, 57] width 22 height 22
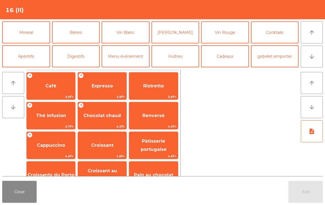
click at [233, 39] on button "Vin Rouge" at bounding box center [225, 32] width 48 height 22
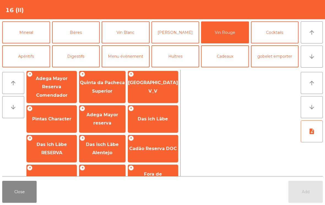
scroll to position [165, 0]
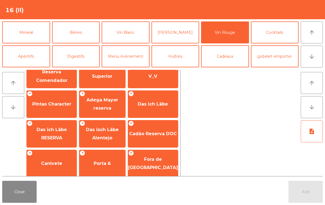
click at [49, 169] on span "Canivete" at bounding box center [52, 163] width 50 height 15
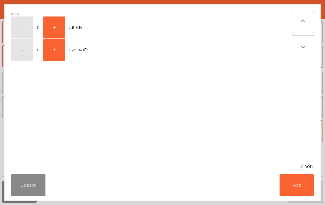
click at [53, 52] on button "+" at bounding box center [54, 50] width 22 height 22
click at [300, 189] on button "Add" at bounding box center [296, 185] width 34 height 22
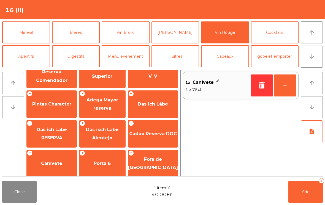
click at [304, 193] on span "Add" at bounding box center [306, 192] width 8 height 5
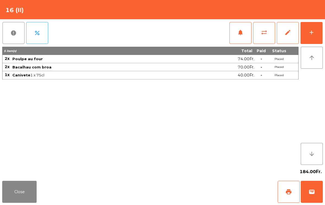
click at [308, 35] on button "add" at bounding box center [311, 33] width 22 height 22
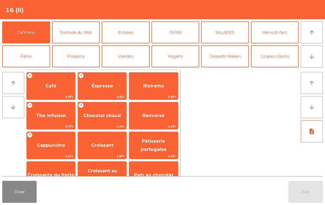
click at [312, 55] on icon "arrow_downward" at bounding box center [311, 56] width 7 height 7
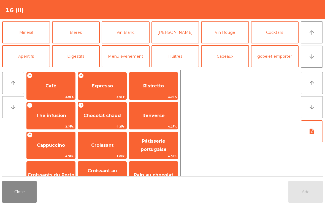
click at [81, 36] on button "Bières" at bounding box center [76, 32] width 48 height 22
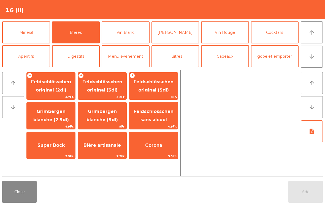
click at [26, 38] on button "Mineral" at bounding box center [26, 32] width 48 height 22
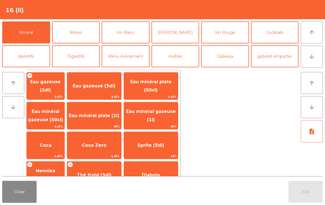
click at [156, 117] on span "Eau minéral gazeuse (1l)" at bounding box center [151, 115] width 54 height 23
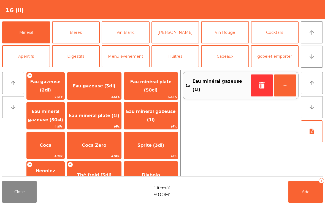
click at [302, 194] on span "Add" at bounding box center [306, 192] width 8 height 5
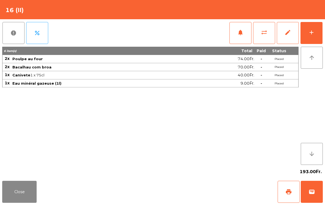
click at [19, 192] on button "Close" at bounding box center [19, 192] width 34 height 22
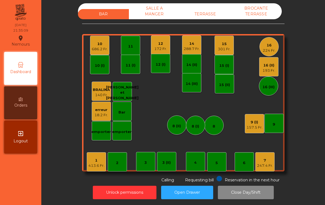
click at [188, 41] on div "14" at bounding box center [192, 44] width 16 height 6
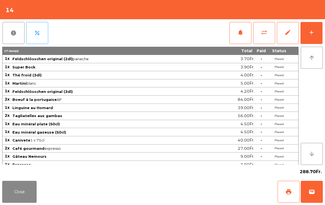
click at [308, 32] on div "add" at bounding box center [311, 32] width 7 height 7
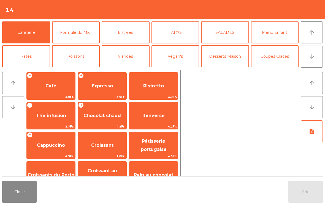
click at [93, 90] on span "Expresso" at bounding box center [102, 86] width 48 height 15
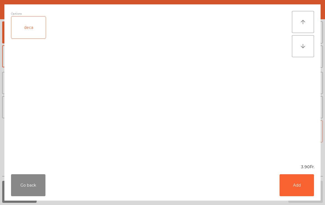
click at [300, 183] on button "Add" at bounding box center [296, 185] width 34 height 22
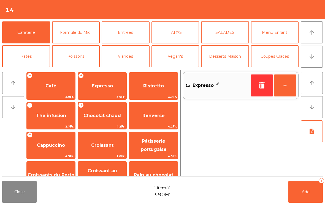
click at [315, 193] on button "Add 1" at bounding box center [305, 192] width 34 height 22
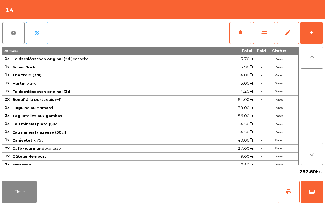
click at [39, 188] on div "Close print wallet" at bounding box center [162, 192] width 325 height 26
click at [10, 196] on button "Close" at bounding box center [19, 192] width 34 height 22
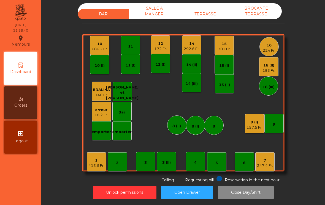
click at [97, 44] on div "10 686.2 Fr." at bounding box center [99, 45] width 19 height 19
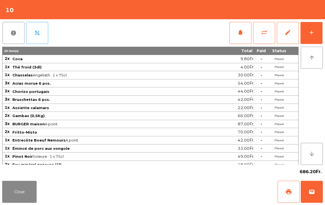
scroll to position [0, 0]
click at [309, 34] on div "add" at bounding box center [311, 32] width 7 height 7
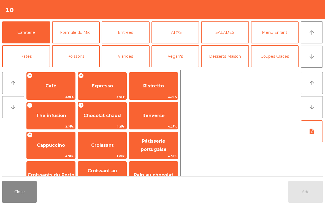
click at [306, 60] on button "arrow_downward" at bounding box center [312, 57] width 22 height 22
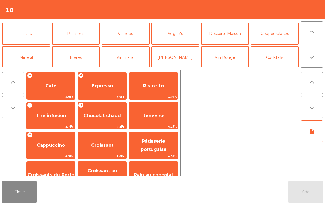
scroll to position [48, 0]
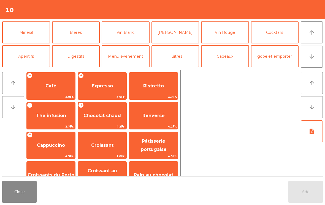
click at [28, 32] on button "Mineral" at bounding box center [26, 32] width 48 height 22
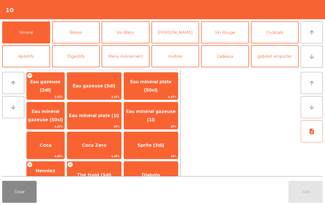
click at [168, 87] on span "Eau minéral plate (50cl)" at bounding box center [151, 86] width 54 height 23
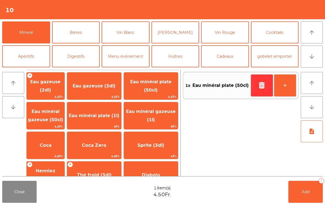
click at [315, 187] on button "Add 1" at bounding box center [305, 192] width 34 height 22
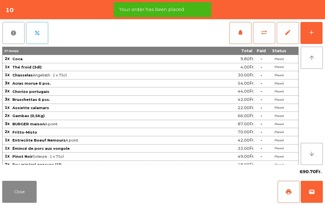
click at [21, 200] on button "Close" at bounding box center [19, 192] width 34 height 22
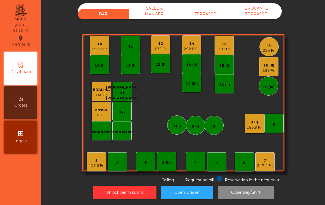
click at [96, 111] on div "erreur 18.2 Fr." at bounding box center [101, 111] width 19 height 19
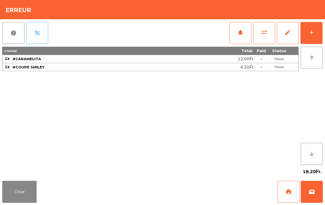
click at [21, 178] on div "18.20Fr." at bounding box center [162, 172] width 320 height 14
click at [15, 180] on div "Close print wallet" at bounding box center [162, 192] width 325 height 26
click at [15, 184] on button "Close" at bounding box center [19, 192] width 34 height 22
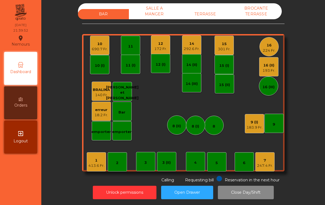
click at [269, 46] on div "16 224 Fr." at bounding box center [268, 46] width 19 height 19
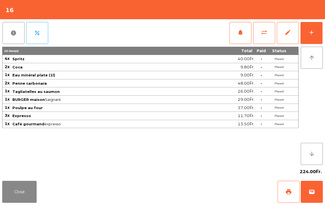
click at [311, 193] on span "wallet" at bounding box center [311, 192] width 7 height 7
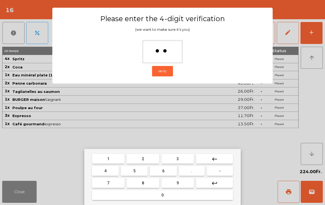
type input "***"
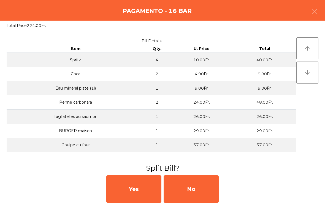
click at [204, 188] on div "No" at bounding box center [190, 190] width 55 height 28
click at [201, 190] on div "MB" at bounding box center [190, 190] width 55 height 28
click at [201, 193] on div "No" at bounding box center [190, 190] width 55 height 28
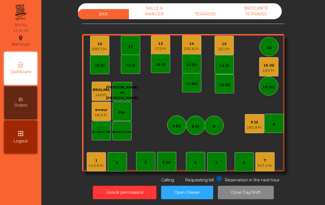
click at [268, 158] on div "7" at bounding box center [265, 161] width 16 height 6
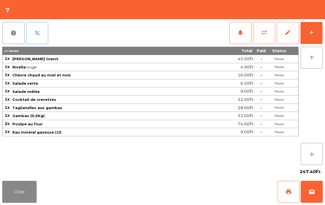
click at [316, 29] on button "add" at bounding box center [311, 33] width 22 height 22
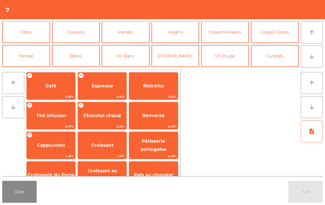
click at [54, 110] on span "Thé infusion" at bounding box center [51, 115] width 48 height 15
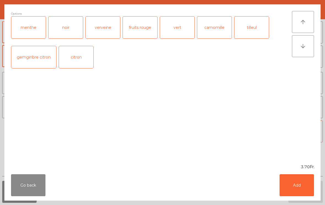
scroll to position [23, 0]
click at [184, 30] on div "vert" at bounding box center [177, 28] width 34 height 22
click at [306, 186] on button "Add" at bounding box center [296, 185] width 34 height 22
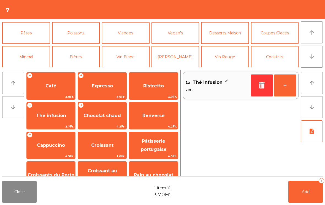
click at [277, 59] on button "Cocktails" at bounding box center [275, 57] width 48 height 22
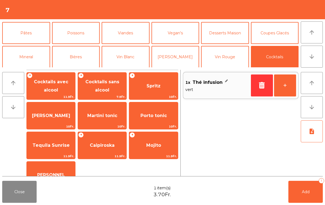
click at [158, 146] on span "Mojito" at bounding box center [153, 145] width 15 height 5
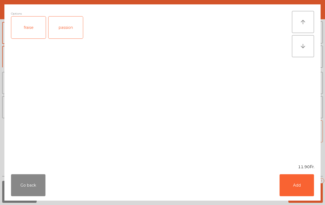
click at [24, 25] on div "fraise" at bounding box center [28, 28] width 34 height 22
click at [307, 196] on button "Add" at bounding box center [296, 185] width 34 height 22
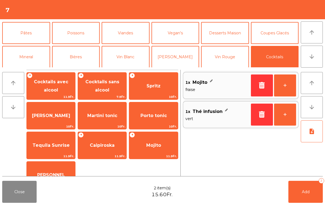
click at [292, 119] on button "+" at bounding box center [285, 115] width 22 height 22
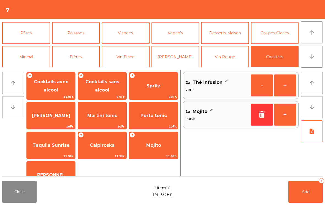
click at [312, 201] on button "Add 3" at bounding box center [305, 192] width 34 height 22
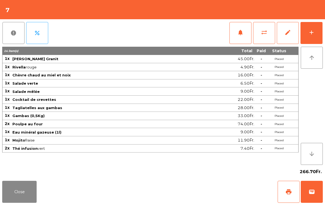
click at [33, 187] on button "Close" at bounding box center [19, 192] width 34 height 22
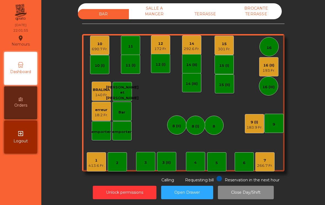
click at [228, 41] on div "15" at bounding box center [224, 44] width 13 height 6
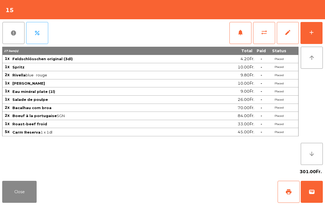
click at [310, 25] on button "add" at bounding box center [311, 33] width 22 height 22
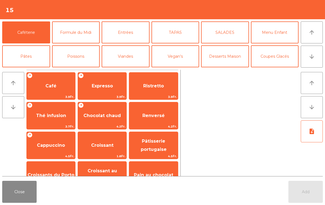
click at [104, 98] on span "3.9Fr." at bounding box center [102, 96] width 48 height 5
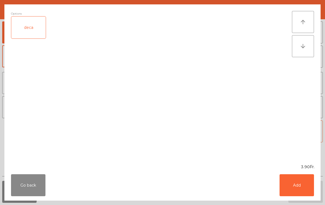
click at [299, 190] on button "Add" at bounding box center [296, 185] width 34 height 22
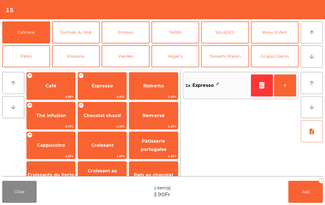
click at [284, 84] on button "+" at bounding box center [285, 86] width 22 height 22
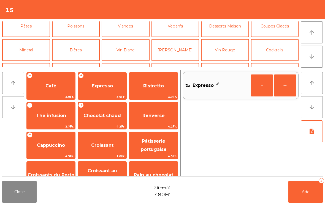
click at [74, 63] on button "Digestifs" at bounding box center [76, 74] width 48 height 22
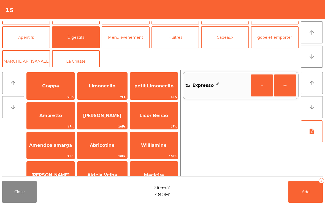
click at [104, 91] on span "Limoncello" at bounding box center [102, 86] width 50 height 15
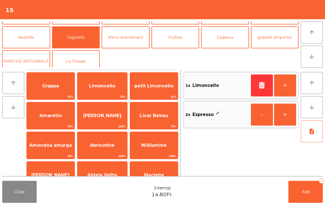
click at [295, 88] on button "+" at bounding box center [285, 86] width 22 height 22
click at [298, 193] on button "Add 5" at bounding box center [305, 192] width 34 height 22
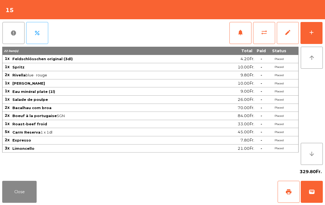
click at [316, 193] on button "wallet" at bounding box center [312, 192] width 22 height 22
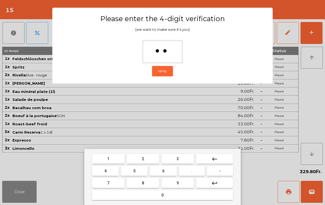
type input "***"
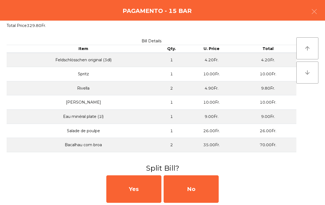
click at [199, 192] on div "No" at bounding box center [190, 190] width 55 height 28
click at [199, 195] on div "No" at bounding box center [190, 190] width 55 height 28
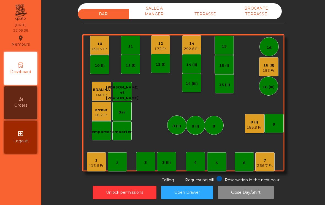
click at [102, 163] on div "413.6 Fr." at bounding box center [96, 166] width 16 height 6
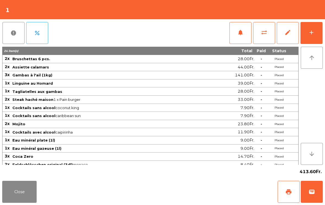
click at [309, 33] on div "add" at bounding box center [311, 32] width 7 height 7
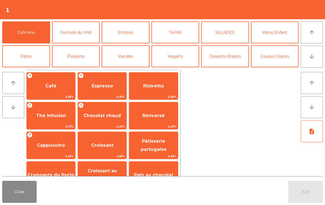
click at [242, 61] on button "Desserts Maison" at bounding box center [225, 56] width 48 height 22
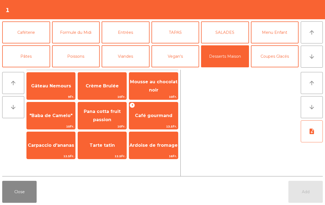
click at [159, 122] on span "Café gourmand" at bounding box center [153, 115] width 48 height 15
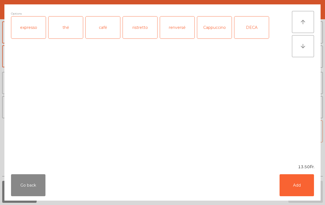
click at [70, 31] on div "thé" at bounding box center [65, 28] width 34 height 22
click at [300, 187] on button "Add" at bounding box center [296, 185] width 34 height 22
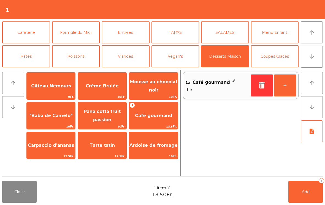
click at [289, 90] on button "+" at bounding box center [285, 86] width 22 height 22
click at [60, 120] on span ""Baba de Camelo"" at bounding box center [51, 115] width 48 height 15
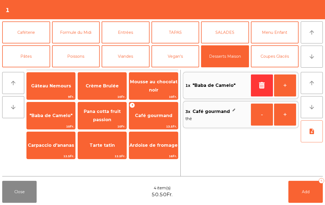
click at [292, 62] on button "Coupes Glacés" at bounding box center [275, 56] width 48 height 22
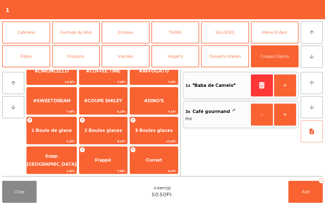
click at [59, 139] on div "+ 1 Boule de glace 4.2Fr." at bounding box center [51, 131] width 50 height 28
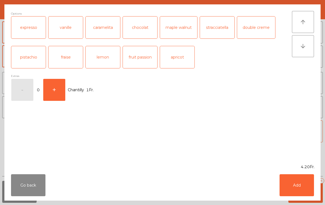
scroll to position [104, 0]
click at [222, 33] on div "stracciatella" at bounding box center [217, 28] width 34 height 22
click at [299, 190] on button "Add" at bounding box center [296, 185] width 34 height 22
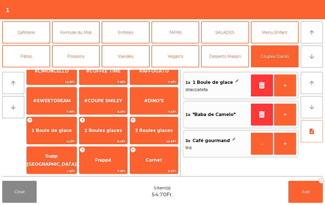
click at [166, 108] on div "#DINO'S 7.5Fr." at bounding box center [154, 101] width 48 height 28
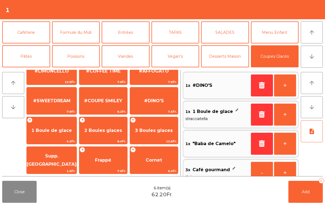
click at [314, 135] on button "note_add" at bounding box center [312, 132] width 22 height 22
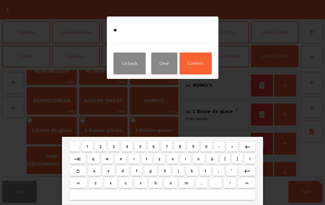
type textarea "*"
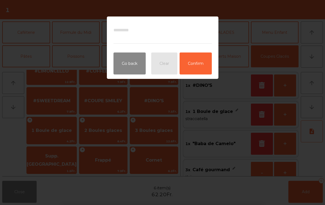
click at [198, 68] on button "Confirm" at bounding box center [195, 64] width 32 height 22
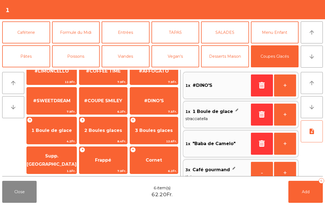
click at [310, 195] on button "Add 6" at bounding box center [305, 192] width 34 height 22
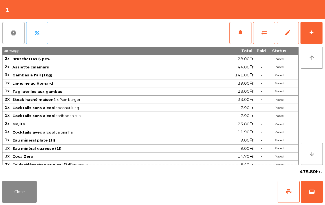
click at [12, 201] on button "Close" at bounding box center [19, 192] width 34 height 22
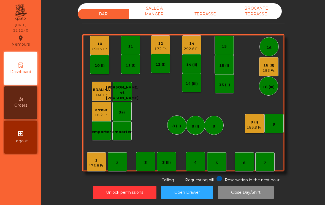
click at [158, 43] on div "12 172 Fr." at bounding box center [160, 45] width 19 height 19
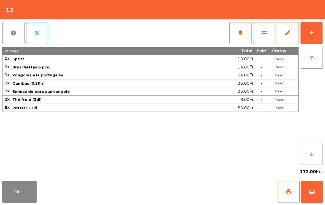
click at [312, 36] on button "add" at bounding box center [311, 33] width 22 height 22
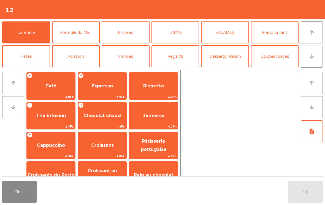
scroll to position [4, 0]
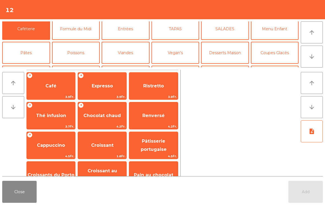
click at [275, 56] on button "Coupes Glacés" at bounding box center [275, 53] width 48 height 22
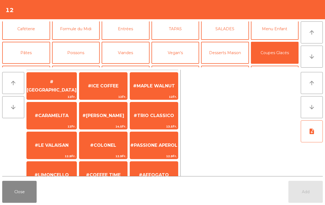
click at [108, 146] on span "#COLONEL" at bounding box center [103, 145] width 26 height 5
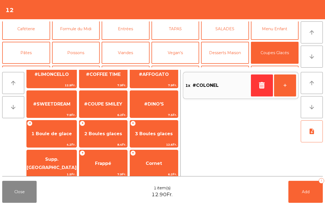
scroll to position [104, 0]
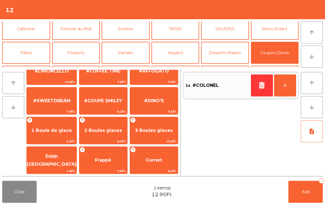
click at [45, 127] on span "1 Boule de glace" at bounding box center [52, 130] width 50 height 15
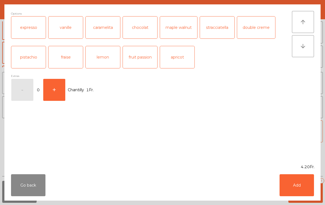
click at [184, 30] on div "maple walnut" at bounding box center [178, 28] width 37 height 22
click at [51, 88] on button "+" at bounding box center [54, 90] width 22 height 22
click at [300, 193] on button "Add" at bounding box center [296, 185] width 34 height 22
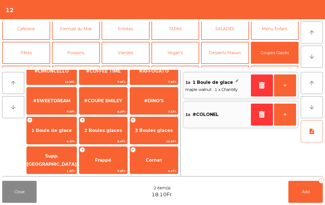
click at [309, 195] on button "Add 2" at bounding box center [305, 192] width 34 height 22
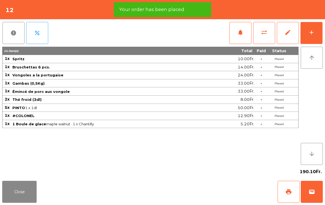
click at [22, 196] on button "Close" at bounding box center [19, 192] width 34 height 22
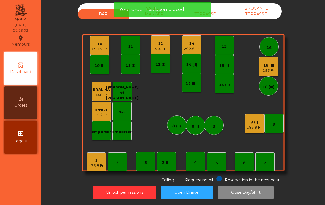
click at [98, 41] on div "10" at bounding box center [100, 44] width 16 height 6
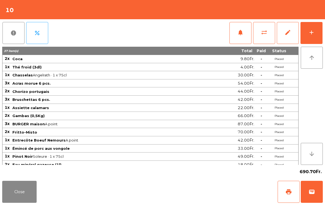
click at [286, 195] on span "print" at bounding box center [288, 192] width 7 height 7
click at [21, 196] on button "Close" at bounding box center [19, 192] width 34 height 22
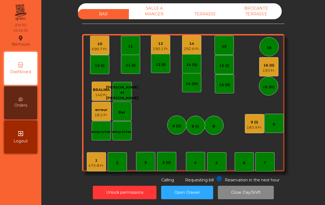
click at [252, 125] on div "183.9 Fr." at bounding box center [254, 128] width 16 height 6
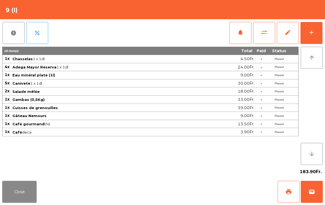
click at [285, 191] on span "print" at bounding box center [288, 192] width 7 height 7
click at [11, 193] on button "Close" at bounding box center [19, 192] width 34 height 22
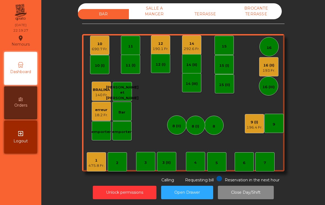
click at [101, 47] on div "690.7 Fr." at bounding box center [100, 50] width 16 height 6
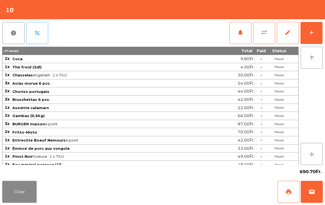
click at [310, 192] on span "wallet" at bounding box center [311, 192] width 7 height 7
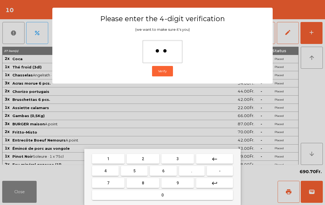
type input "***"
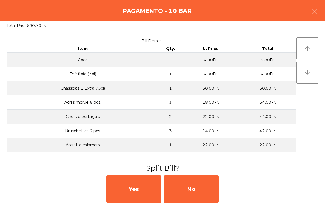
click at [197, 193] on div "No" at bounding box center [190, 190] width 55 height 28
click at [201, 187] on div "MB" at bounding box center [190, 190] width 55 height 28
click at [202, 187] on div "No" at bounding box center [190, 190] width 55 height 28
click at [203, 187] on div "No" at bounding box center [190, 190] width 55 height 28
click at [203, 189] on div "No" at bounding box center [190, 190] width 55 height 28
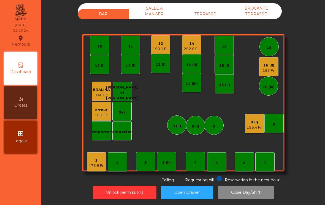
click at [89, 160] on div "1 475.8 Fr." at bounding box center [96, 161] width 19 height 19
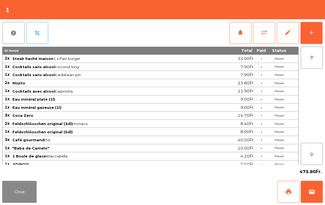
scroll to position [40, 0]
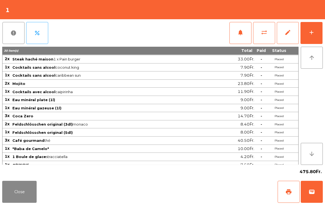
click at [23, 192] on button "Close" at bounding box center [19, 192] width 34 height 22
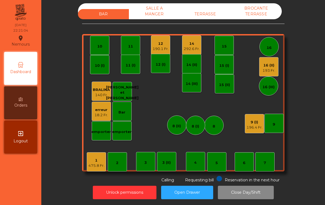
click at [256, 125] on div "196.4 Fr." at bounding box center [254, 128] width 16 height 6
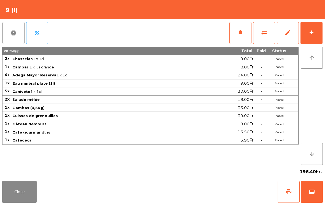
click at [314, 188] on button "wallet" at bounding box center [312, 192] width 22 height 22
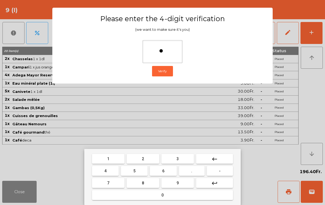
type input "**"
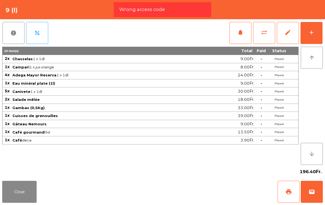
click at [318, 194] on button "wallet" at bounding box center [312, 192] width 22 height 22
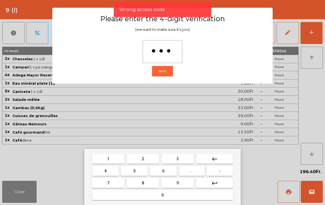
type input "****"
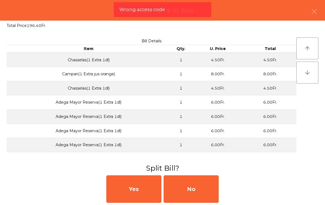
click at [201, 189] on div "No" at bounding box center [190, 190] width 55 height 28
click at [193, 189] on div "MB" at bounding box center [190, 190] width 55 height 28
click at [192, 191] on div "No" at bounding box center [190, 190] width 55 height 28
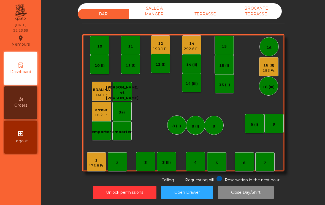
click at [220, 156] on div "5" at bounding box center [216, 161] width 19 height 19
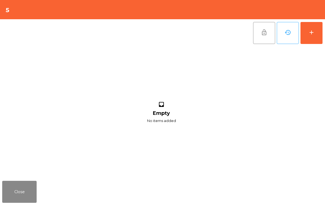
click at [309, 36] on button "add" at bounding box center [311, 33] width 22 height 22
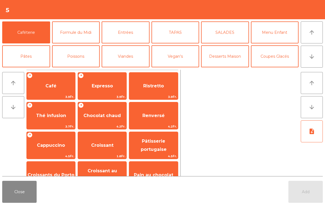
click at [121, 58] on button "Viandes" at bounding box center [126, 56] width 48 height 22
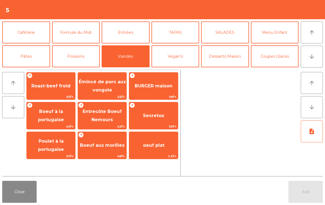
click at [148, 114] on span "Secretos" at bounding box center [153, 115] width 21 height 5
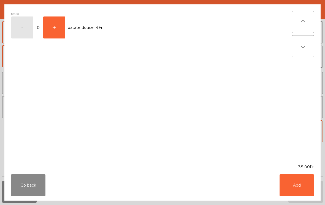
click at [297, 187] on button "Add" at bounding box center [296, 185] width 34 height 22
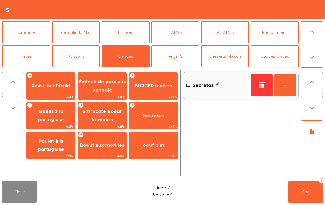
click at [309, 185] on button "Add 1" at bounding box center [305, 192] width 34 height 22
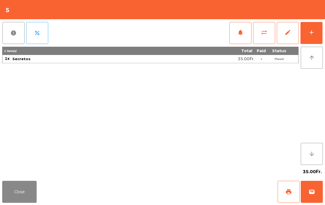
click at [311, 36] on button "add" at bounding box center [311, 33] width 22 height 22
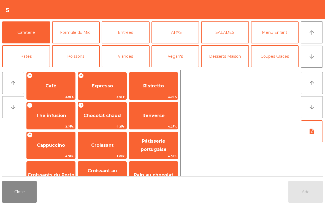
click at [316, 58] on button "arrow_downward" at bounding box center [312, 57] width 22 height 22
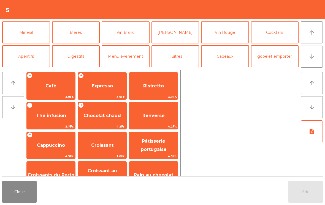
click at [122, 31] on button "Vin Blanc" at bounding box center [126, 32] width 48 height 22
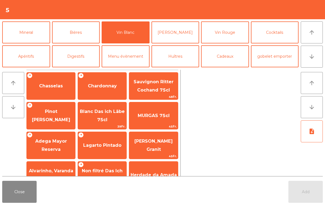
click at [42, 92] on span "Chasselas" at bounding box center [51, 86] width 48 height 15
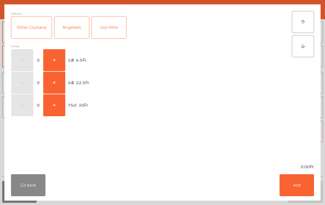
click at [54, 67] on button "+" at bounding box center [54, 60] width 22 height 22
click at [295, 189] on button "Add" at bounding box center [296, 185] width 34 height 22
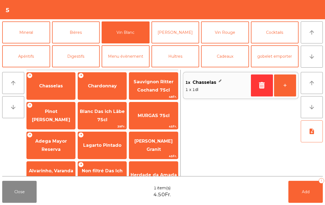
click at [226, 32] on button "Vin Rouge" at bounding box center [225, 32] width 48 height 22
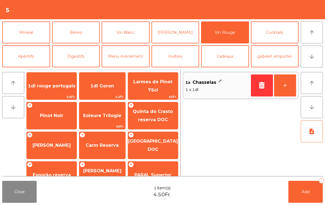
click at [43, 89] on span "1dl rouge portugais" at bounding box center [52, 86] width 50 height 15
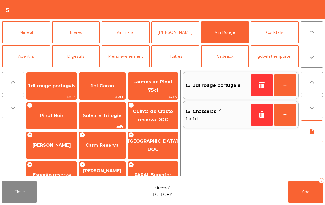
click at [289, 85] on button "+" at bounding box center [285, 86] width 22 height 22
click at [306, 195] on button "Add 3" at bounding box center [305, 192] width 34 height 22
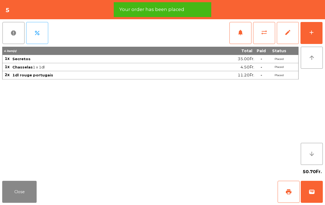
click at [16, 191] on button "Close" at bounding box center [19, 192] width 34 height 22
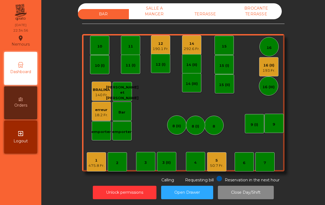
click at [99, 163] on div "475.8 Fr." at bounding box center [96, 166] width 16 height 6
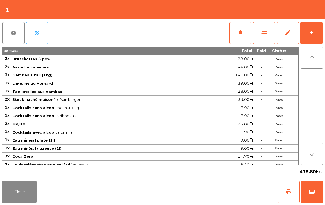
click at [316, 30] on button "add" at bounding box center [311, 33] width 22 height 22
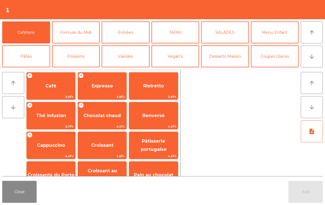
click at [318, 63] on button "arrow_downward" at bounding box center [312, 57] width 22 height 22
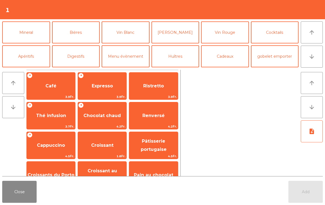
click at [27, 33] on button "Mineral" at bounding box center [26, 32] width 48 height 22
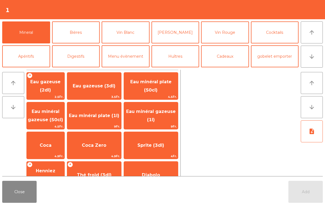
click at [152, 92] on span "Eau minéral plate (50cl)" at bounding box center [150, 85] width 41 height 13
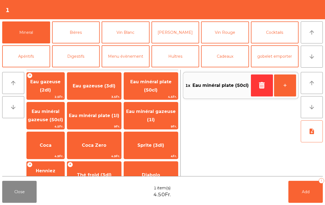
click at [43, 89] on span "Eau gazeuse (2dl)" at bounding box center [46, 86] width 38 height 23
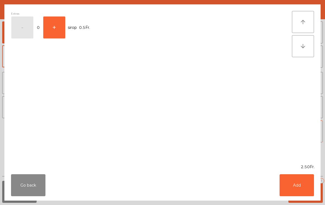
click at [303, 190] on button "Add" at bounding box center [296, 185] width 34 height 22
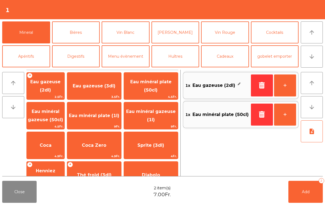
click at [305, 191] on span "Add" at bounding box center [306, 192] width 8 height 5
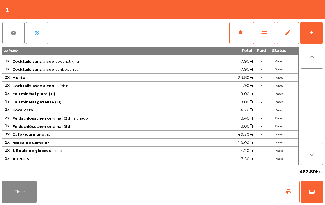
scroll to position [44, 0]
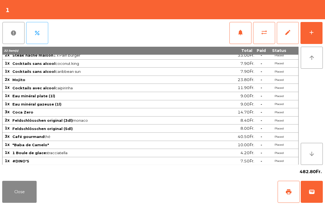
click at [311, 38] on button "add" at bounding box center [311, 33] width 22 height 22
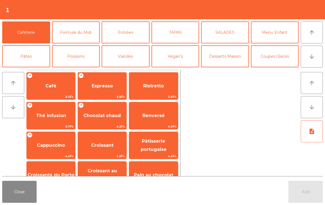
click at [313, 59] on icon "arrow_downward" at bounding box center [311, 56] width 7 height 7
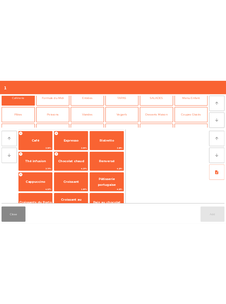
scroll to position [48, 0]
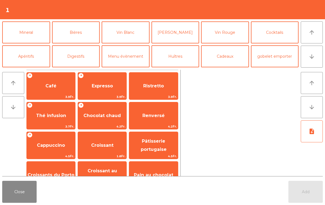
click at [32, 39] on button "Mineral" at bounding box center [26, 32] width 48 height 22
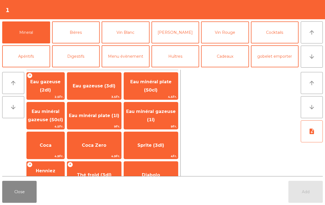
click at [48, 148] on span "Coca" at bounding box center [46, 145] width 38 height 15
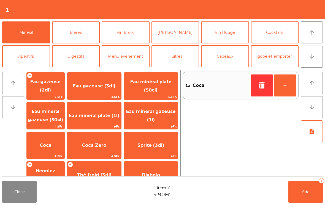
click at [311, 188] on button "Add 1" at bounding box center [305, 192] width 34 height 22
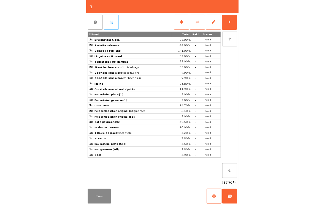
scroll to position [0, 0]
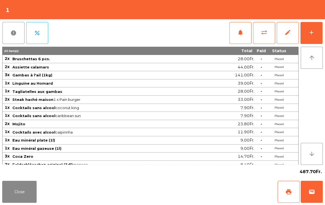
click at [26, 191] on button "Close" at bounding box center [19, 192] width 34 height 22
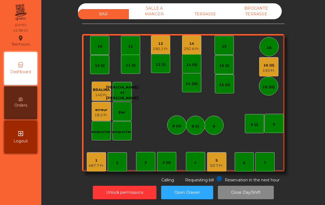
click at [161, 49] on div "190.1 Fr." at bounding box center [160, 49] width 16 height 6
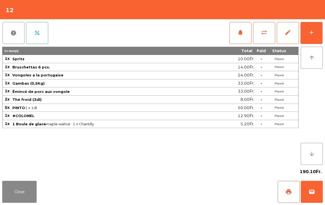
click at [288, 191] on span "print" at bounding box center [288, 192] width 7 height 7
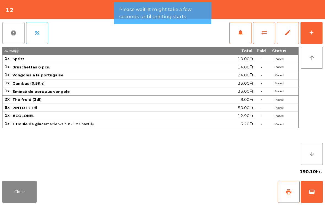
click at [28, 196] on button "Close" at bounding box center [19, 192] width 34 height 22
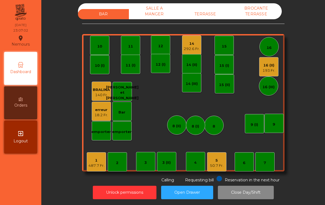
click at [275, 71] on div "16 (II) 193 Fr." at bounding box center [268, 66] width 19 height 19
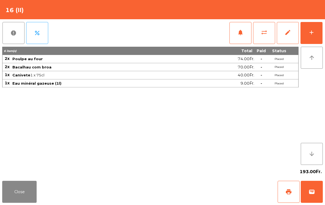
click at [316, 40] on button "add" at bounding box center [311, 33] width 22 height 22
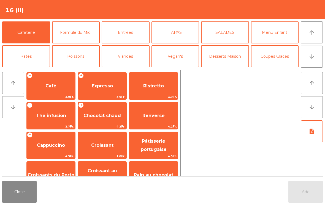
scroll to position [26, 0]
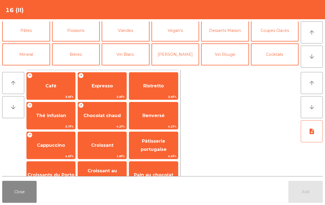
click at [229, 57] on button "Vin Rouge" at bounding box center [225, 54] width 48 height 22
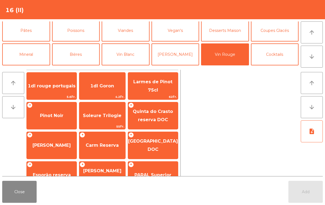
scroll to position [110, 0]
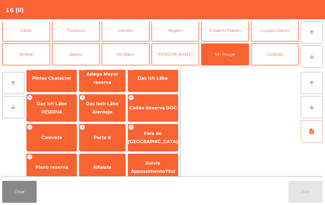
click at [43, 147] on div "+ Canivete" at bounding box center [51, 138] width 50 height 28
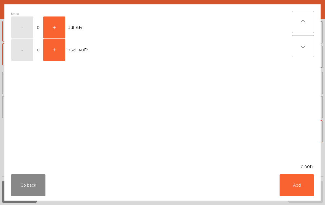
scroll to position [190, 0]
click at [52, 51] on button "+" at bounding box center [54, 50] width 22 height 22
click at [301, 188] on button "Add" at bounding box center [296, 185] width 34 height 22
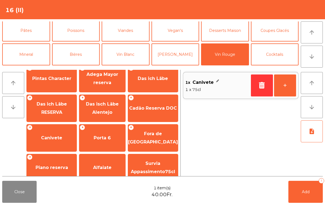
click at [315, 192] on button "Add 1" at bounding box center [305, 192] width 34 height 22
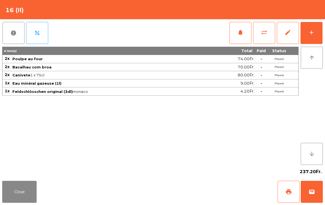
click at [6, 189] on button "Close" at bounding box center [19, 192] width 34 height 22
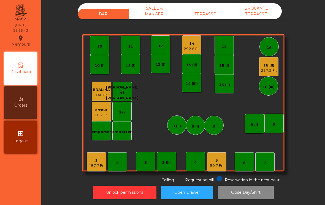
click at [99, 168] on div "487.7 Fr." at bounding box center [96, 166] width 16 height 6
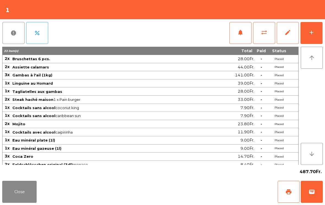
click at [280, 198] on button "print" at bounding box center [288, 192] width 22 height 22
click at [17, 194] on button "Close" at bounding box center [19, 192] width 34 height 22
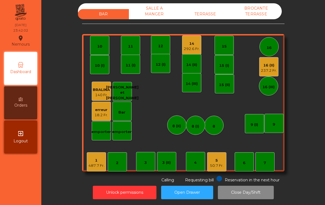
click at [273, 72] on div "237.2 Fr." at bounding box center [269, 71] width 16 height 6
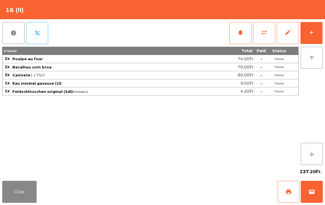
click at [285, 193] on span "print" at bounding box center [288, 192] width 7 height 7
click at [313, 193] on span "wallet" at bounding box center [311, 192] width 7 height 7
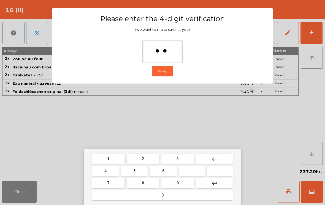
type input "***"
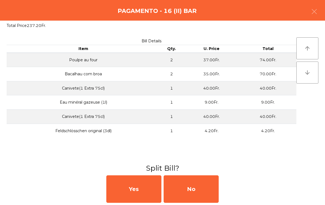
click at [210, 199] on div "No" at bounding box center [190, 190] width 55 height 28
click at [199, 191] on div "MB" at bounding box center [190, 190] width 55 height 28
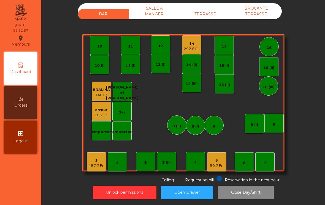
click at [209, 157] on div "5 50.7 Fr." at bounding box center [216, 161] width 19 height 19
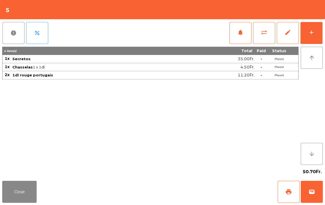
click at [284, 192] on button "print" at bounding box center [288, 192] width 22 height 22
click at [30, 191] on button "Close" at bounding box center [19, 192] width 34 height 22
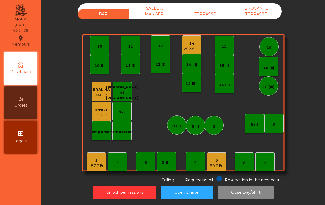
click at [96, 166] on div "487.7 Fr." at bounding box center [96, 166] width 16 height 6
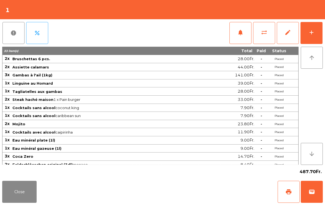
click at [319, 189] on button "wallet" at bounding box center [312, 192] width 22 height 22
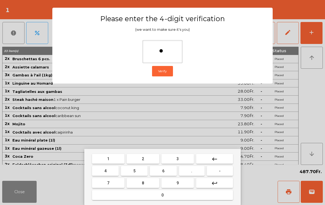
type input "**"
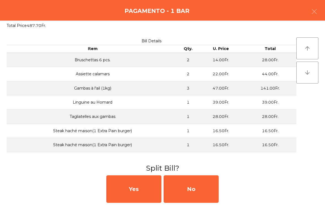
click at [201, 196] on div "No" at bounding box center [190, 190] width 55 height 28
click at [200, 192] on div "MB" at bounding box center [190, 190] width 55 height 28
click at [199, 191] on div "No" at bounding box center [190, 190] width 55 height 28
click at [190, 195] on button "Open Drawer" at bounding box center [187, 192] width 52 height 13
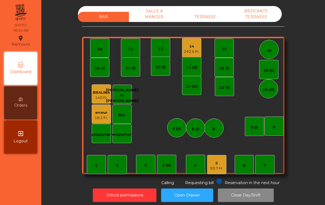
scroll to position [3, 0]
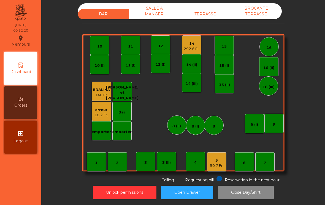
click at [247, 198] on button "Close Day/Shift" at bounding box center [246, 192] width 56 height 13
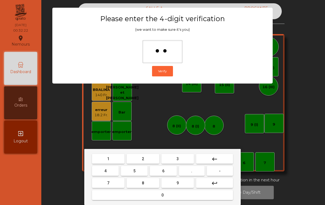
type input "***"
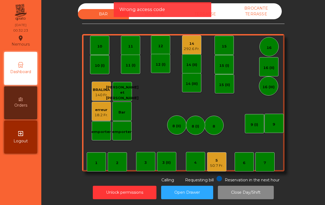
click at [253, 199] on button "Close Day/Shift" at bounding box center [246, 192] width 56 height 13
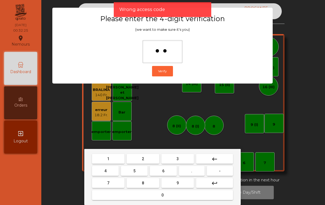
type input "***"
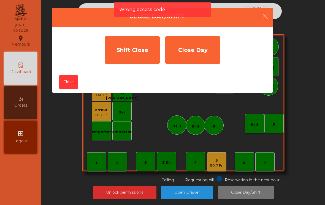
click at [149, 58] on div "Shift Close" at bounding box center [132, 50] width 55 height 28
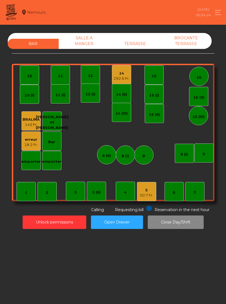
click at [181, 46] on div "BROCANTE TERRASSE" at bounding box center [185, 41] width 51 height 16
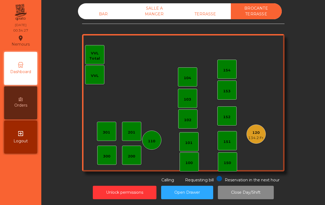
click at [203, 15] on div "TERRASSE" at bounding box center [205, 14] width 51 height 10
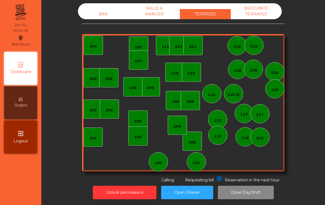
click at [153, 10] on div "SALLE A MANGER" at bounding box center [154, 11] width 51 height 16
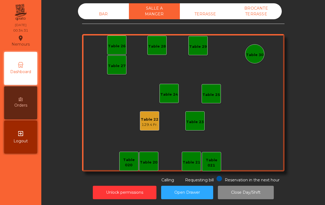
click at [147, 124] on div "129.4 Fr." at bounding box center [150, 125] width 18 height 6
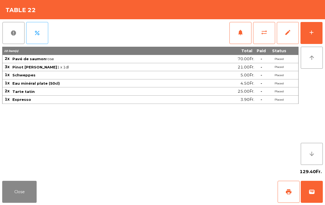
click at [13, 194] on button "Close" at bounding box center [19, 192] width 34 height 22
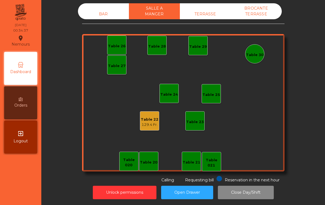
click at [263, 19] on div "BROCANTE TERRASSE" at bounding box center [256, 11] width 51 height 16
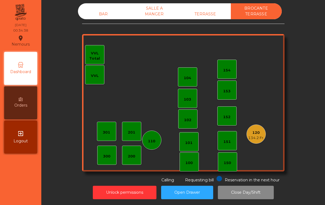
click at [258, 133] on div "120" at bounding box center [256, 133] width 16 height 6
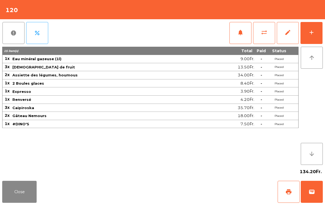
click at [15, 188] on button "Close" at bounding box center [19, 192] width 34 height 22
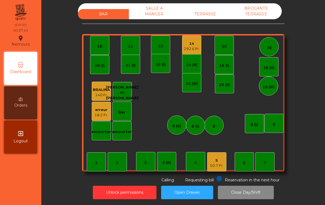
click at [216, 168] on div "50.7 Fr." at bounding box center [216, 166] width 13 height 6
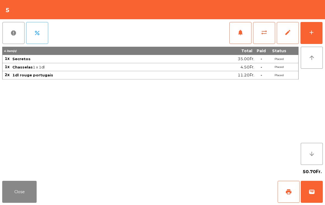
click at [14, 196] on button "Close" at bounding box center [19, 192] width 34 height 22
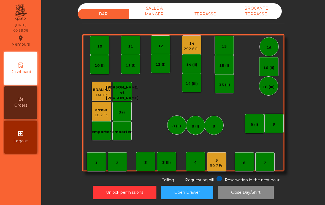
click at [186, 47] on div "292.6 Fr." at bounding box center [192, 49] width 16 height 6
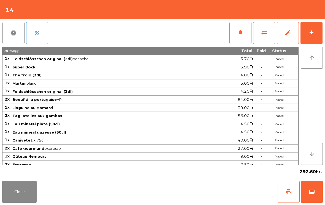
click at [22, 191] on button "Close" at bounding box center [19, 192] width 34 height 22
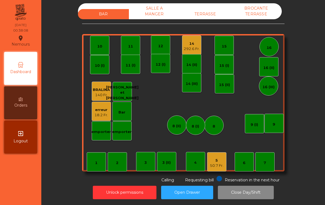
click at [200, 15] on div "TERRASSE" at bounding box center [205, 14] width 51 height 10
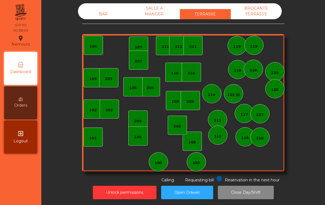
click at [263, 16] on div "BROCANTE TERRASSE" at bounding box center [256, 11] width 51 height 16
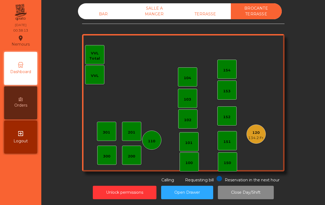
click at [98, 12] on div "BAR" at bounding box center [103, 14] width 51 height 10
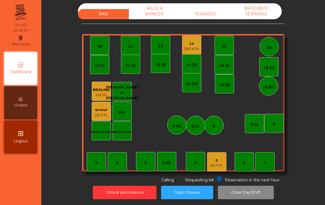
click at [152, 18] on div "SALLE A MANGER" at bounding box center [154, 11] width 51 height 16
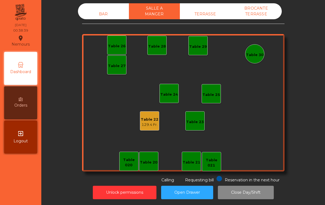
click at [199, 19] on div "TERRASSE" at bounding box center [205, 14] width 51 height 10
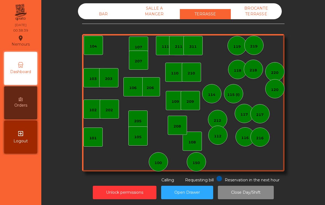
click at [200, 13] on div "TERRASSE" at bounding box center [205, 14] width 51 height 10
click at [248, 19] on div "BROCANTE TERRASSE" at bounding box center [256, 11] width 51 height 16
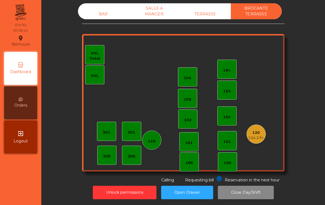
click at [105, 16] on div "BAR" at bounding box center [103, 14] width 51 height 10
